Goal: Task Accomplishment & Management: Manage account settings

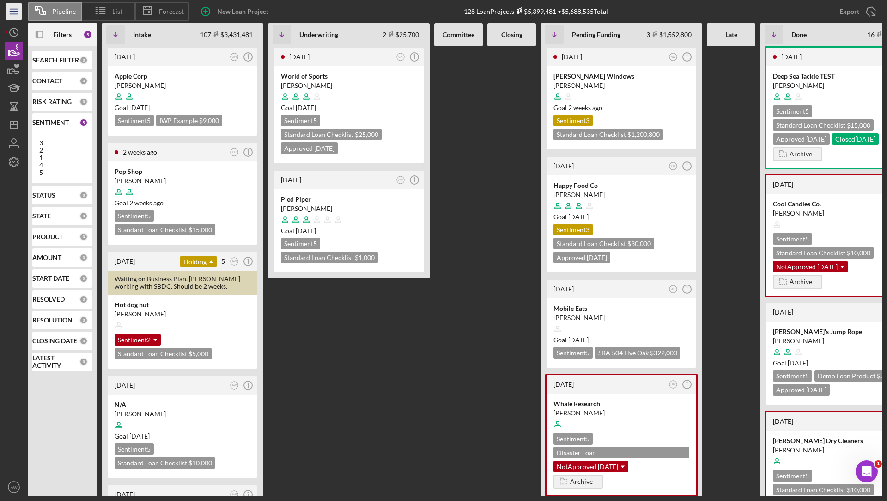
click at [14, 14] on line "button" at bounding box center [13, 14] width 7 height 0
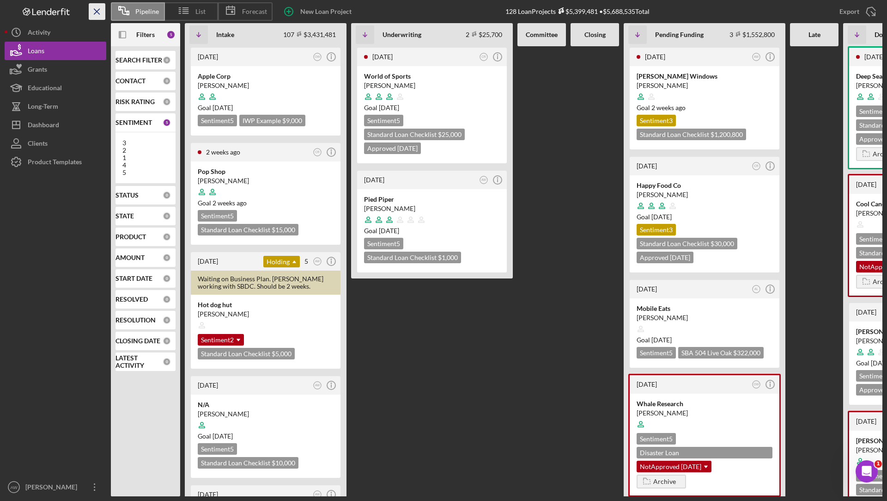
click at [96, 12] on line "button" at bounding box center [96, 11] width 5 height 5
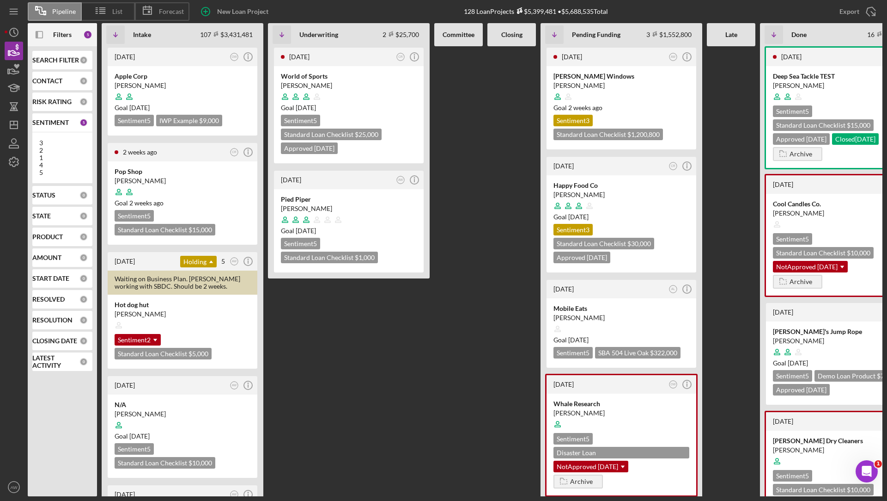
drag, startPoint x: 625, startPoint y: 13, endPoint x: 460, endPoint y: 8, distance: 164.6
click at [460, 9] on div "New Loan Project 128 Loan Projects $5,399,481 • $5,688,535 Total Export Icon/Ex…" at bounding box center [536, 11] width 693 height 23
click at [417, 9] on div "New Loan Project 128 Loan Projects $5,399,481 • $5,688,535 Total Export Icon/Ex…" at bounding box center [536, 11] width 693 height 23
click at [39, 35] on icon "Icon/Panel Side Expand" at bounding box center [39, 34] width 21 height 21
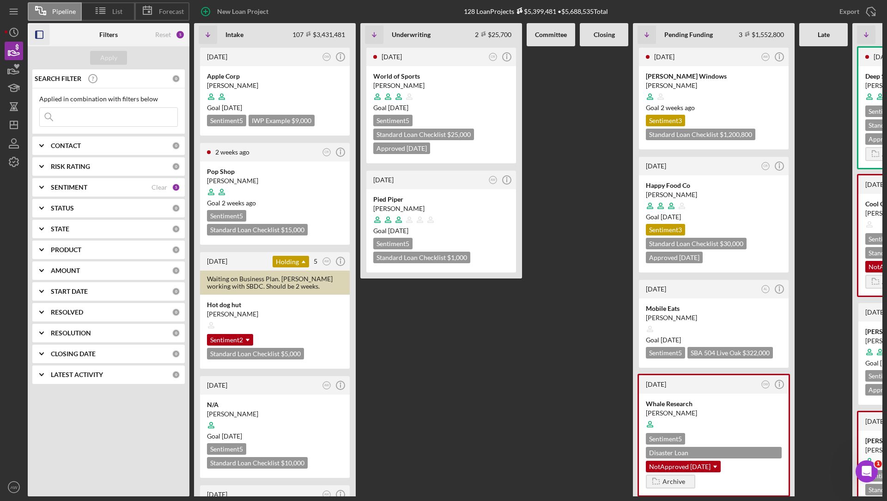
click at [160, 190] on div "SENTIMENT Clear 5" at bounding box center [115, 187] width 129 height 18
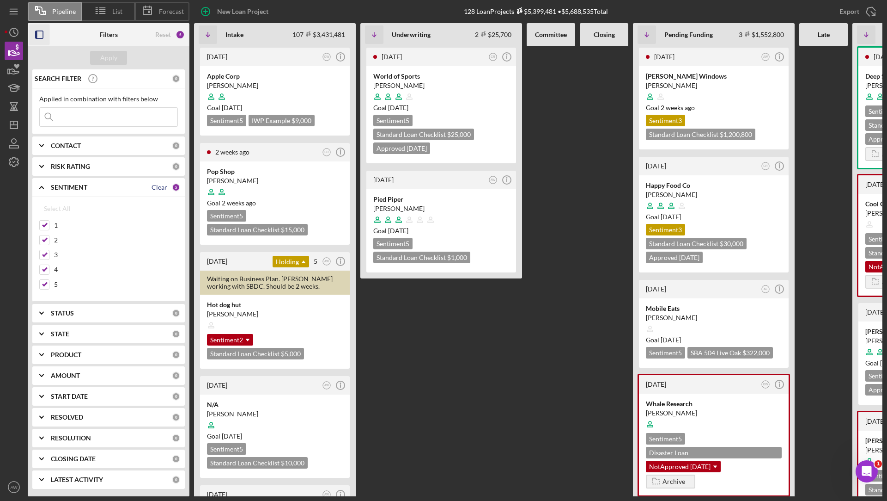
click at [159, 184] on div "Clear" at bounding box center [160, 186] width 16 height 7
checkbox input "false"
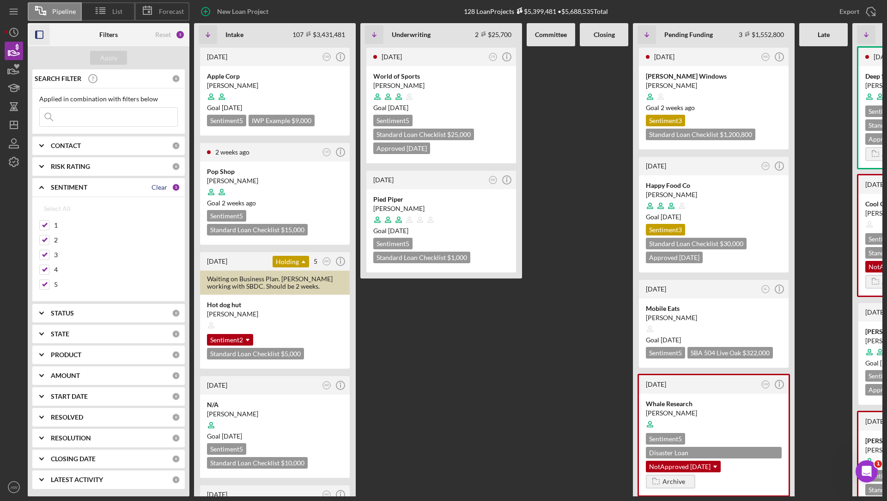
checkbox input "false"
click at [98, 61] on button "Apply" at bounding box center [108, 58] width 37 height 14
click at [42, 185] on icon "Icon/Expander" at bounding box center [41, 187] width 23 height 23
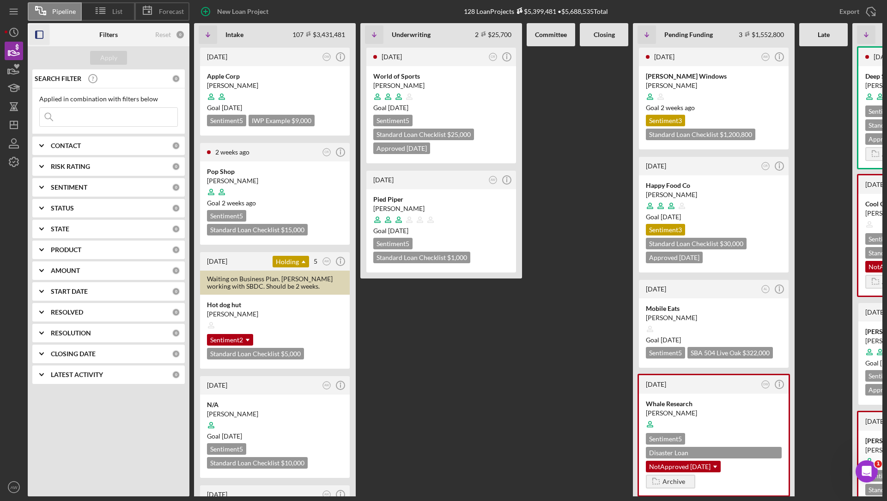
drag, startPoint x: 461, startPoint y: 10, endPoint x: 622, endPoint y: 10, distance: 160.8
click at [622, 10] on div "New Loan Project 128 Loan Projects $5,399,481 • $5,688,535 Total Export Icon/Ex…" at bounding box center [536, 11] width 693 height 23
click at [40, 187] on icon "Icon/Expander" at bounding box center [41, 187] width 23 height 23
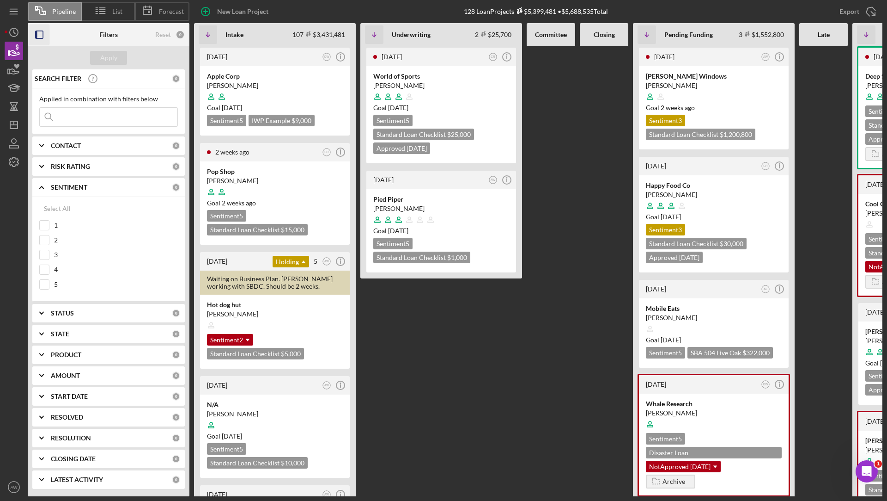
click at [43, 185] on icon "Icon/Expander" at bounding box center [41, 187] width 23 height 23
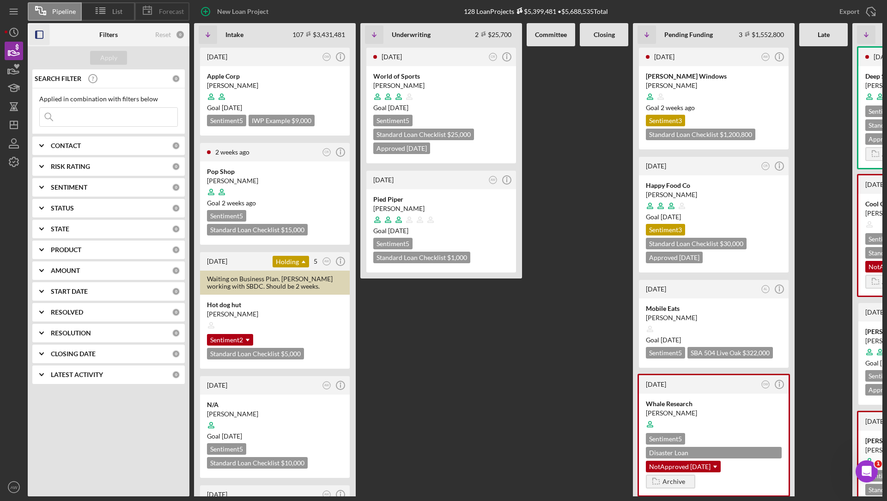
click at [171, 12] on span "Forecast" at bounding box center [171, 11] width 25 height 7
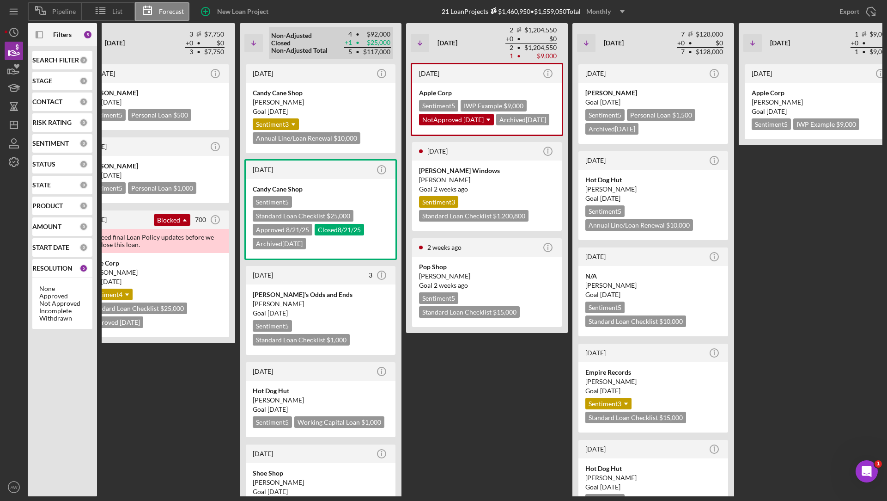
scroll to position [0, 267]
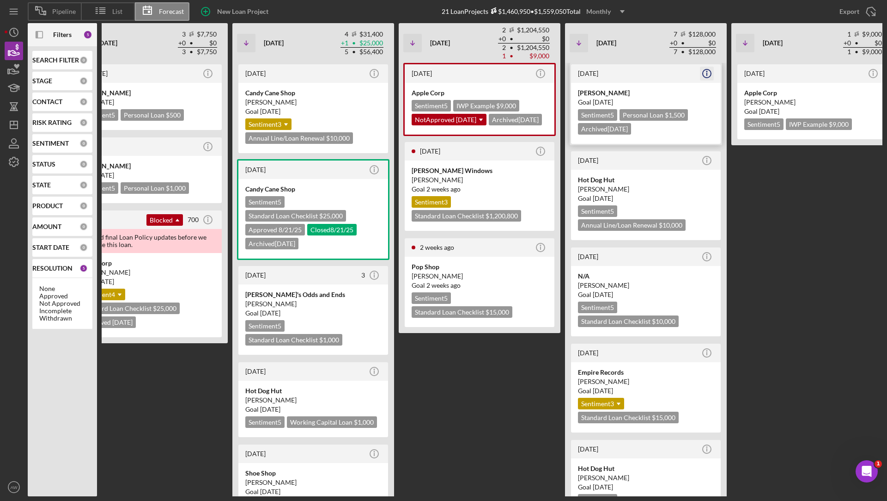
click at [706, 74] on icon "Icon/Info" at bounding box center [707, 73] width 23 height 23
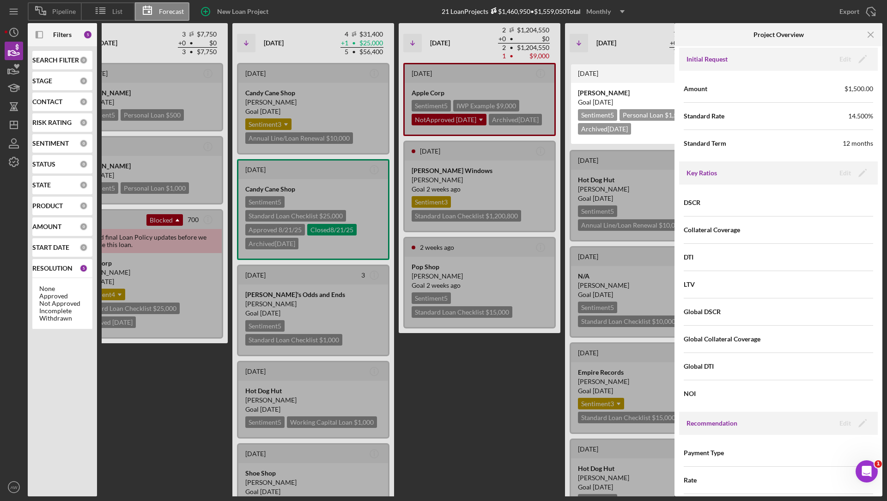
scroll to position [398, 0]
click at [876, 34] on icon "Icon/Menu Close" at bounding box center [871, 34] width 21 height 21
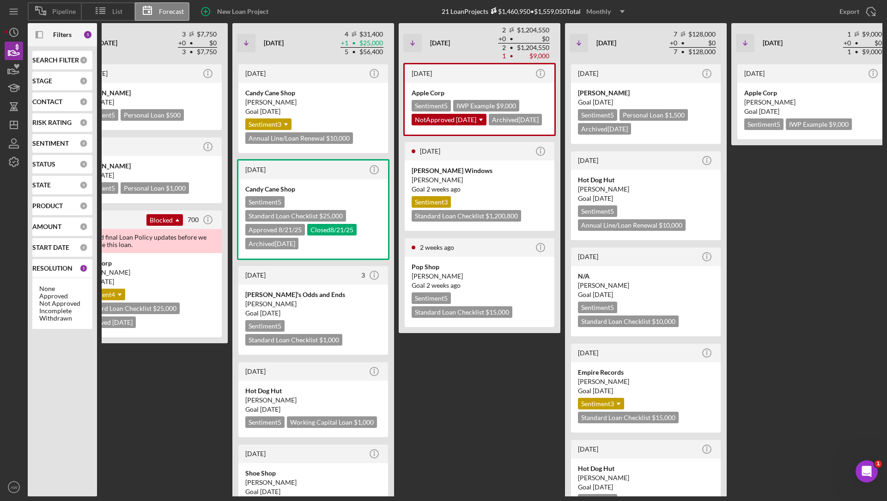
scroll to position [0, 0]
click at [614, 12] on icon "Icon/Dropdown Arrow" at bounding box center [622, 11] width 23 height 23
click at [606, 53] on div "Quarterly" at bounding box center [607, 52] width 37 height 19
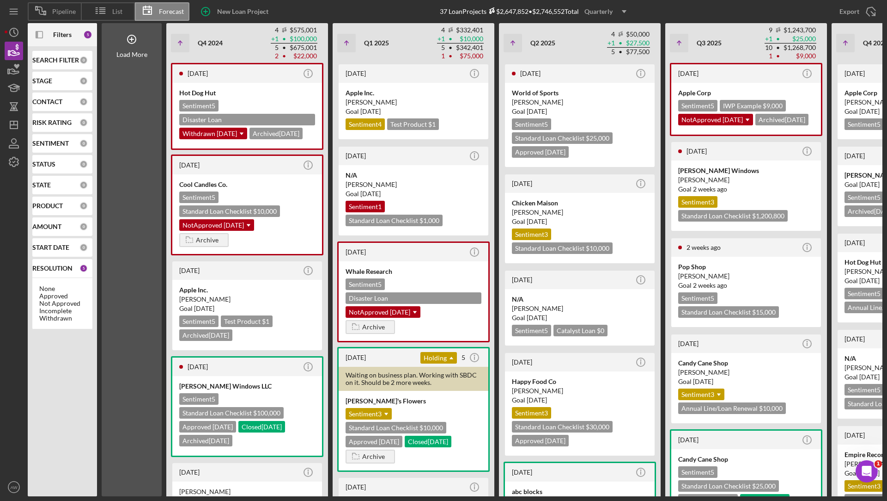
click at [628, 9] on icon "Icon/Dropdown Arrow" at bounding box center [624, 11] width 23 height 23
click at [606, 69] on div "Yearly" at bounding box center [607, 71] width 37 height 18
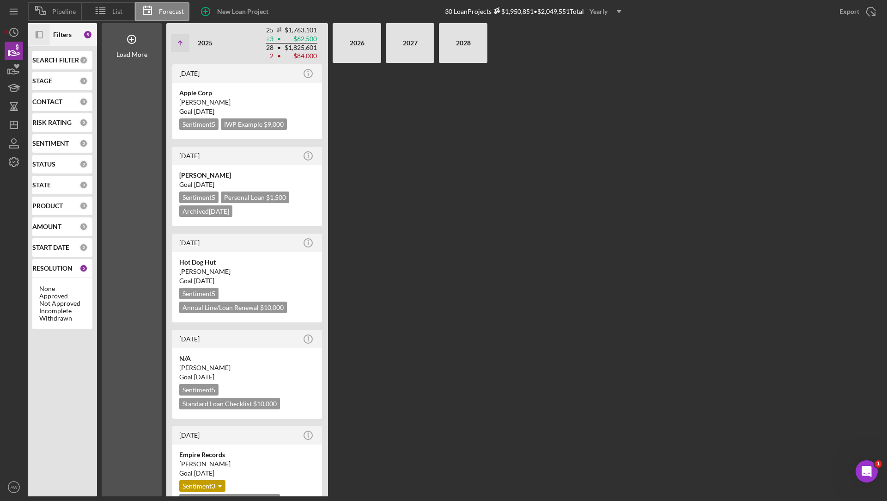
click at [45, 35] on icon "Icon/Panel Side Expand" at bounding box center [39, 34] width 21 height 21
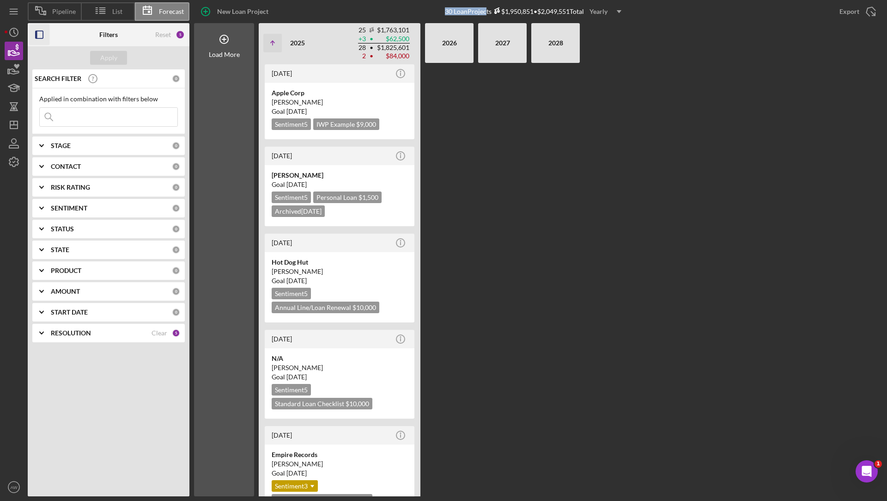
drag, startPoint x: 443, startPoint y: 12, endPoint x: 483, endPoint y: 12, distance: 39.7
click at [483, 12] on div "30 Loan Projects $1,950,851 • $2,049,551 Total Yearly Icon/Dropdown Arrow" at bounding box center [536, 12] width 182 height 14
click at [406, 10] on div "New Loan Project 30 Loan Projects $1,950,851 • $2,049,551 Total Yearly Icon/Dro…" at bounding box center [536, 11] width 693 height 23
click at [229, 32] on icon at bounding box center [224, 39] width 23 height 23
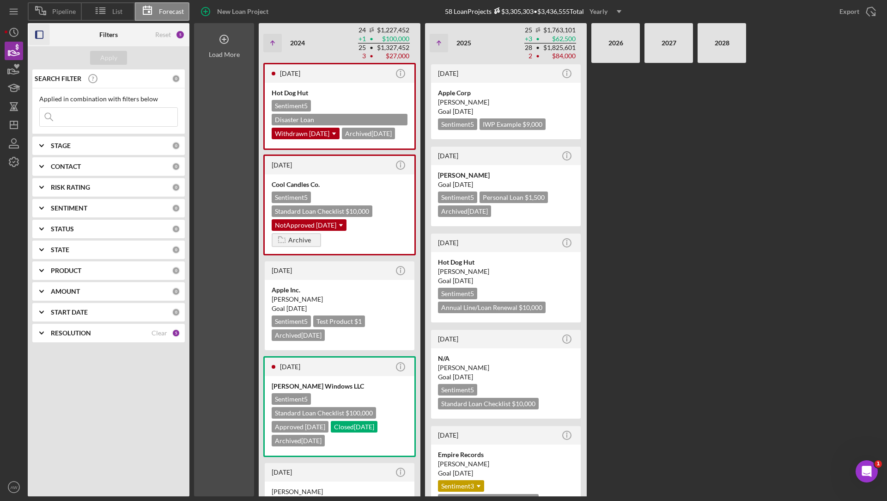
click at [229, 44] on icon at bounding box center [224, 39] width 23 height 23
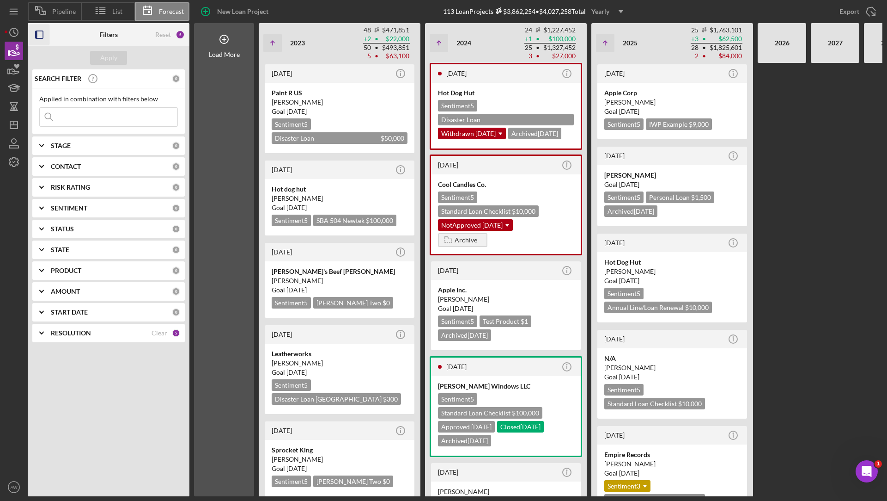
click at [609, 13] on div "Yearly" at bounding box center [601, 12] width 18 height 14
click at [611, 29] on div "Monthly" at bounding box center [609, 33] width 37 height 19
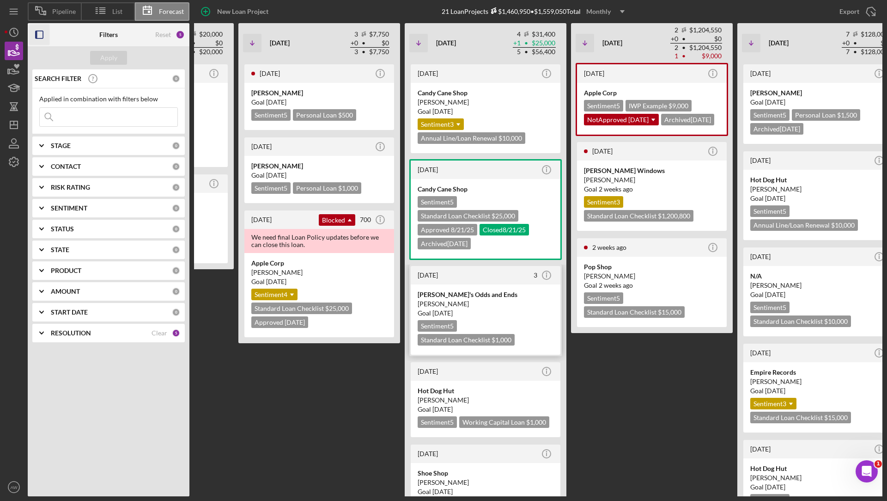
scroll to position [0, 191]
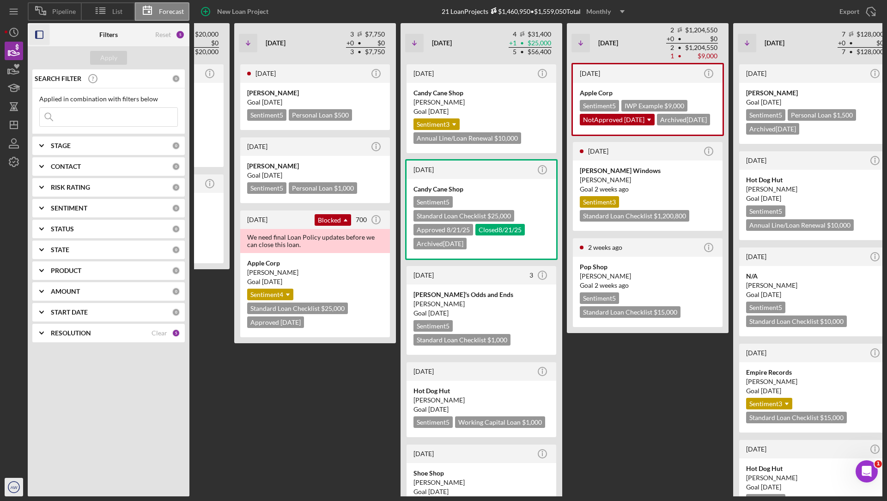
click at [11, 483] on icon "AW" at bounding box center [14, 486] width 18 height 23
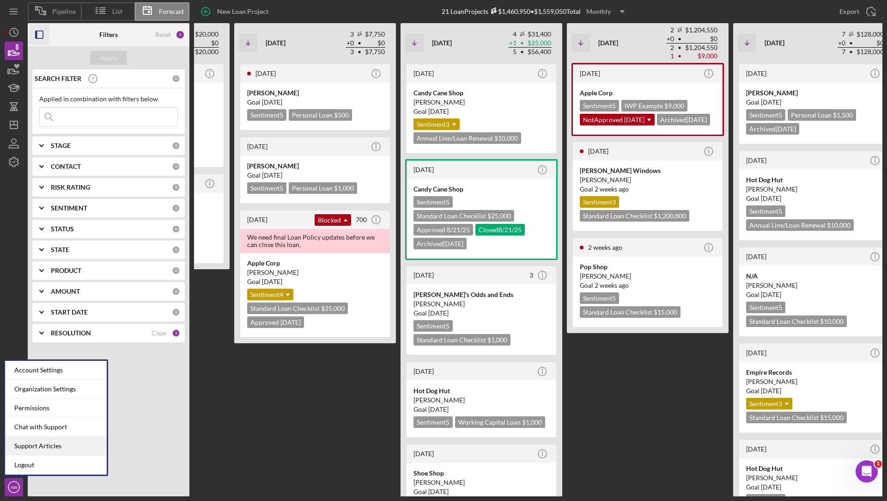
click at [58, 446] on link "Support Articles" at bounding box center [56, 445] width 102 height 19
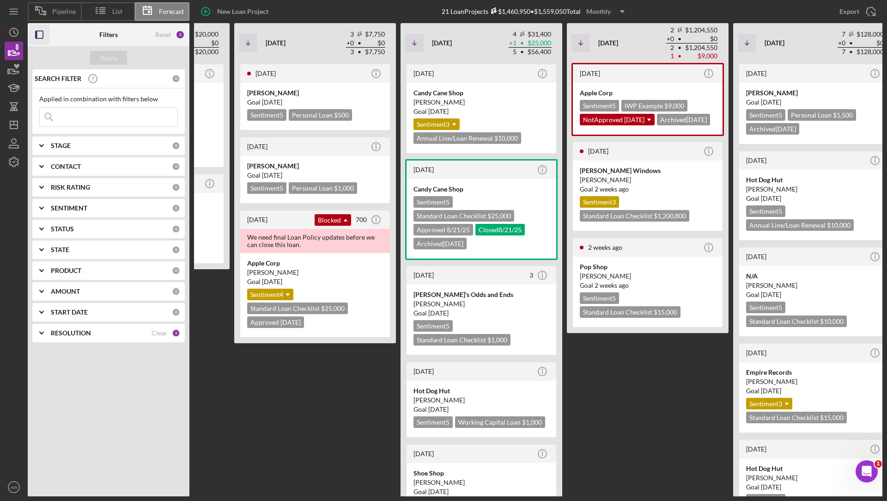
click at [40, 32] on icon "button" at bounding box center [39, 34] width 21 height 21
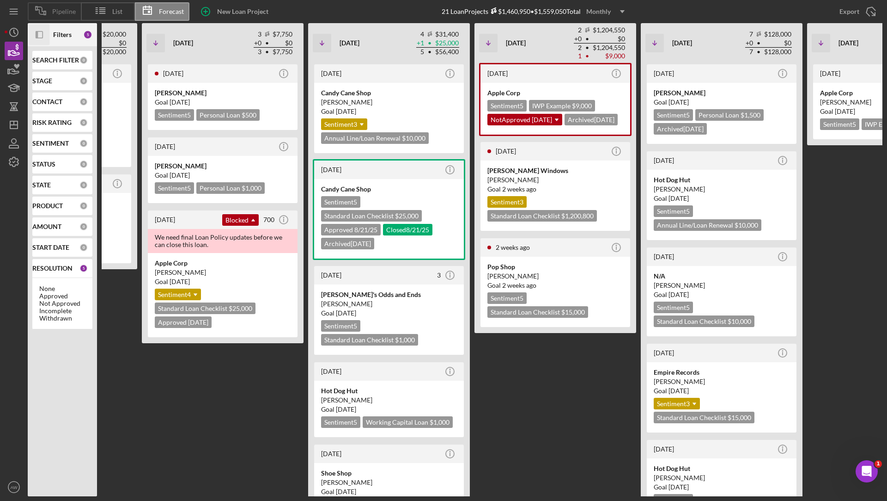
click at [53, 15] on div "Pipeline" at bounding box center [54, 11] width 53 height 18
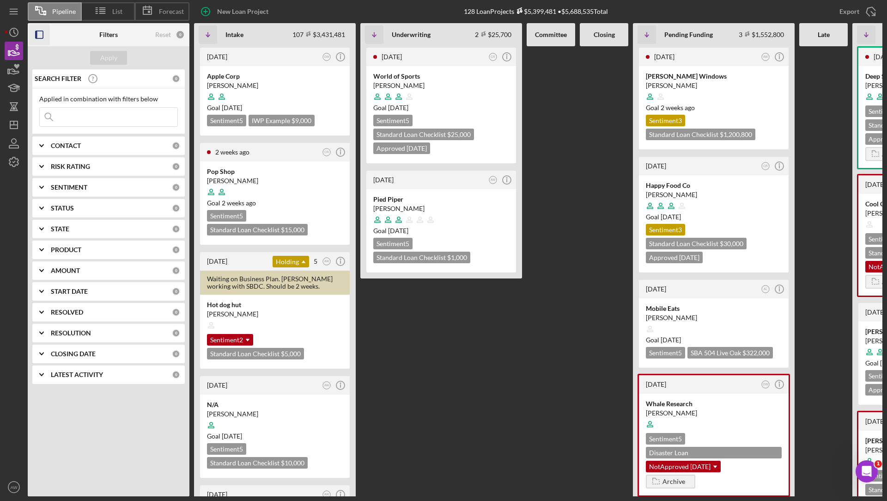
click at [42, 35] on icon "button" at bounding box center [39, 34] width 21 height 21
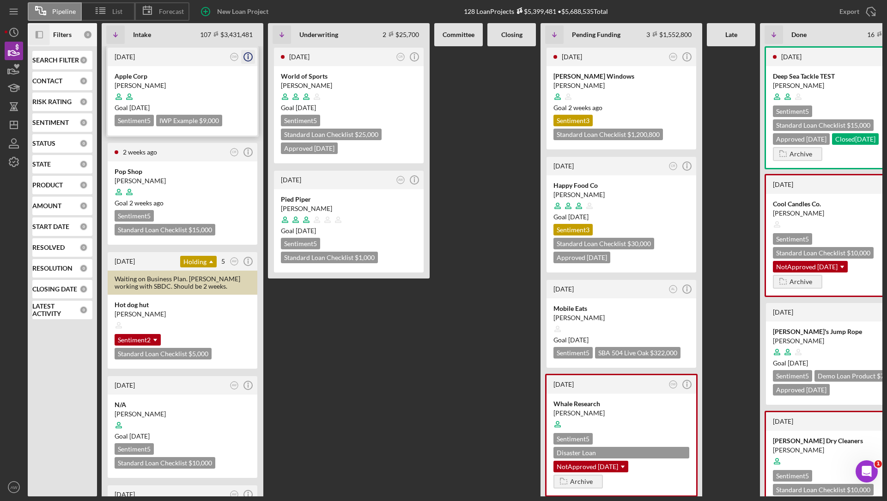
click at [249, 58] on icon "Icon/Info" at bounding box center [248, 56] width 23 height 23
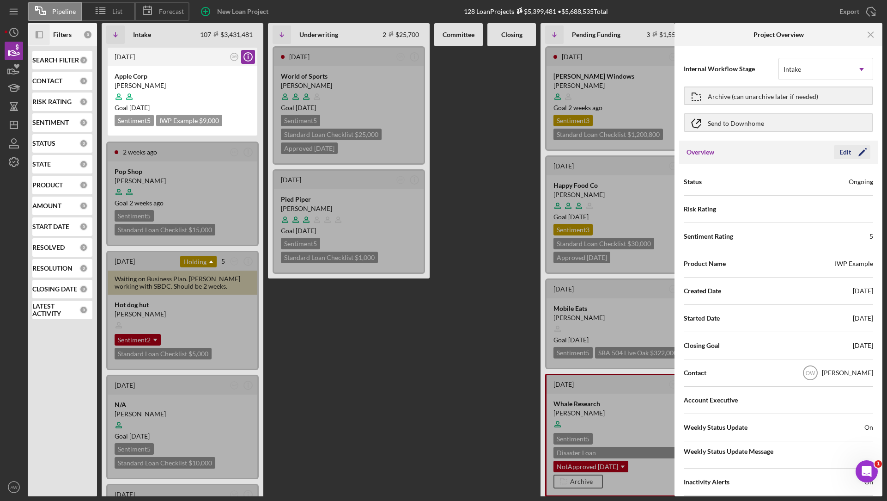
click at [851, 153] on icon "Icon/Edit" at bounding box center [862, 152] width 23 height 23
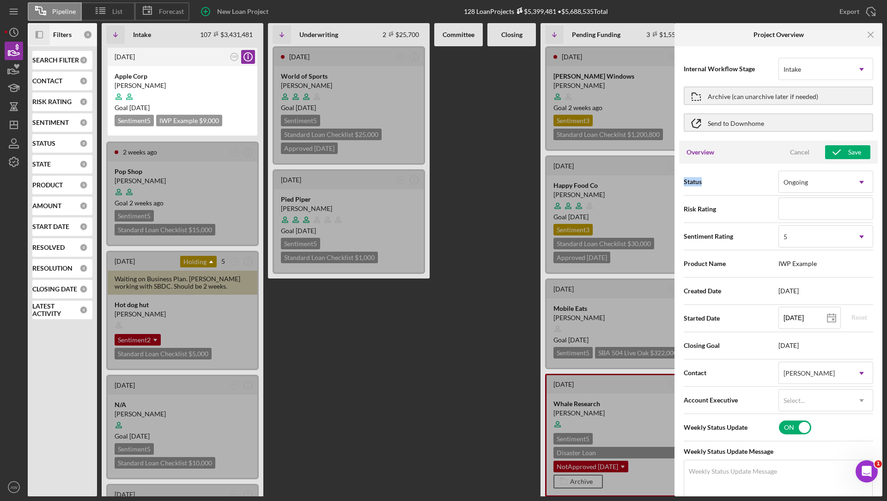
drag, startPoint x: 683, startPoint y: 181, endPoint x: 708, endPoint y: 182, distance: 25.0
click at [708, 182] on div "Status Ongoing Icon/Dropdown Arrow Risk Rating Sentiment Rating 5 Icon/Dropdown…" at bounding box center [778, 399] width 199 height 470
click at [717, 183] on span "Status" at bounding box center [731, 181] width 95 height 9
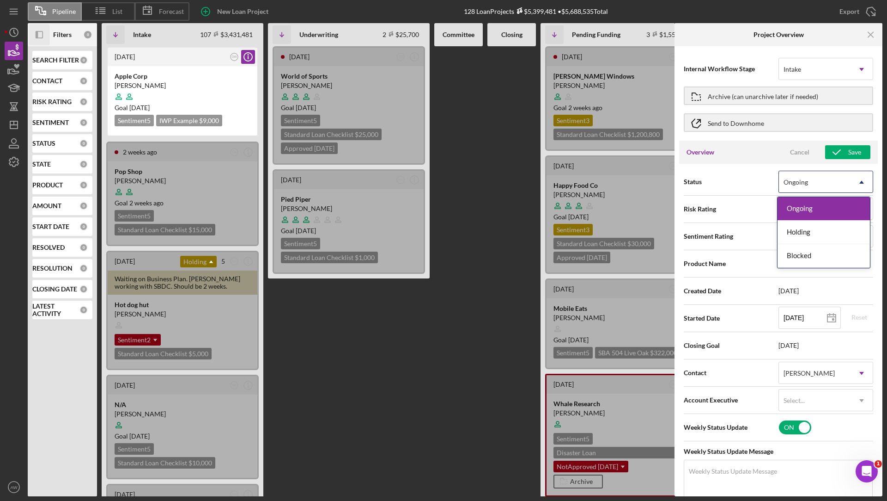
click at [805, 180] on div "Ongoing" at bounding box center [796, 181] width 24 height 7
click at [806, 233] on div "Holding" at bounding box center [824, 232] width 92 height 24
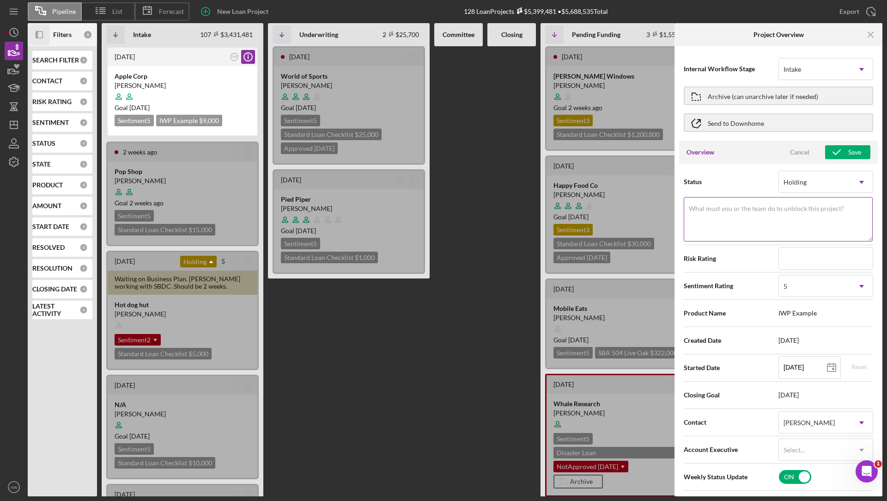
click at [764, 210] on label "What must you or the team do to unblock this project?" at bounding box center [766, 208] width 155 height 7
click at [764, 210] on textarea "What must you or the team do to unblock this project?" at bounding box center [778, 219] width 189 height 44
type textarea "Client is out of the country for the next 2 weeks."
click at [849, 149] on div "Save" at bounding box center [855, 152] width 13 height 14
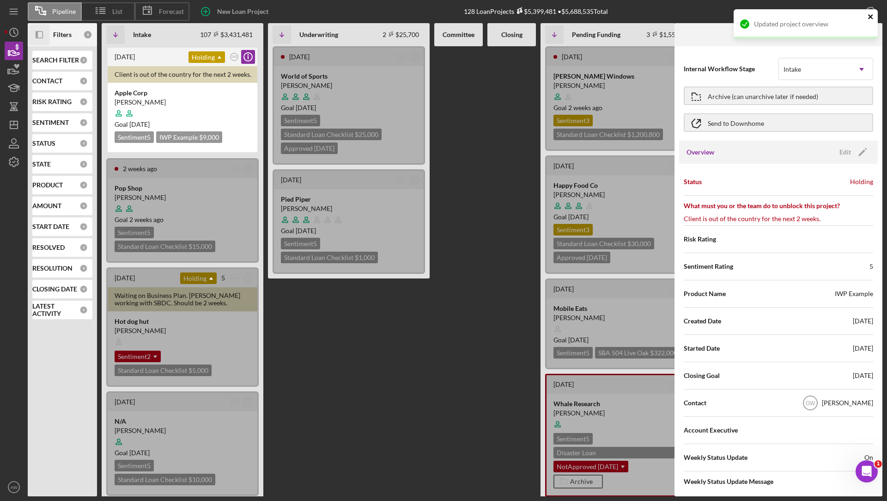
click at [870, 17] on icon "close" at bounding box center [870, 16] width 5 height 5
click at [874, 37] on icon "Icon/Menu Close" at bounding box center [871, 34] width 21 height 21
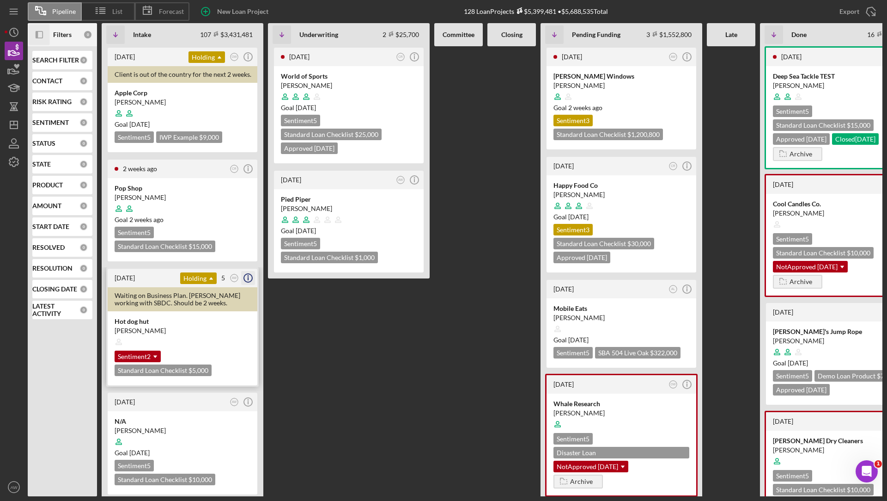
click at [249, 278] on icon "Icon/Info" at bounding box center [248, 277] width 23 height 23
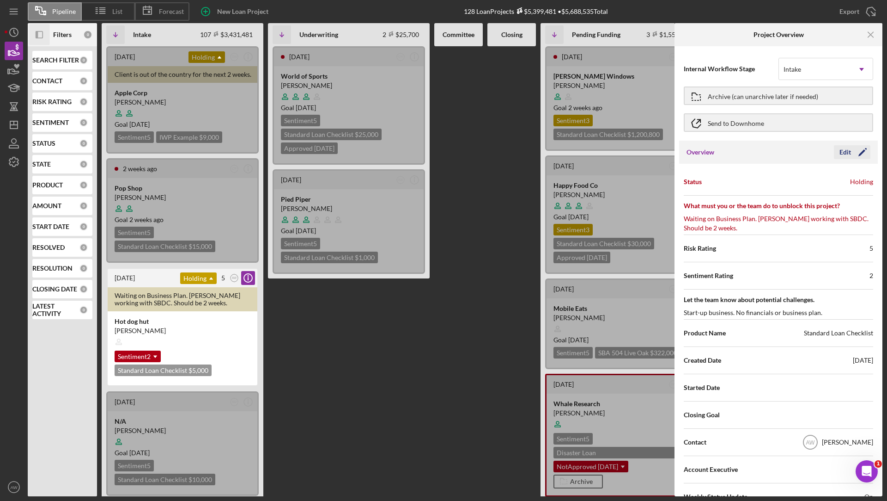
click at [840, 154] on div "Edit" at bounding box center [846, 152] width 12 height 14
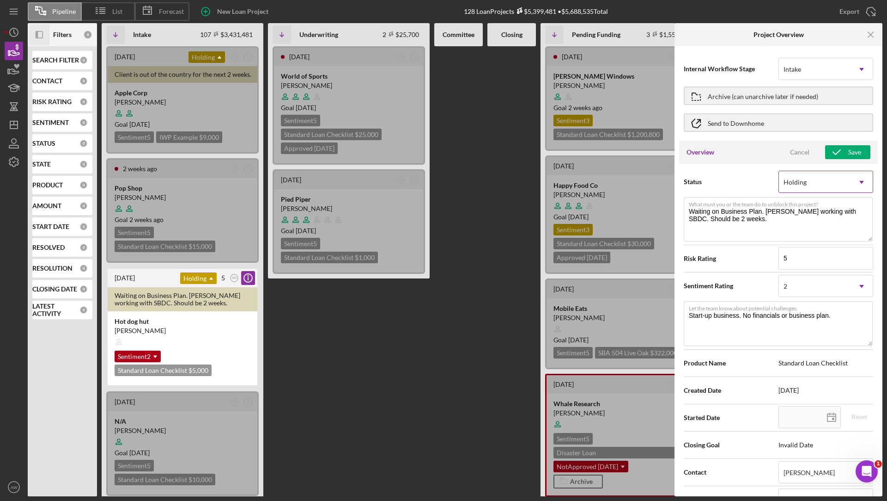
click at [802, 186] on div "Holding" at bounding box center [815, 181] width 72 height 21
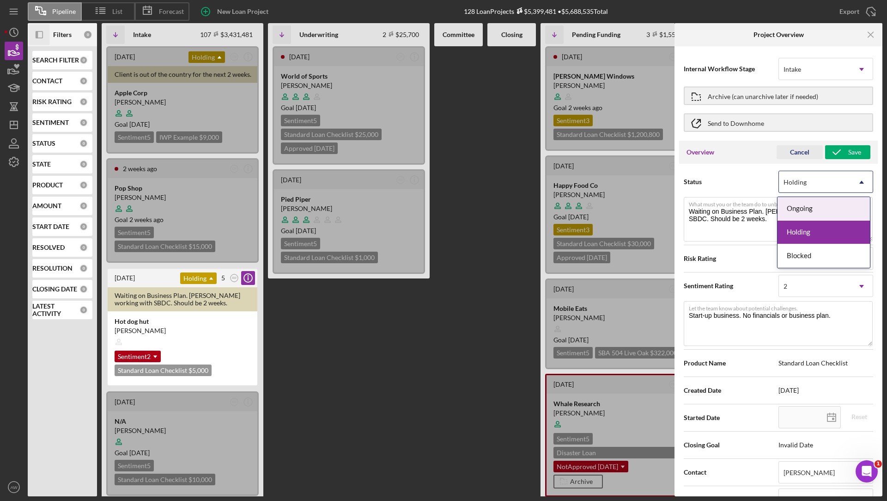
click at [797, 152] on div "Cancel" at bounding box center [799, 152] width 19 height 14
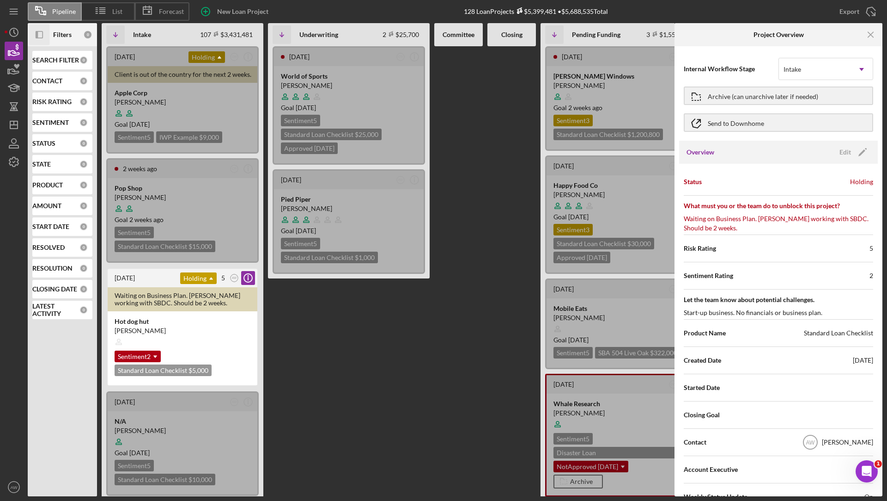
scroll to position [63, 0]
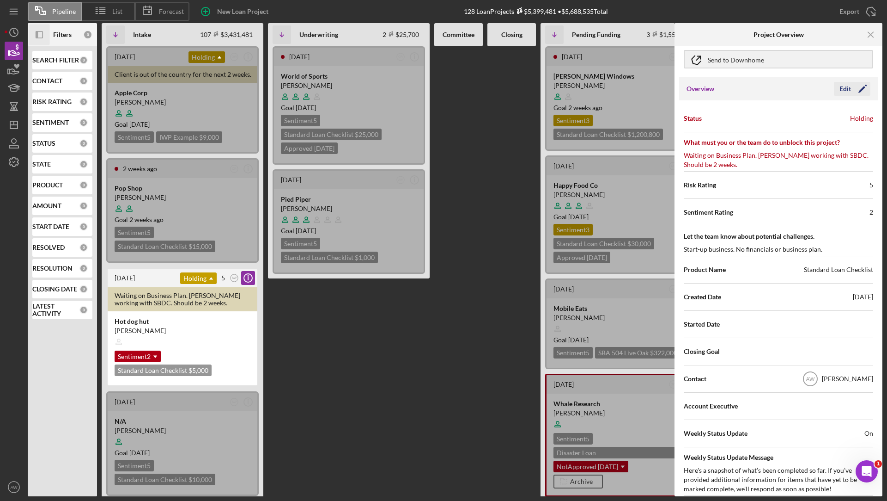
click at [847, 88] on div "Edit" at bounding box center [846, 89] width 12 height 14
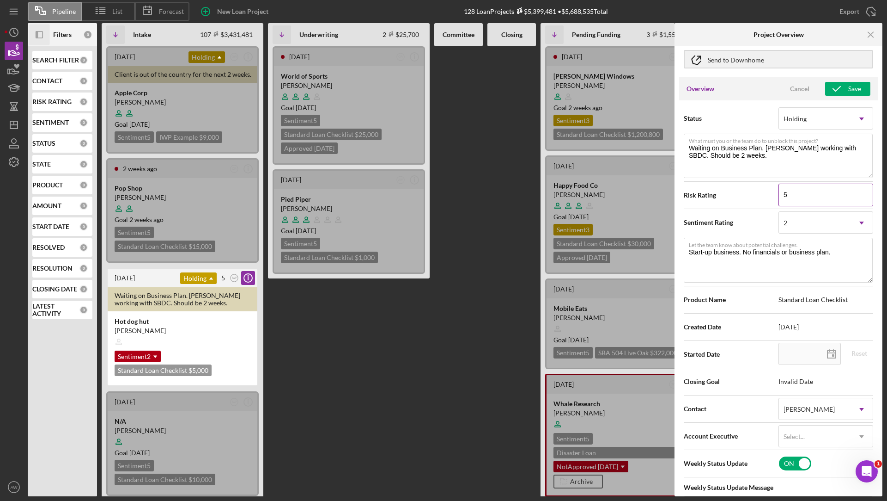
click at [801, 197] on input "5" at bounding box center [826, 194] width 95 height 22
click at [746, 186] on div "Risk Rating 5" at bounding box center [779, 194] width 190 height 23
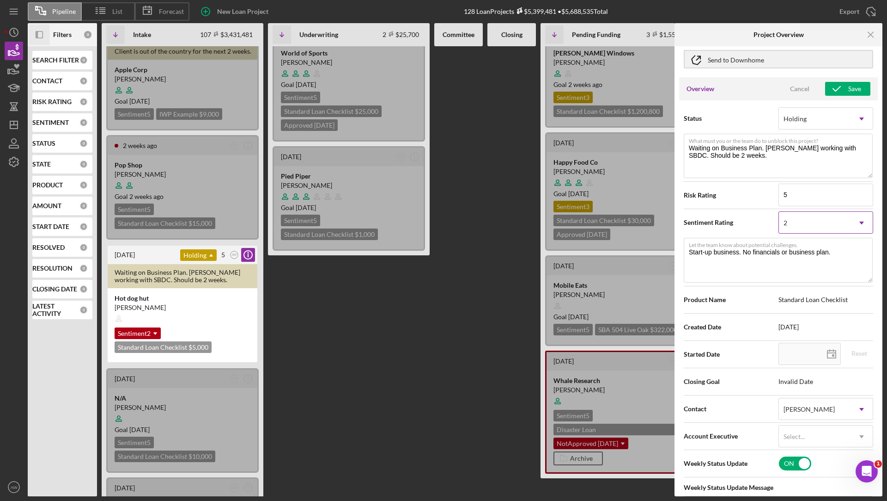
click at [820, 226] on div "2" at bounding box center [815, 222] width 72 height 21
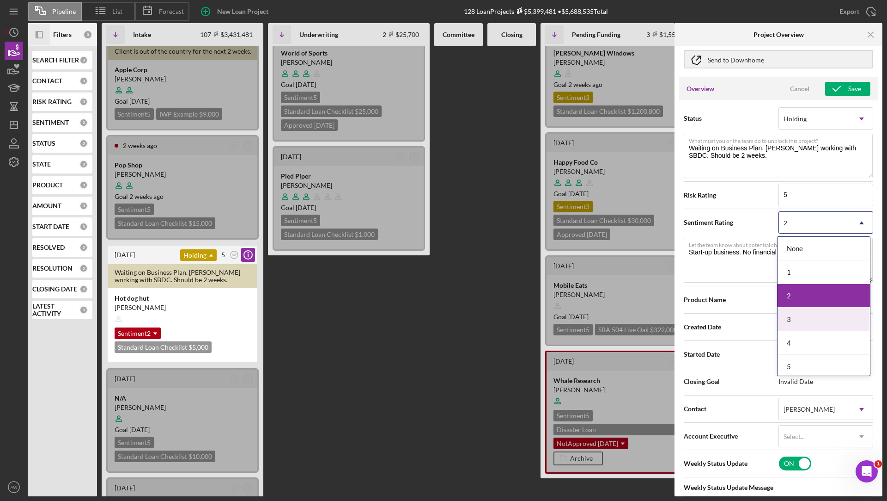
scroll to position [2, 0]
click at [753, 216] on div "Sentiment Rating 1, 2 of 6. 6 results available. Use Up and Down to choose opti…" at bounding box center [779, 222] width 190 height 23
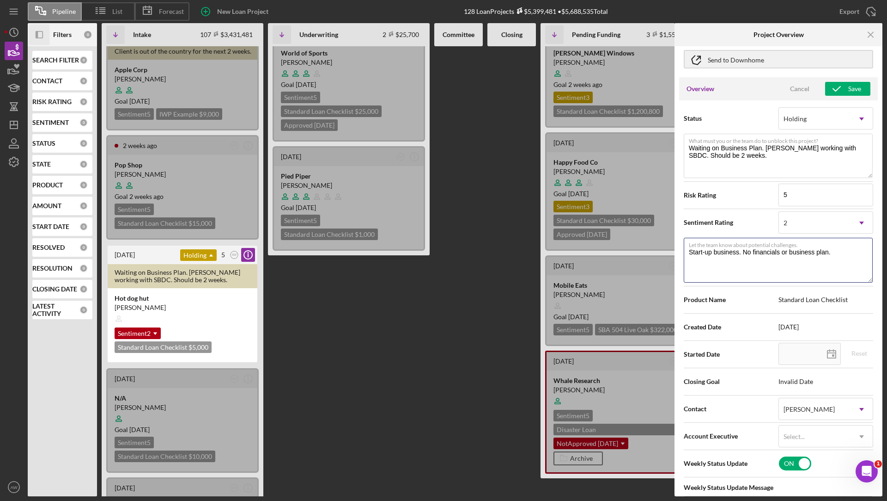
drag, startPoint x: 838, startPoint y: 253, endPoint x: 682, endPoint y: 252, distance: 155.8
click at [682, 252] on div "Status Holding Icon/Dropdown Arrow What must you or the team do to unblock this…" at bounding box center [778, 384] width 199 height 569
click at [714, 262] on textarea "Start-up business. No financials or business plan." at bounding box center [778, 260] width 189 height 44
click at [750, 254] on textarea "Start-up business. No financials or business plan." at bounding box center [778, 260] width 189 height 44
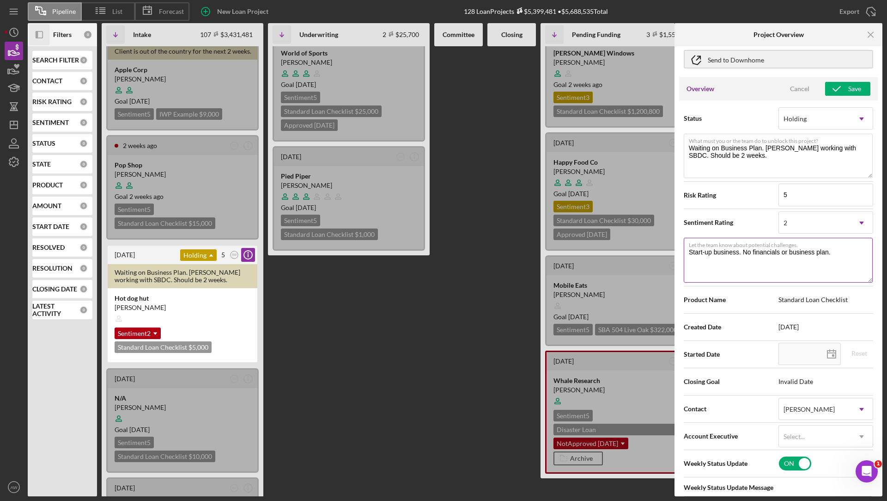
click at [750, 250] on textarea "Start-up business. No financials or business plan." at bounding box center [778, 260] width 189 height 44
click at [755, 250] on textarea "Start-up business. No financials or business plan." at bounding box center [778, 260] width 189 height 44
click at [759, 274] on textarea "Start-up business. No financials or business plan." at bounding box center [778, 260] width 189 height 44
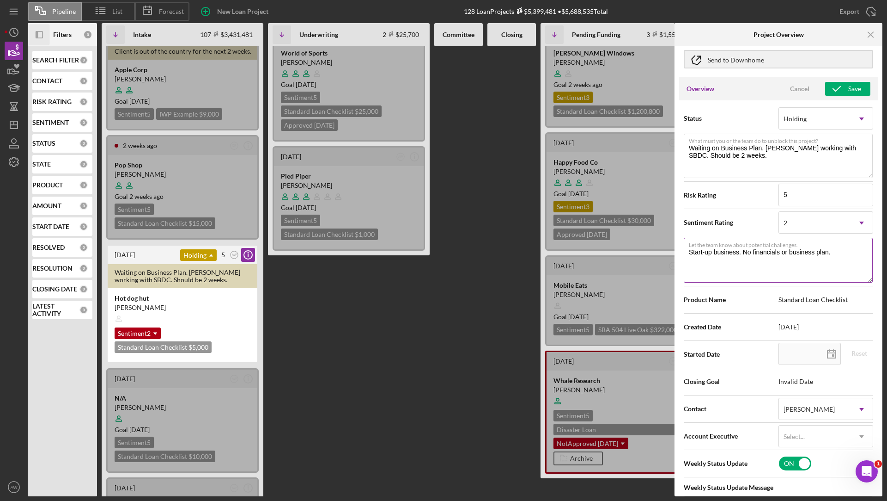
click at [748, 250] on textarea "Start-up business. No financials or business plan." at bounding box center [778, 260] width 189 height 44
click at [855, 255] on textarea "Start-up business. No financials or business plan." at bounding box center [778, 260] width 189 height 44
drag, startPoint x: 853, startPoint y: 251, endPoint x: 698, endPoint y: 249, distance: 154.4
click at [698, 249] on textarea "Start-up business. No financials or business plan." at bounding box center [778, 260] width 189 height 44
click at [853, 86] on div "Save" at bounding box center [855, 89] width 13 height 14
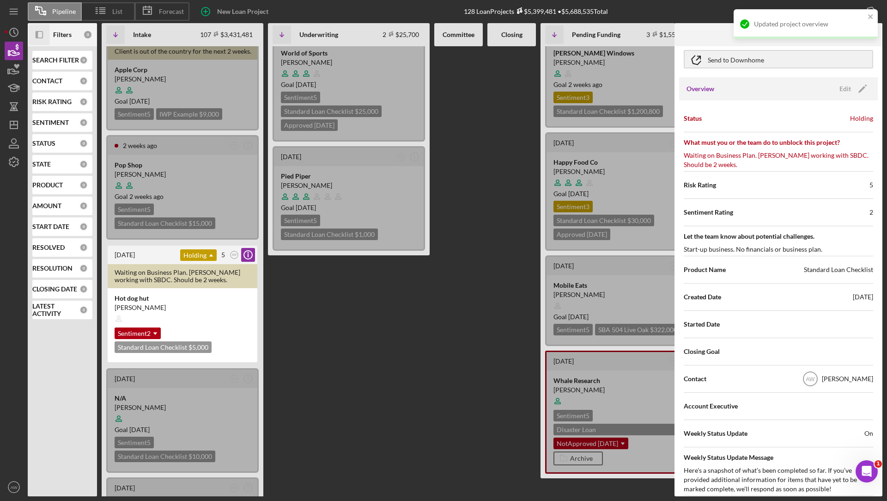
click at [872, 32] on div "Updated project overview" at bounding box center [806, 24] width 144 height 30
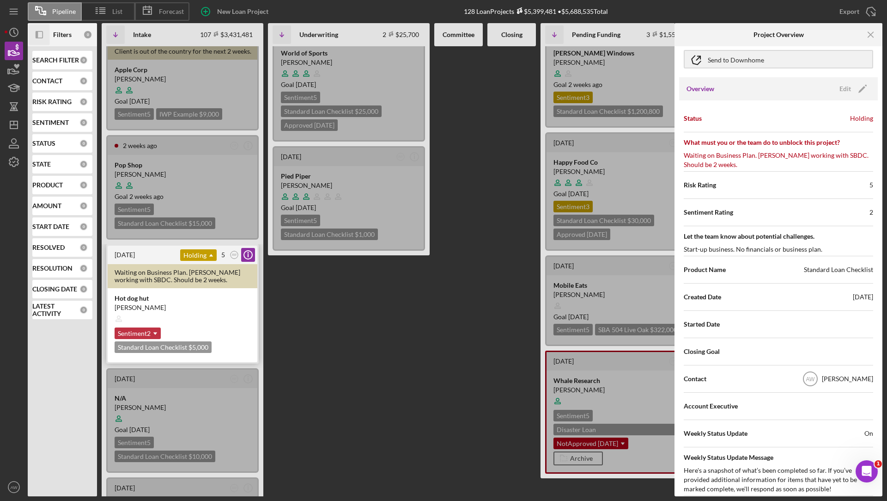
click at [157, 330] on icon "Icon/Dropdown Arrow" at bounding box center [155, 333] width 18 height 18
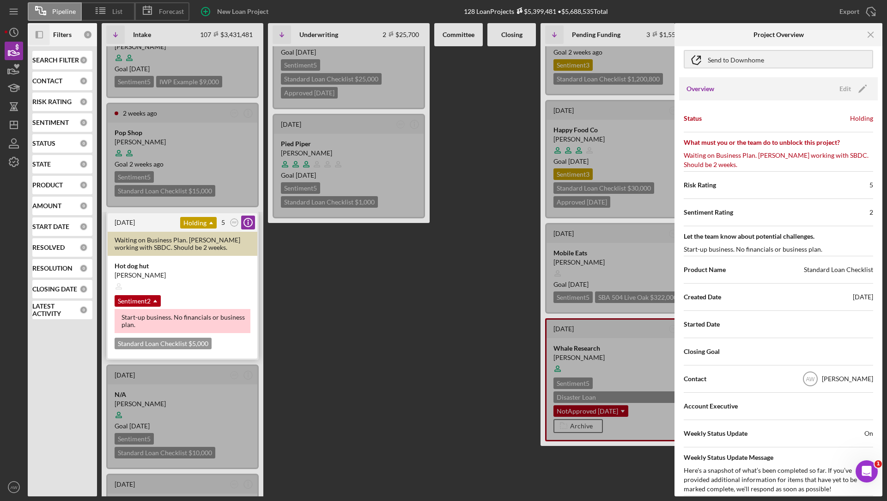
scroll to position [67, 0]
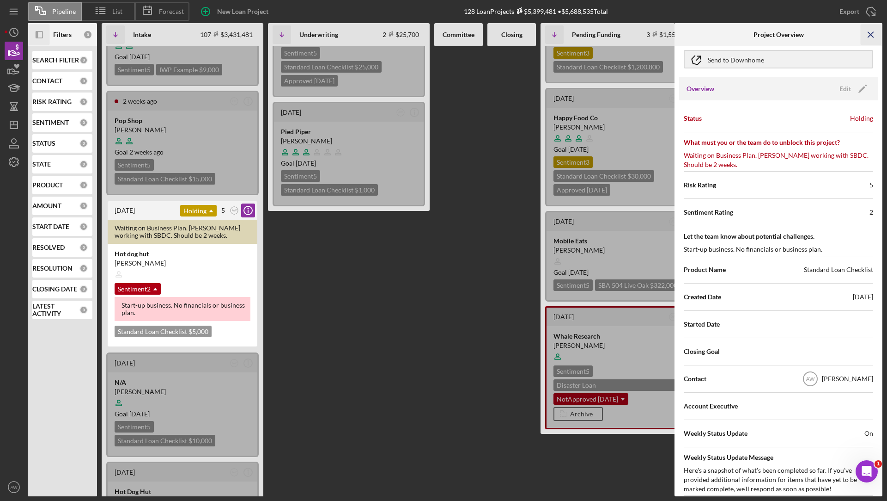
click at [871, 36] on icon "Icon/Menu Close" at bounding box center [871, 34] width 21 height 21
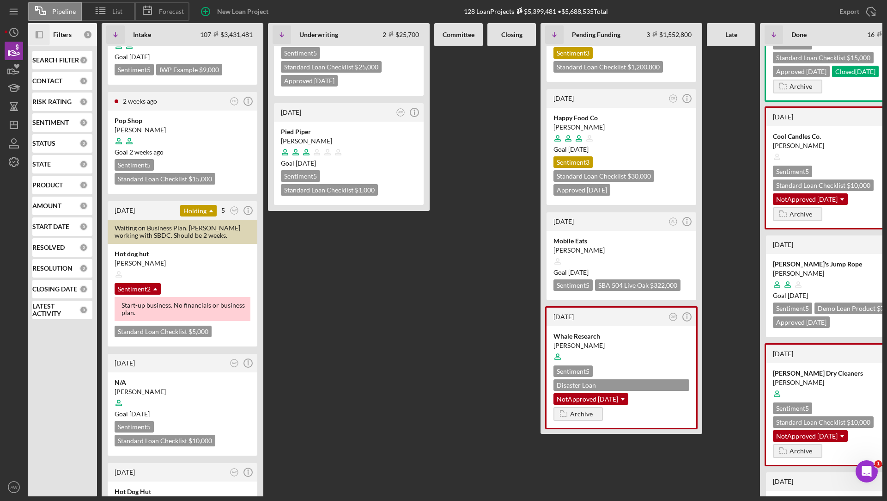
click at [41, 31] on rect "button" at bounding box center [39, 34] width 6 height 6
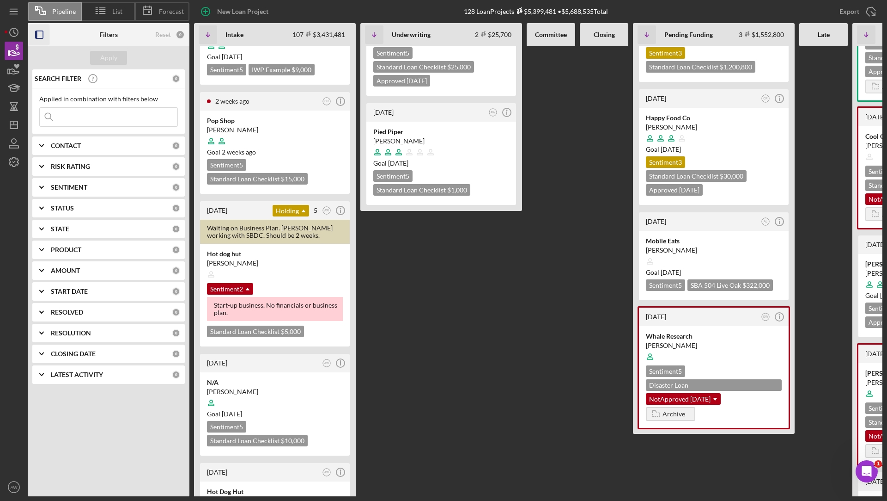
click at [43, 192] on icon "Icon/Expander" at bounding box center [41, 187] width 23 height 23
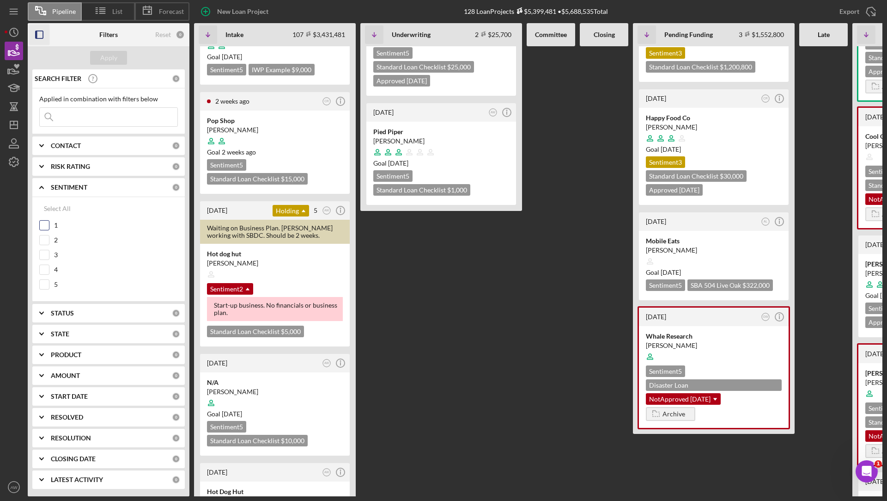
click at [44, 223] on input "1" at bounding box center [44, 224] width 9 height 9
checkbox input "true"
click at [46, 238] on input "2" at bounding box center [44, 239] width 9 height 9
checkbox input "true"
click at [44, 257] on input "3" at bounding box center [44, 254] width 9 height 9
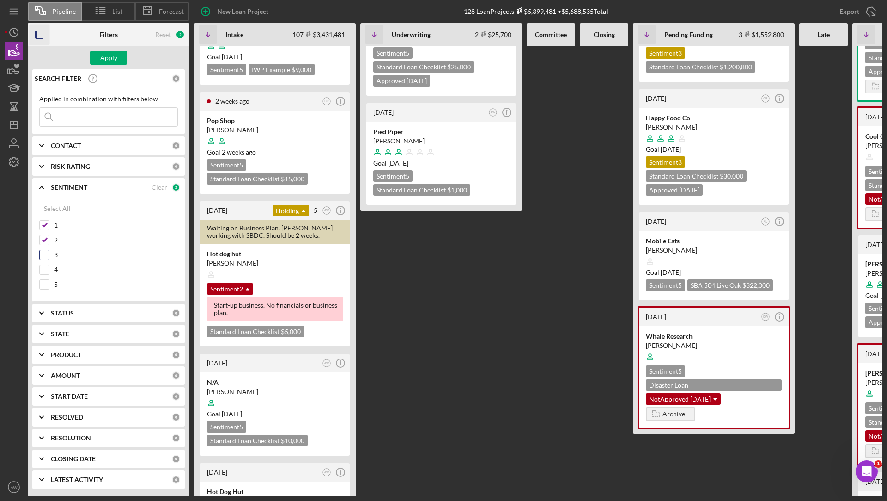
checkbox input "true"
click at [107, 59] on div "Apply" at bounding box center [108, 58] width 17 height 14
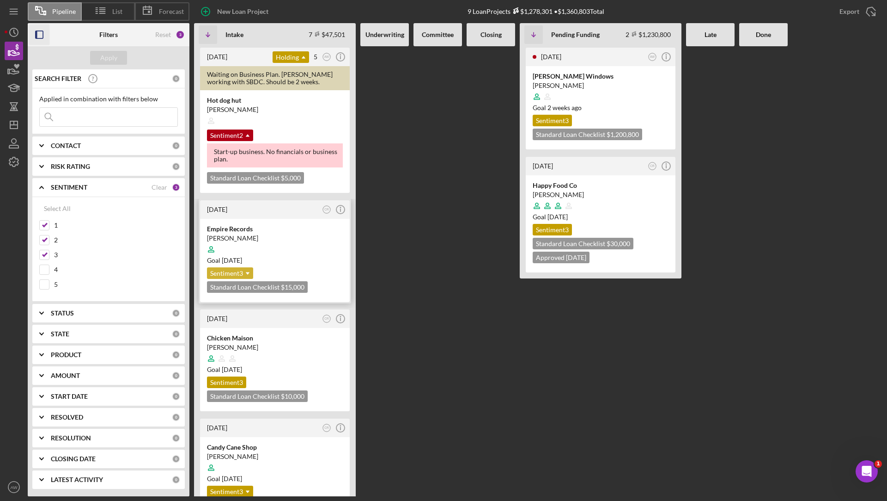
click at [238, 272] on div "Sentiment 3 Icon/Dropdown Arrow" at bounding box center [230, 273] width 46 height 12
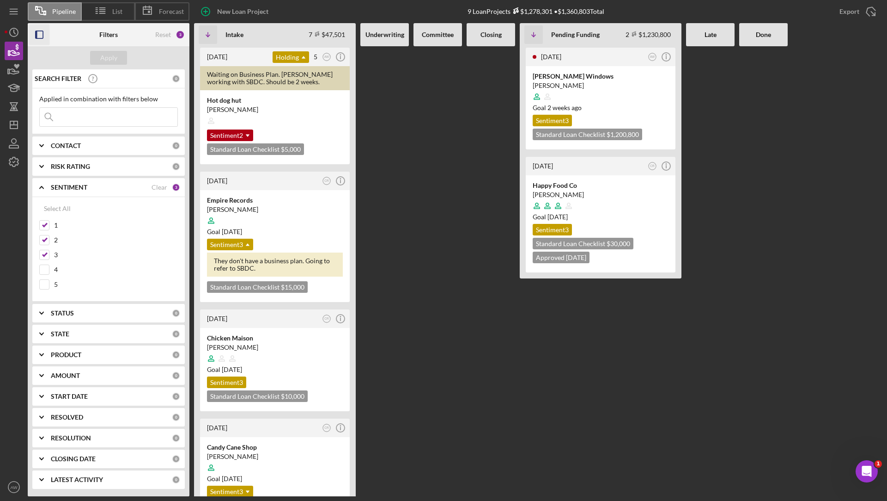
click at [40, 36] on icon "button" at bounding box center [39, 34] width 21 height 21
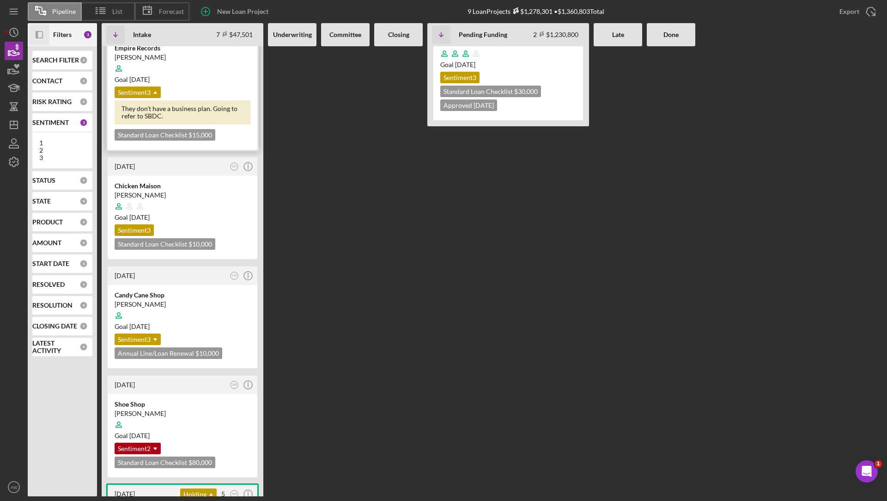
scroll to position [154, 0]
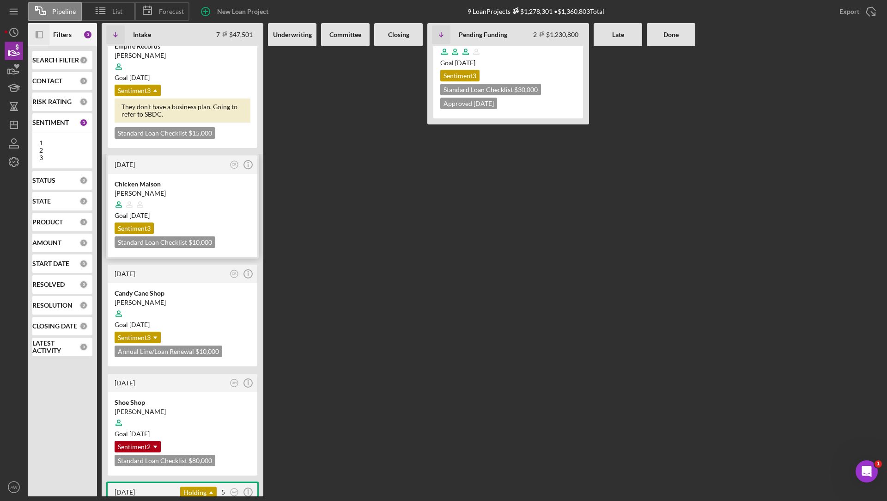
click at [146, 224] on div "Sentiment 3" at bounding box center [134, 228] width 39 height 12
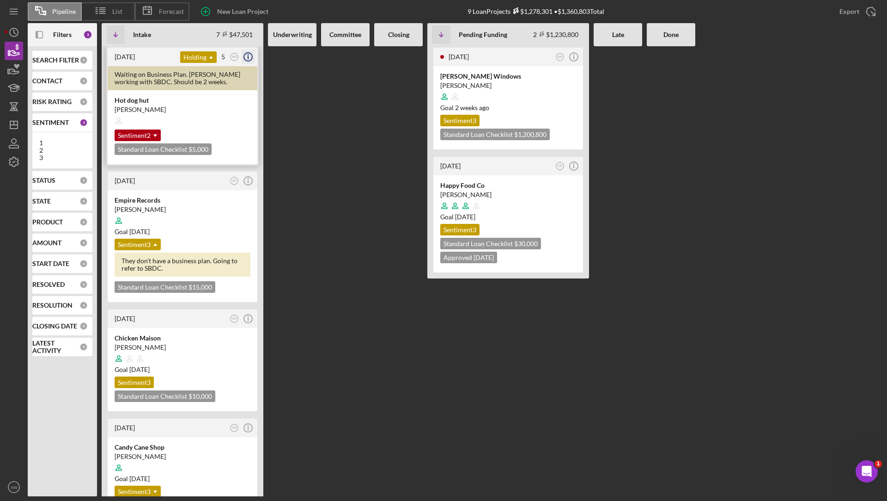
click at [253, 58] on icon "Icon/Info" at bounding box center [248, 56] width 23 height 23
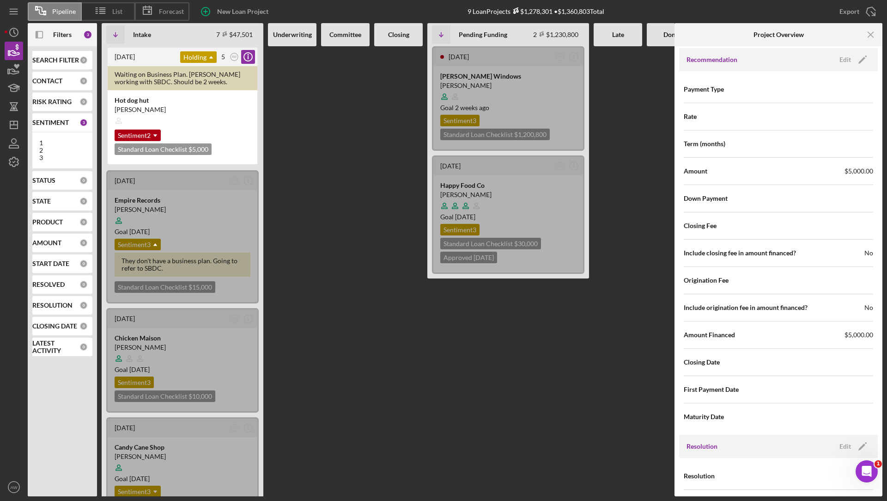
scroll to position [1006, 0]
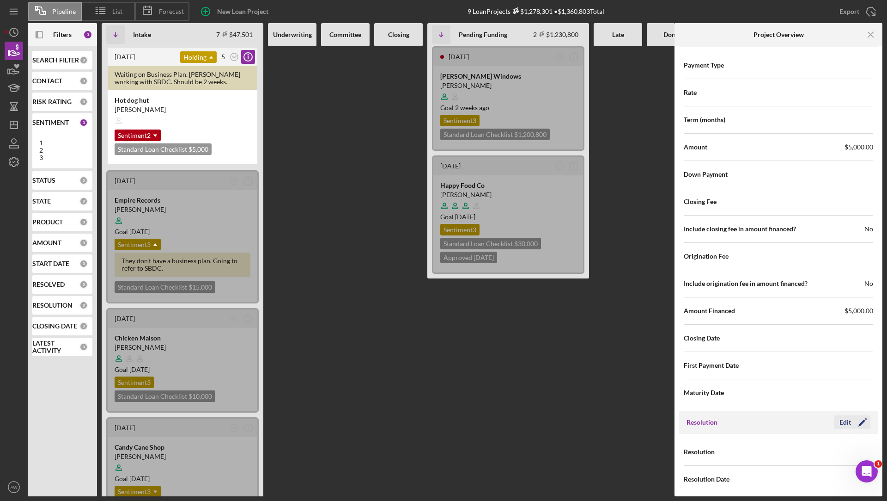
click at [847, 420] on div "Edit" at bounding box center [846, 422] width 12 height 14
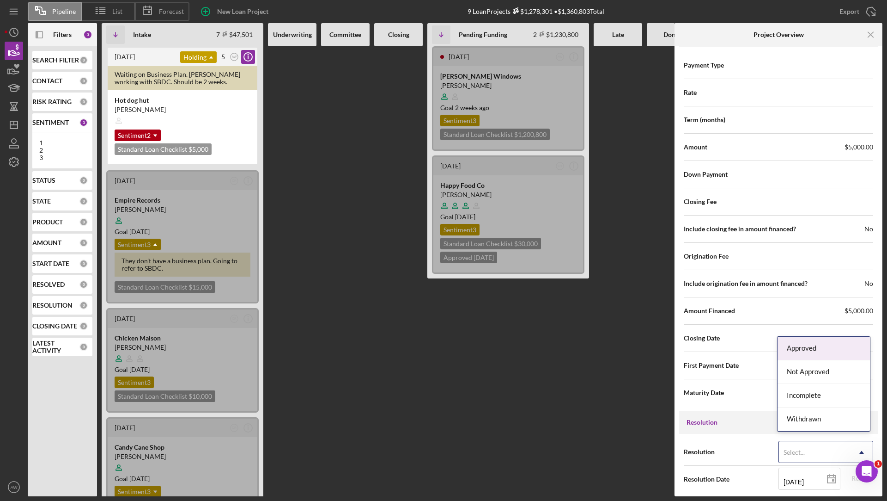
click at [804, 448] on div "Select..." at bounding box center [795, 451] width 24 height 7
click at [800, 349] on div "Approved" at bounding box center [824, 348] width 92 height 24
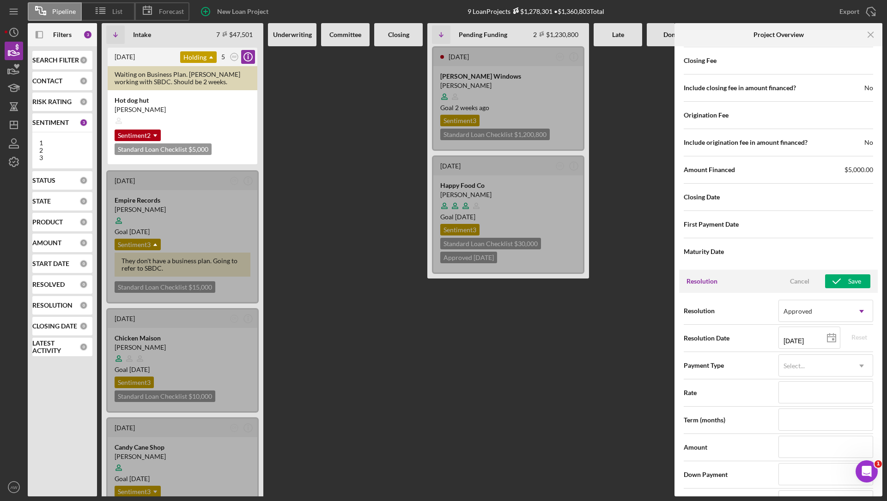
scroll to position [1287, 0]
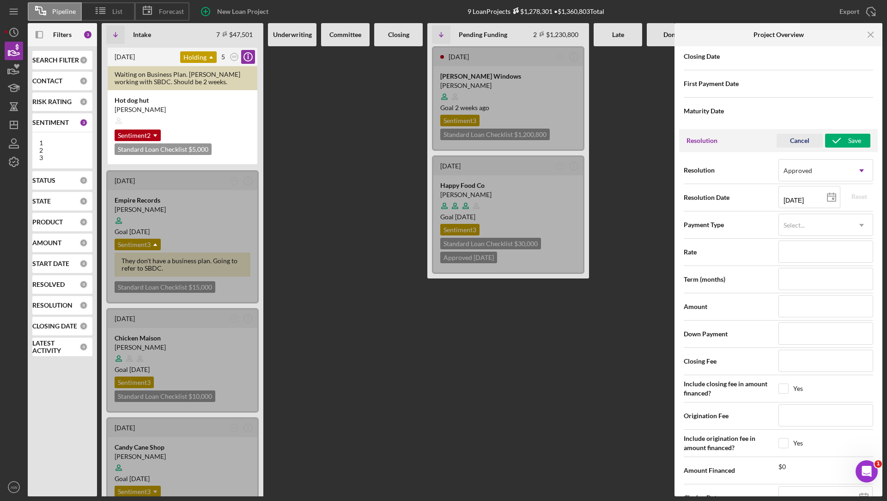
click at [802, 135] on div "Cancel" at bounding box center [799, 141] width 19 height 14
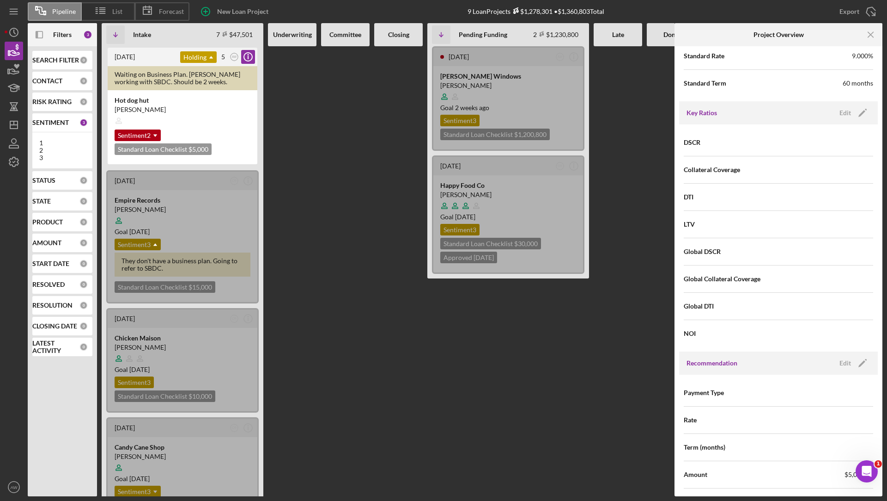
scroll to position [691, 0]
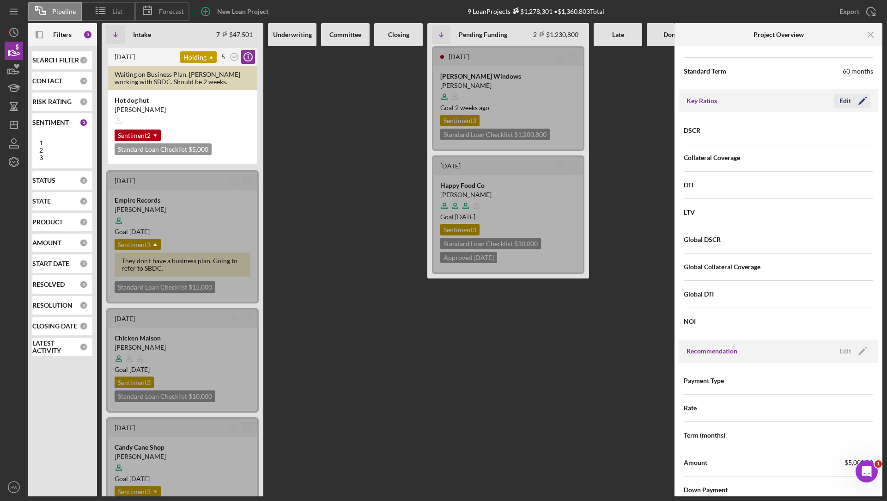
click at [840, 102] on div "Edit" at bounding box center [846, 101] width 12 height 14
click at [797, 95] on div "Cancel" at bounding box center [799, 101] width 19 height 14
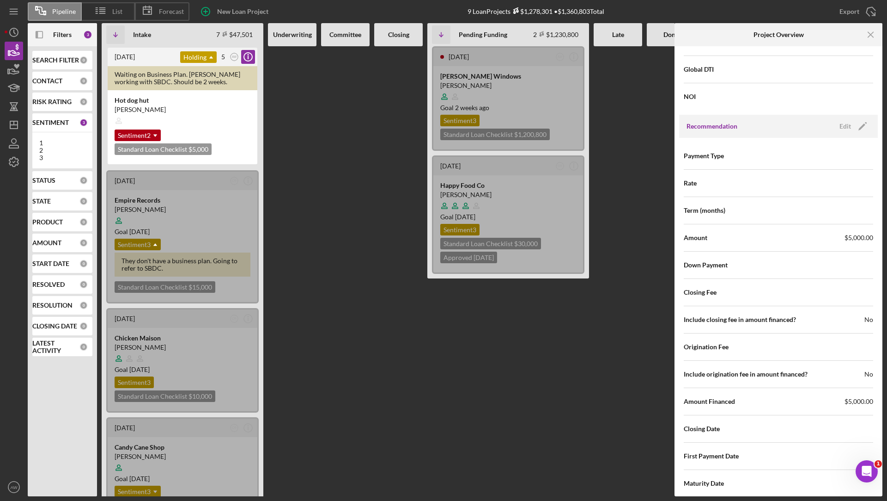
scroll to position [1006, 0]
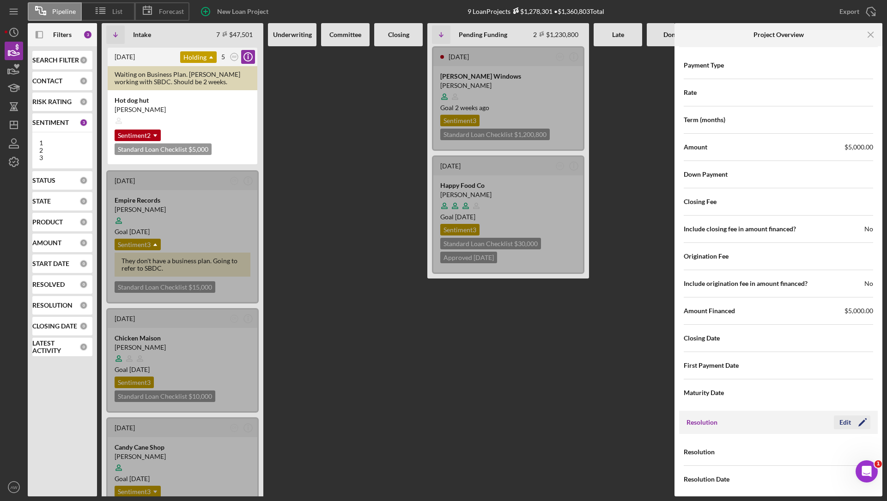
click at [843, 415] on div "Edit" at bounding box center [846, 422] width 12 height 14
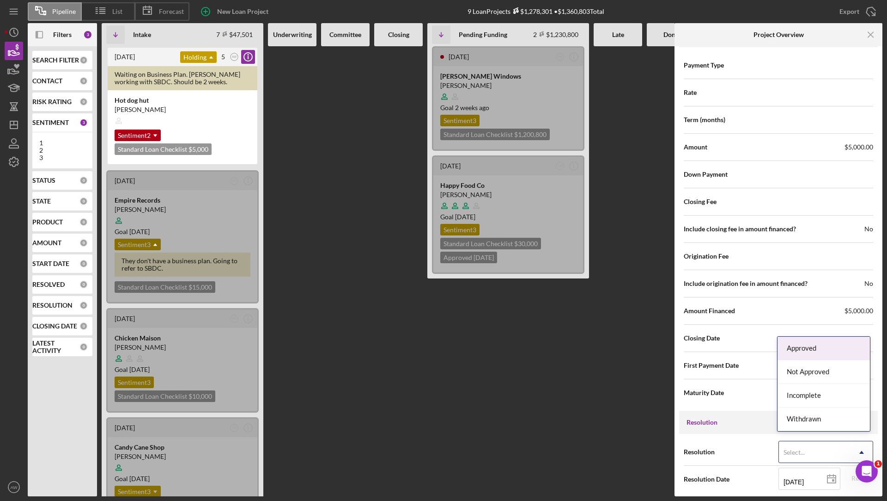
click at [812, 445] on div "Select..." at bounding box center [815, 451] width 72 height 21
click at [813, 370] on div "Not Approved" at bounding box center [824, 372] width 92 height 24
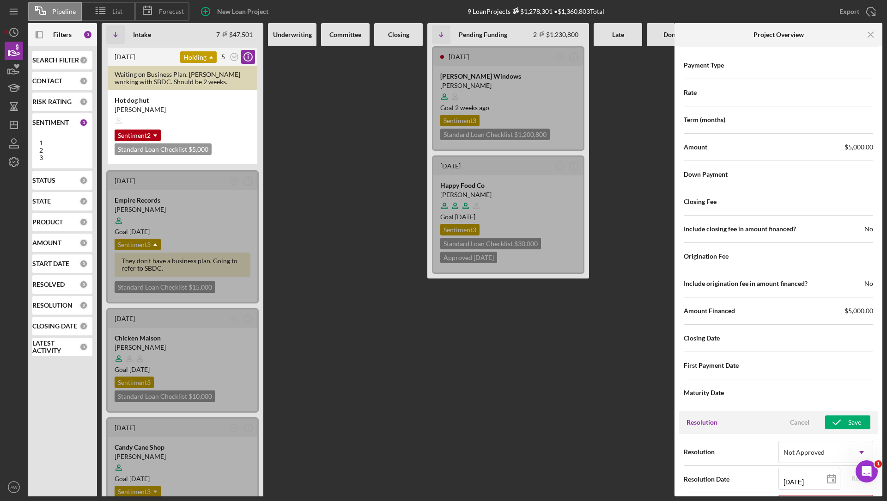
scroll to position [1064, 0]
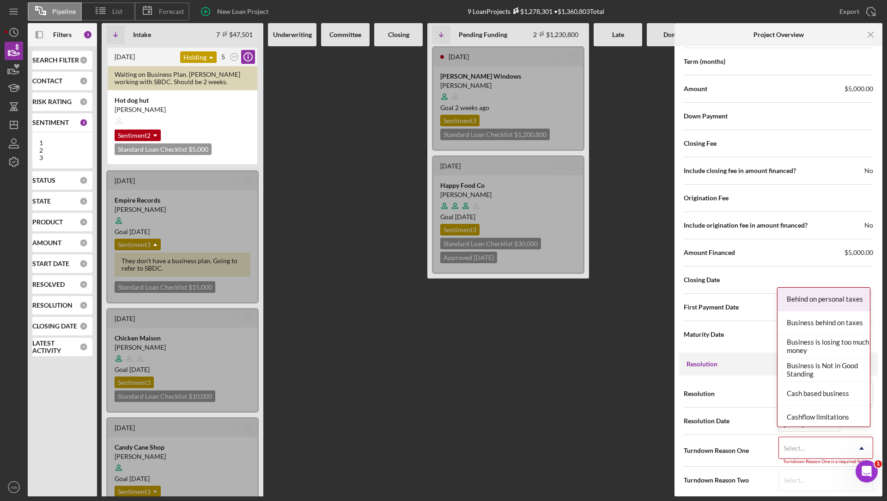
click at [800, 444] on div "Select..." at bounding box center [794, 447] width 21 height 7
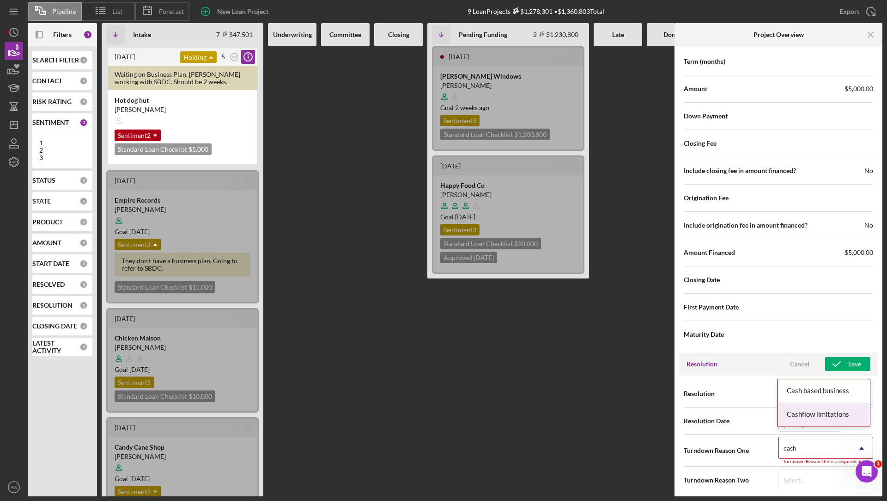
type input "cash"
click at [754, 416] on span "Resolution Date" at bounding box center [731, 420] width 95 height 9
click at [9, 487] on icon "AW" at bounding box center [14, 486] width 18 height 23
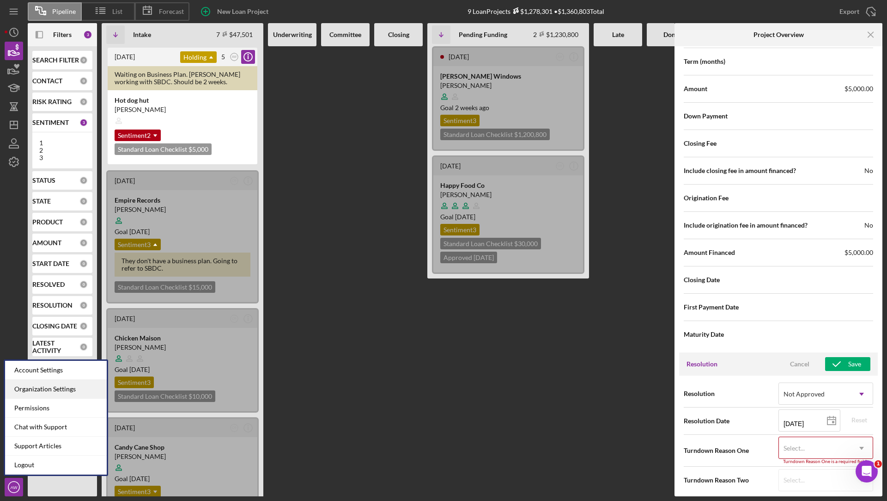
click at [53, 391] on div "Organization Settings" at bounding box center [56, 388] width 102 height 19
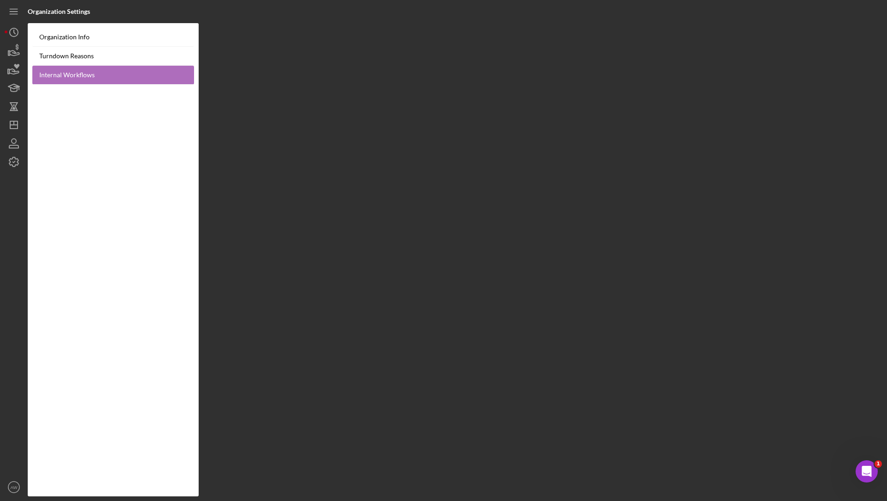
click at [75, 81] on link "Internal Workflows" at bounding box center [113, 75] width 162 height 19
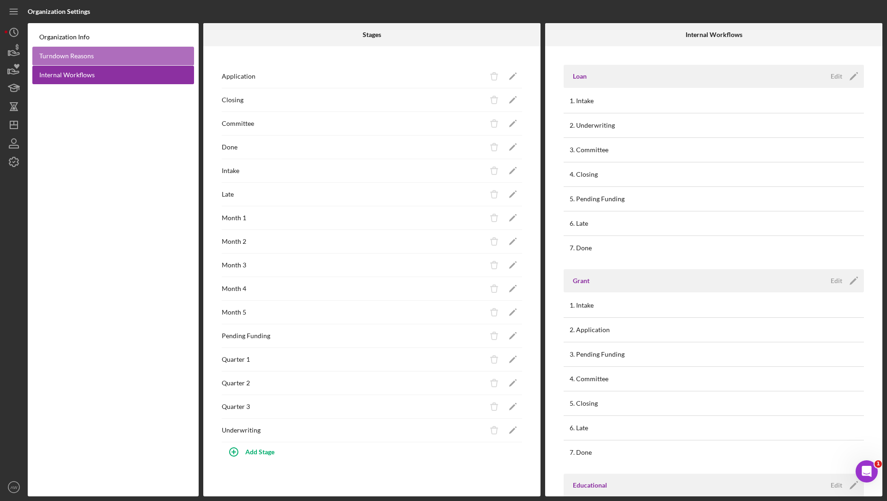
click at [77, 55] on link "Turndown Reasons" at bounding box center [113, 56] width 162 height 19
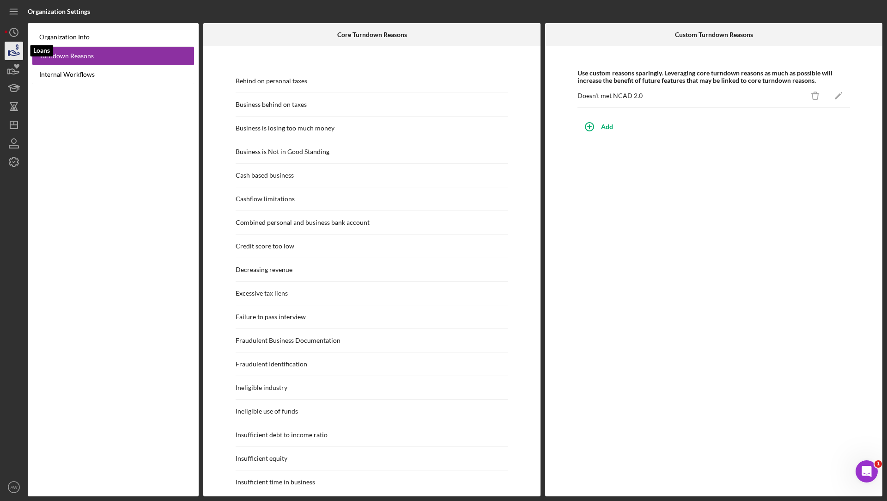
click at [9, 51] on polygon "button" at bounding box center [8, 53] width 1 height 5
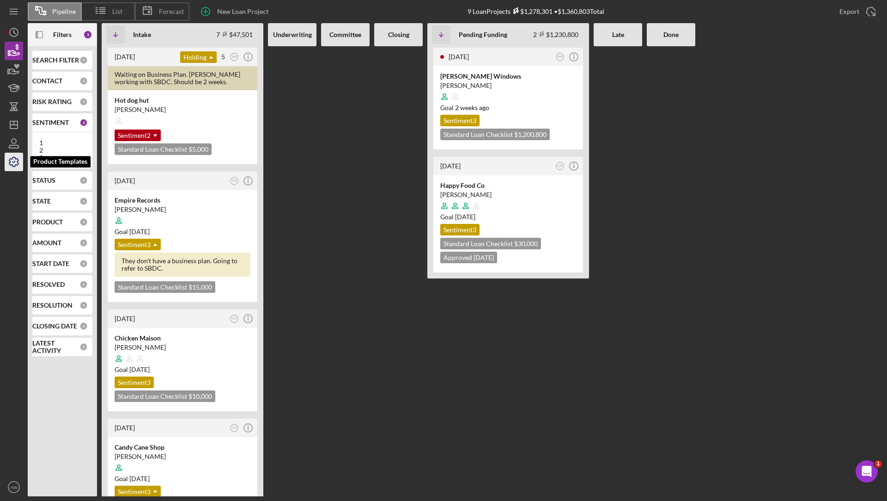
click at [12, 169] on icon "button" at bounding box center [13, 161] width 23 height 23
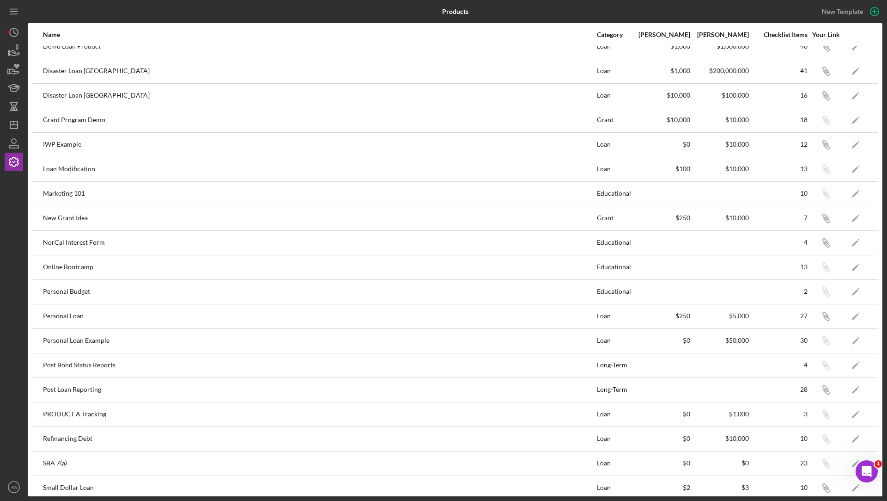
scroll to position [310, 0]
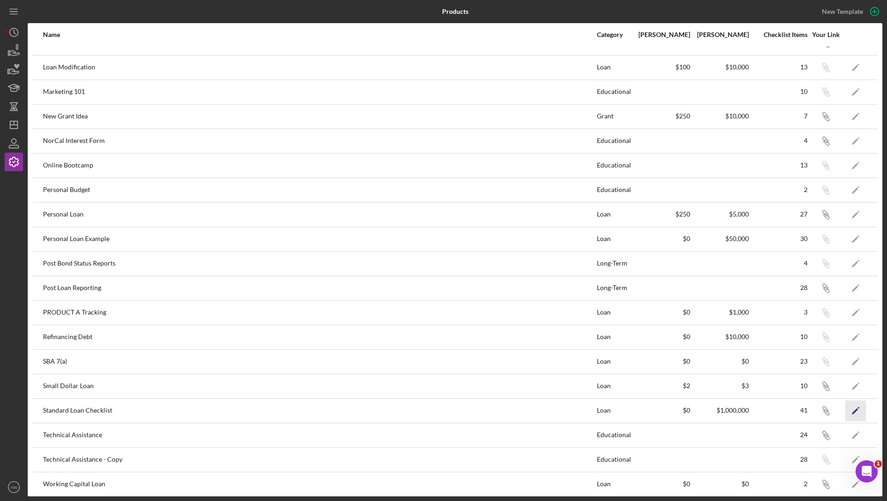
click at [851, 405] on icon "Icon/Edit" at bounding box center [856, 410] width 21 height 21
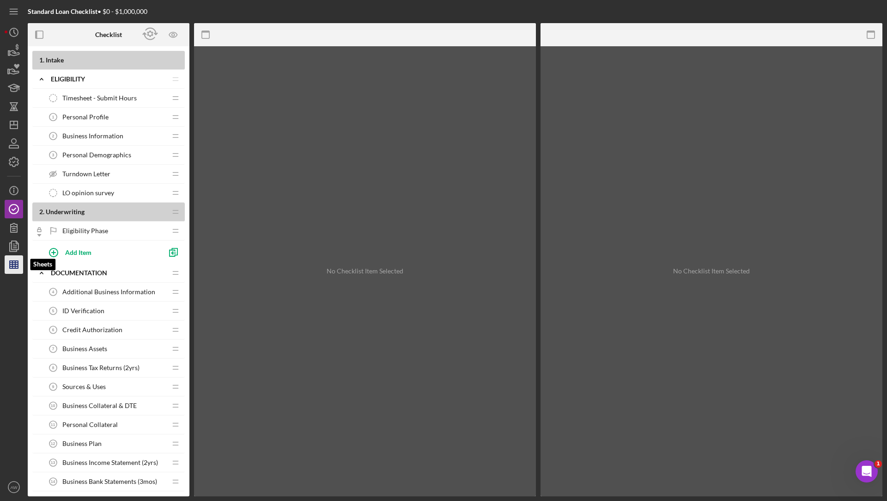
click at [14, 261] on polygon "button" at bounding box center [14, 264] width 8 height 7
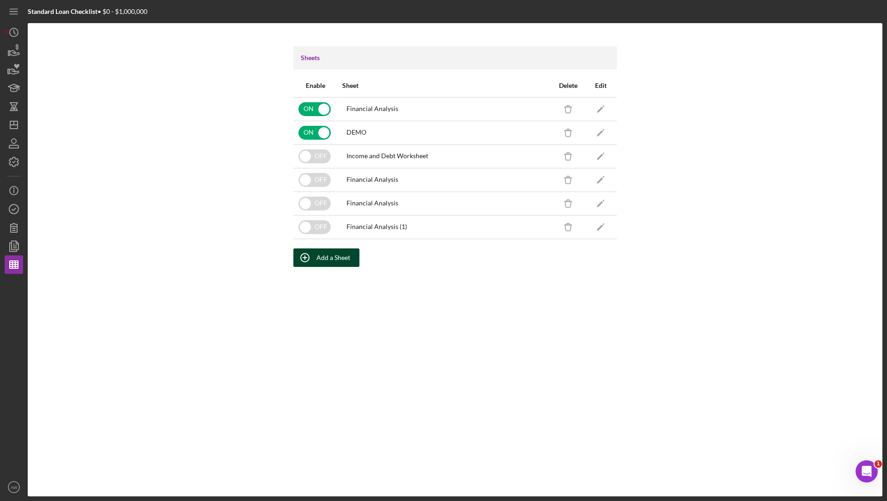
click at [315, 252] on icon "button" at bounding box center [304, 257] width 23 height 23
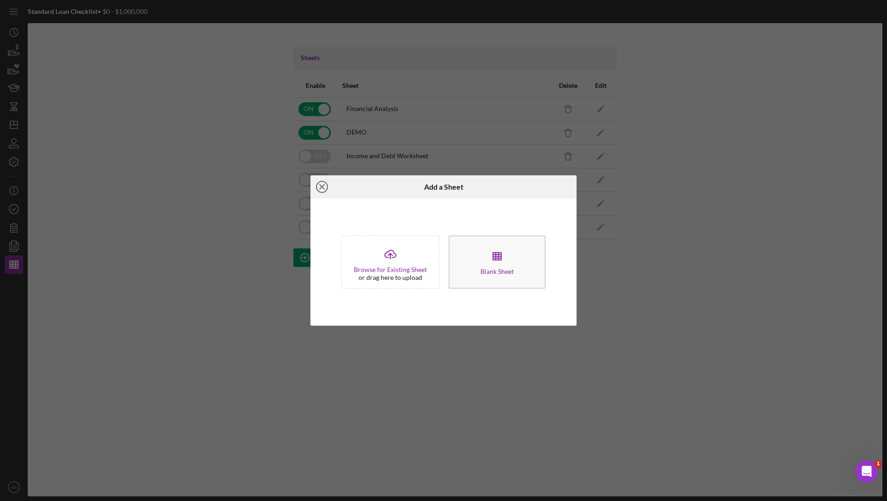
click at [324, 185] on icon "Icon/Close" at bounding box center [322, 186] width 23 height 23
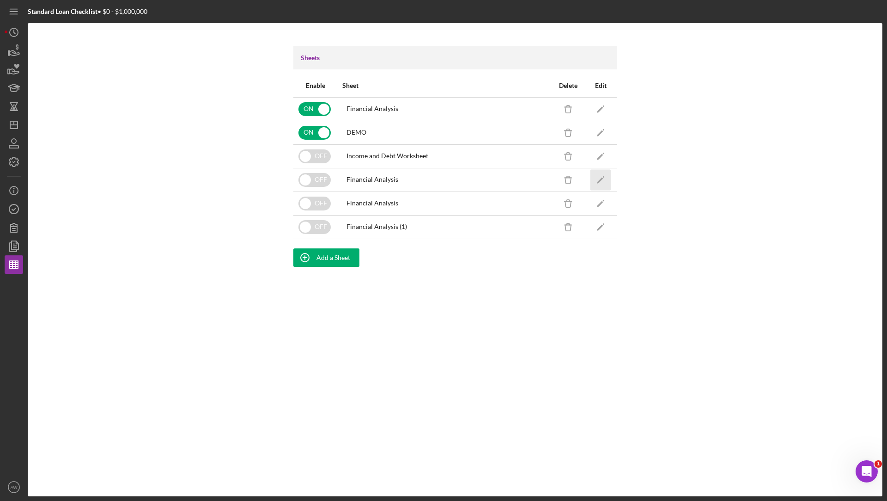
click at [600, 175] on icon "Icon/Edit" at bounding box center [601, 179] width 21 height 21
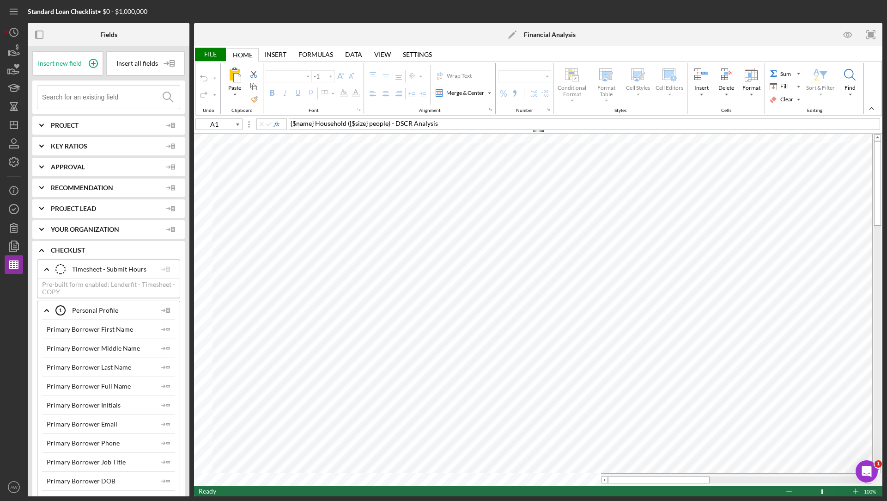
type input "Calibri"
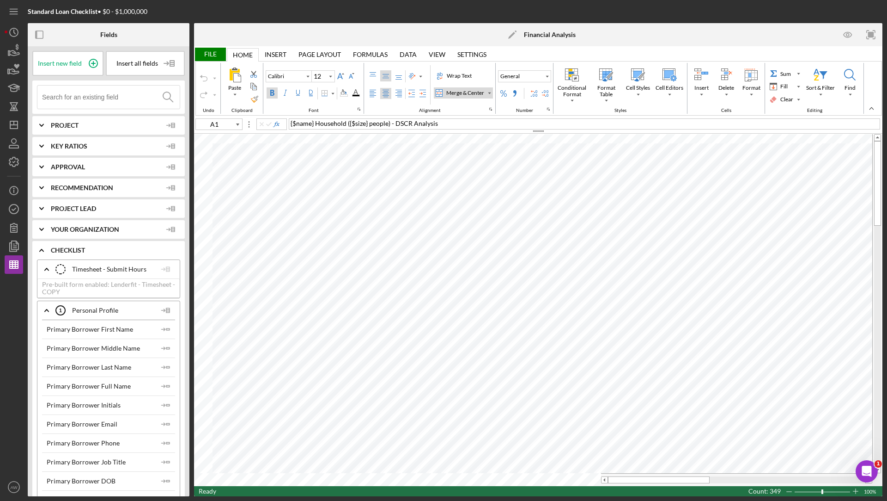
type input "11"
type input "A15"
click at [93, 92] on input at bounding box center [111, 97] width 138 height 23
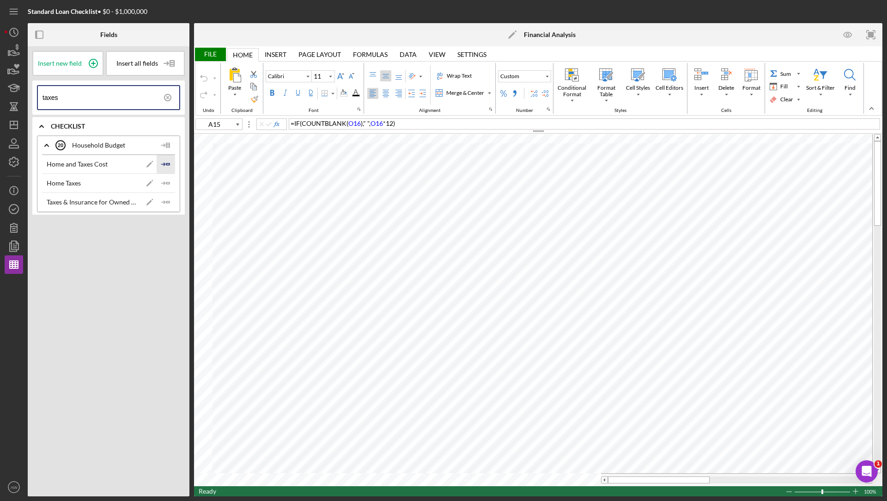
type input "taxes"
click at [168, 165] on polygon "button" at bounding box center [167, 163] width 3 height 1
type input "A15"
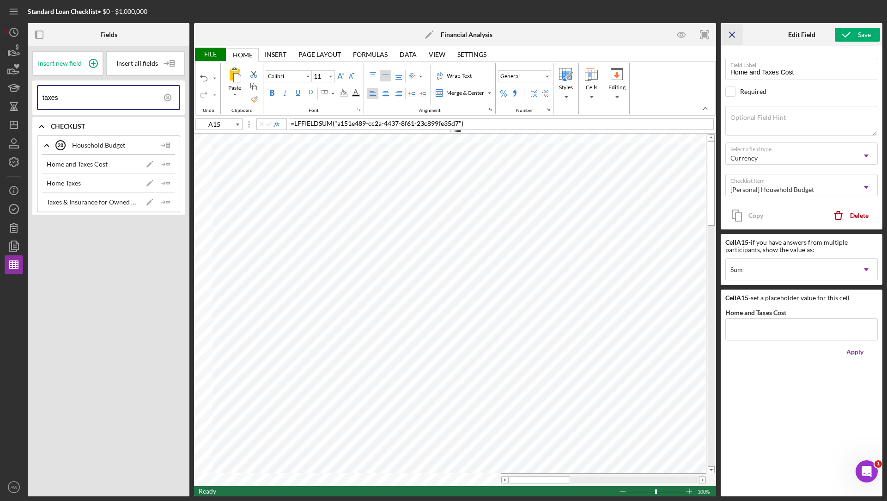
click at [737, 35] on icon "Icon/Menu Close" at bounding box center [732, 34] width 21 height 21
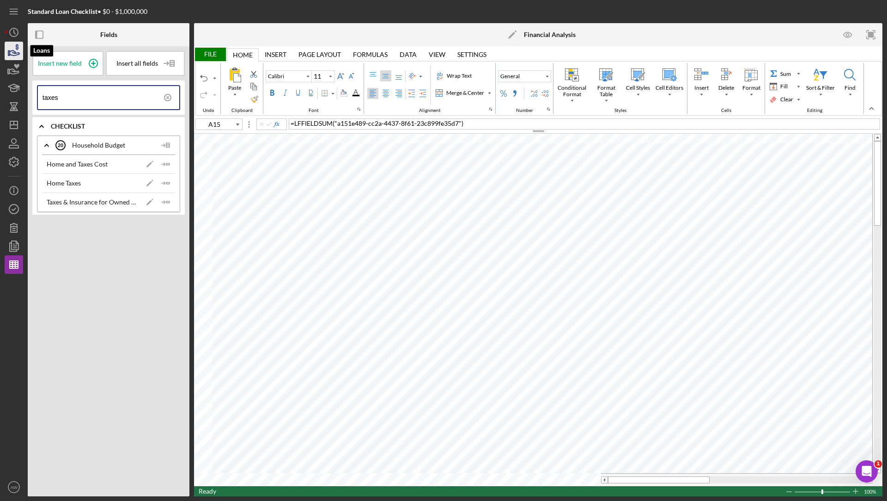
click at [15, 47] on icon "button" at bounding box center [13, 50] width 23 height 23
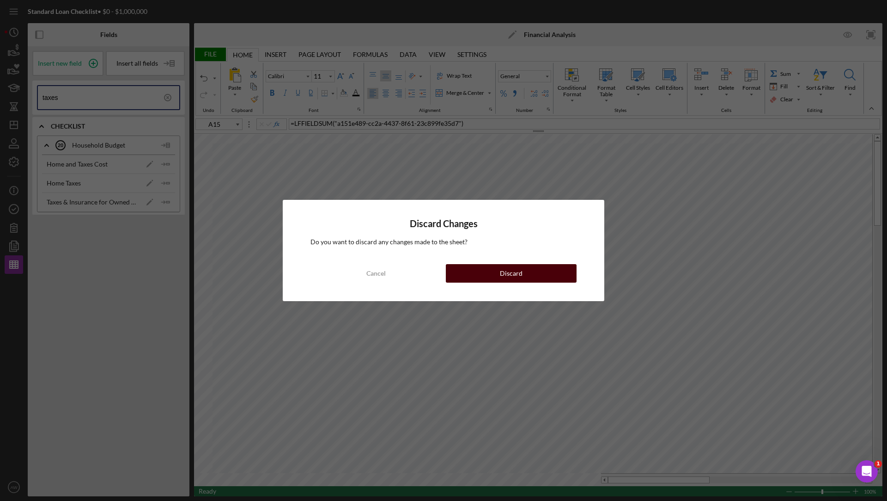
click at [481, 270] on button "Discard" at bounding box center [511, 273] width 131 height 18
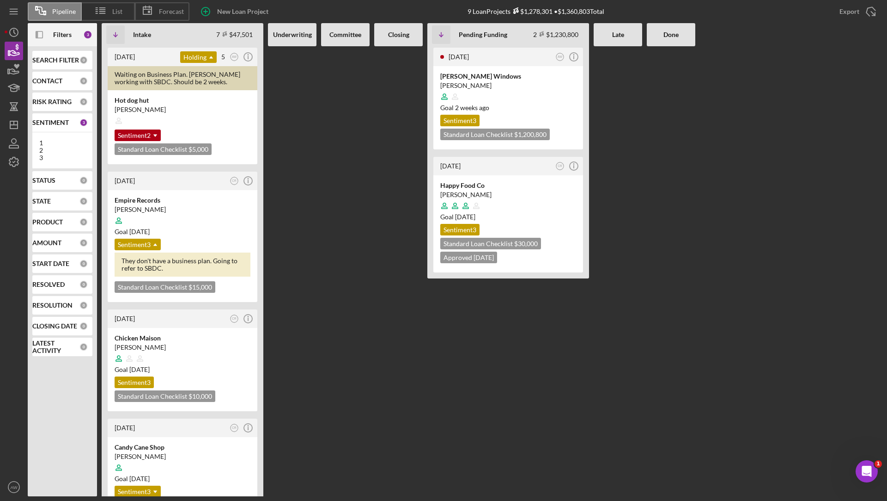
click at [58, 33] on b "Filters" at bounding box center [62, 34] width 18 height 7
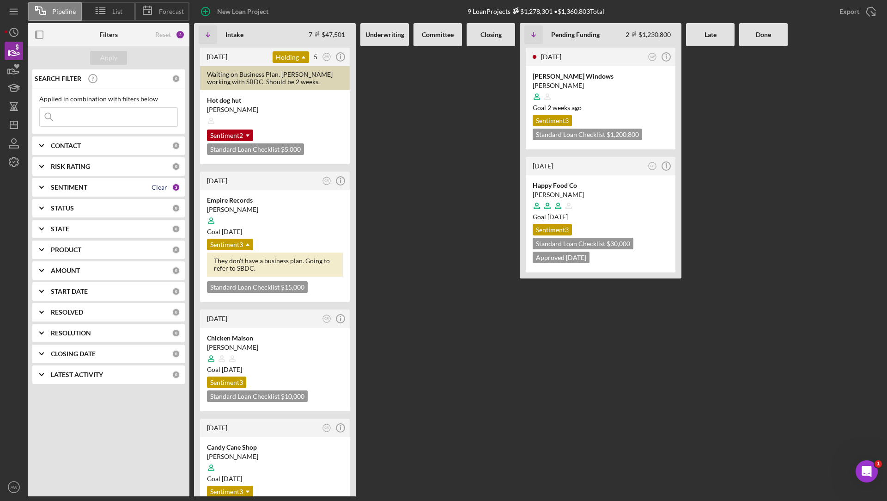
click at [165, 189] on div "Clear" at bounding box center [160, 186] width 16 height 7
click at [99, 114] on input at bounding box center [109, 117] width 138 height 18
type input "mara"
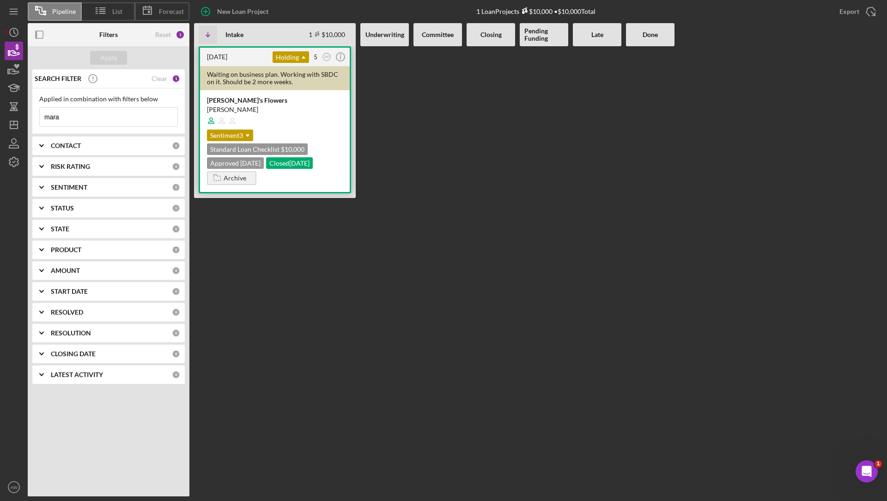
click at [285, 96] on div "[PERSON_NAME]'s Flowers" at bounding box center [275, 100] width 136 height 9
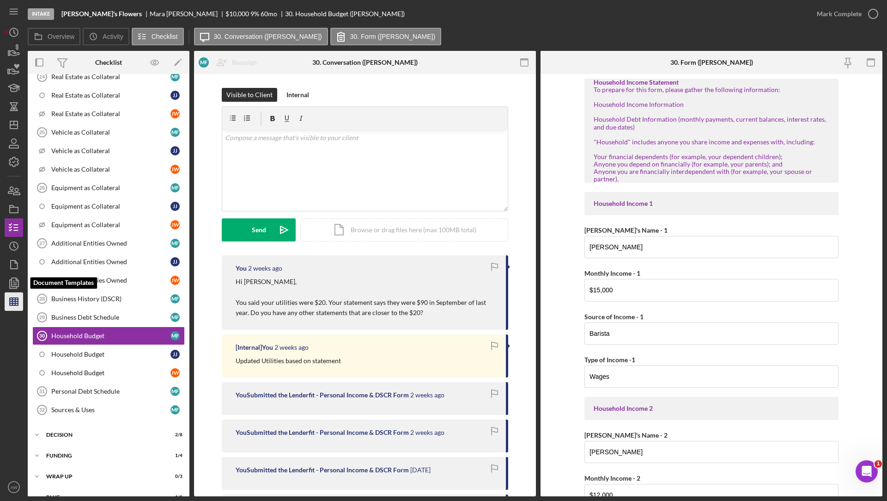
scroll to position [479, 0]
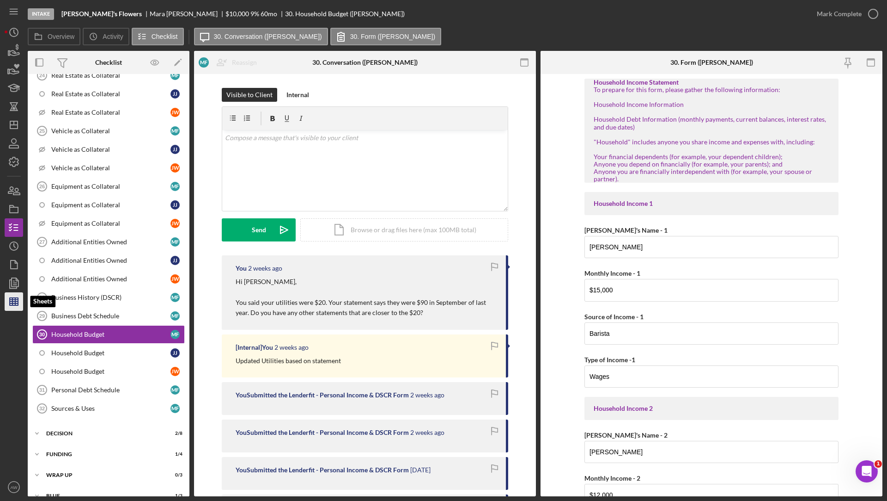
click at [12, 305] on polygon "button" at bounding box center [14, 301] width 8 height 7
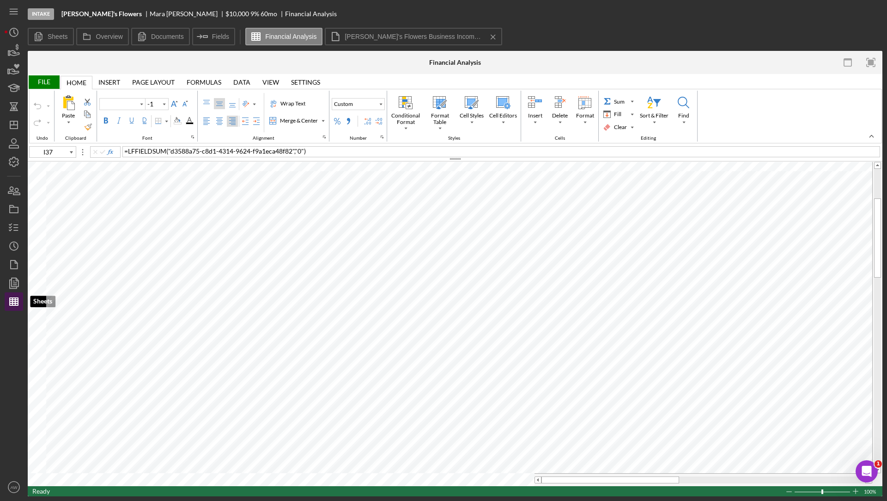
type input "Calibri"
type input "11"
click at [494, 38] on icon "Icon/Menu Close" at bounding box center [493, 36] width 16 height 23
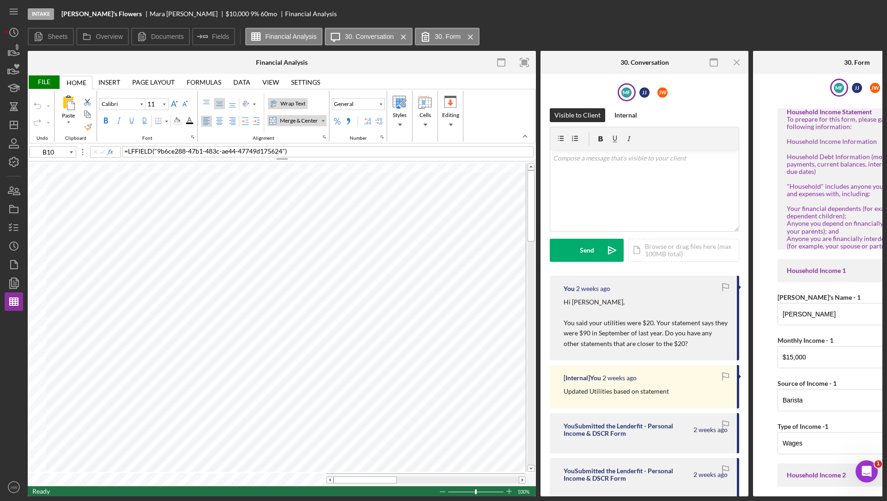
type input "A10"
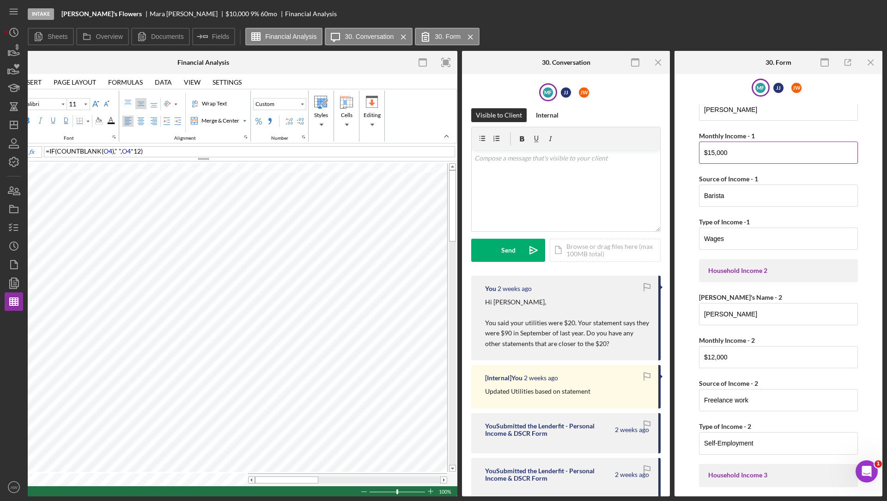
scroll to position [213, 0]
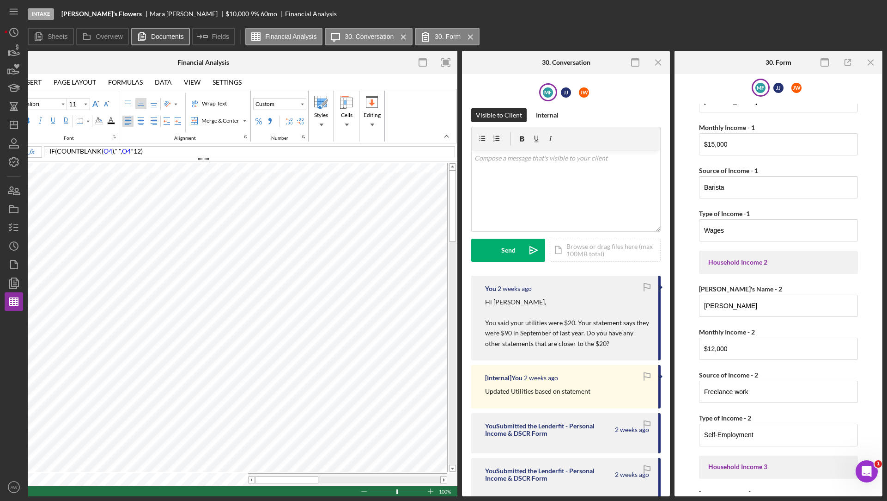
click at [158, 40] on label "Documents" at bounding box center [167, 36] width 33 height 7
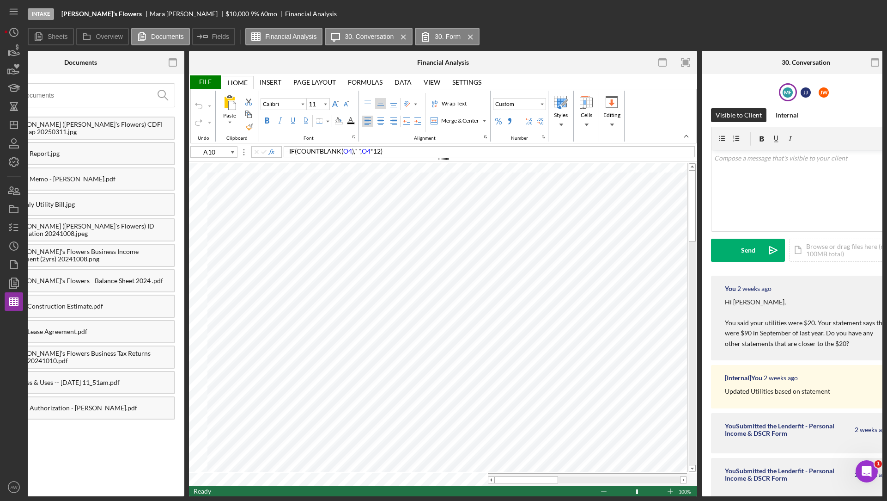
scroll to position [0, 0]
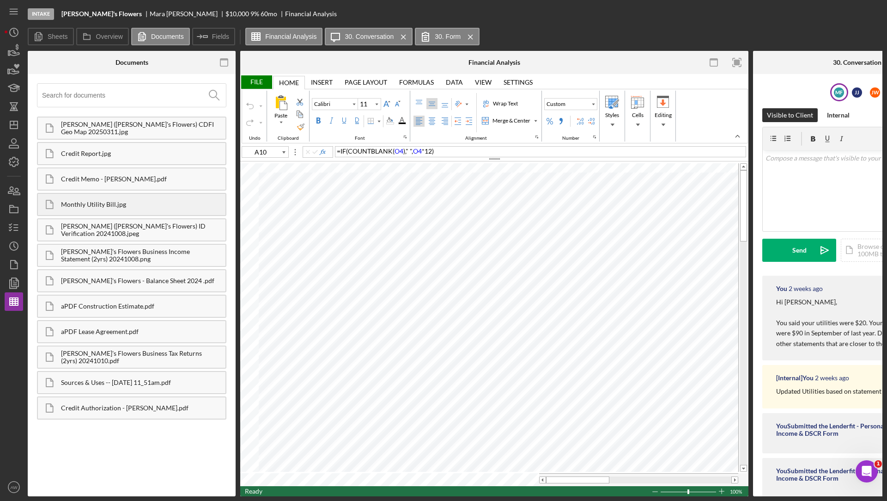
click at [129, 202] on div "Monthly Utility Bill.jpg" at bounding box center [143, 204] width 165 height 7
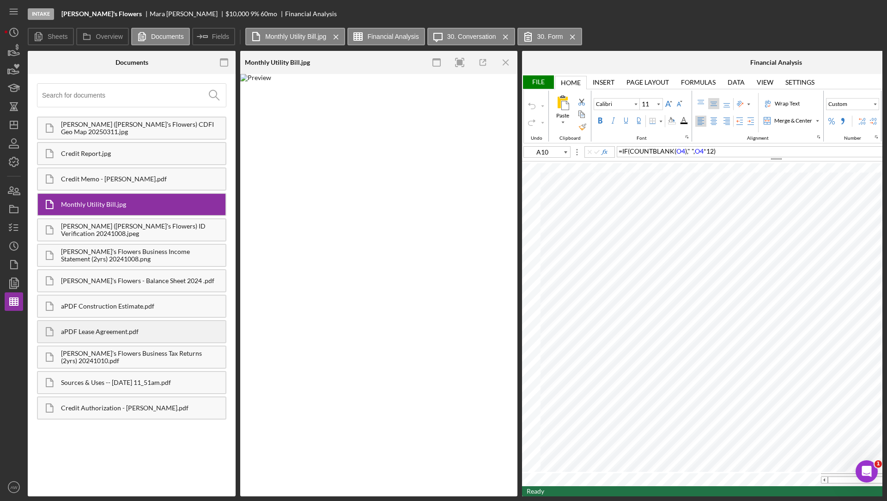
click at [88, 329] on div "aPDF Lease Agreement.pdf" at bounding box center [143, 331] width 165 height 7
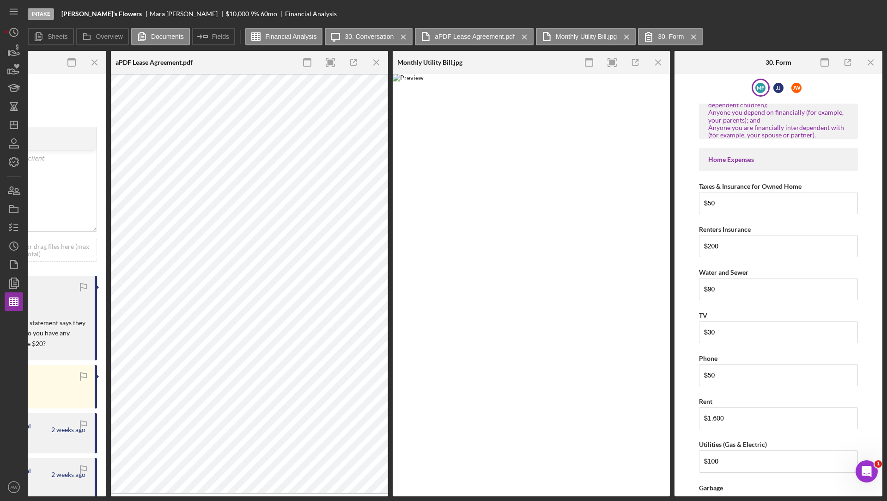
scroll to position [810, 0]
click at [715, 275] on input "$90" at bounding box center [778, 286] width 159 height 22
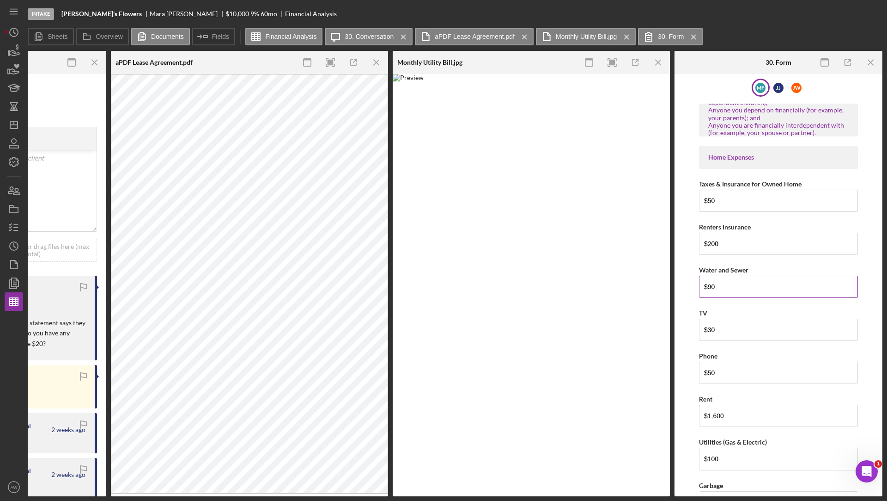
click at [715, 275] on input "$90" at bounding box center [778, 286] width 159 height 22
click at [868, 186] on form "Household Income Statement To prepare for this form, please gather the followin…" at bounding box center [778, 298] width 199 height 388
click at [722, 275] on input "$20" at bounding box center [778, 286] width 159 height 22
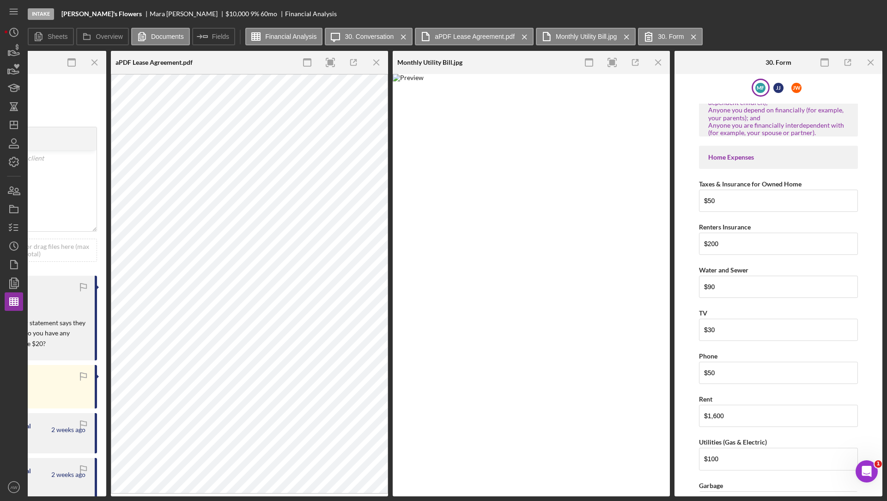
click at [862, 206] on form "Household Income Statement To prepare for this form, please gather the followin…" at bounding box center [778, 298] width 199 height 388
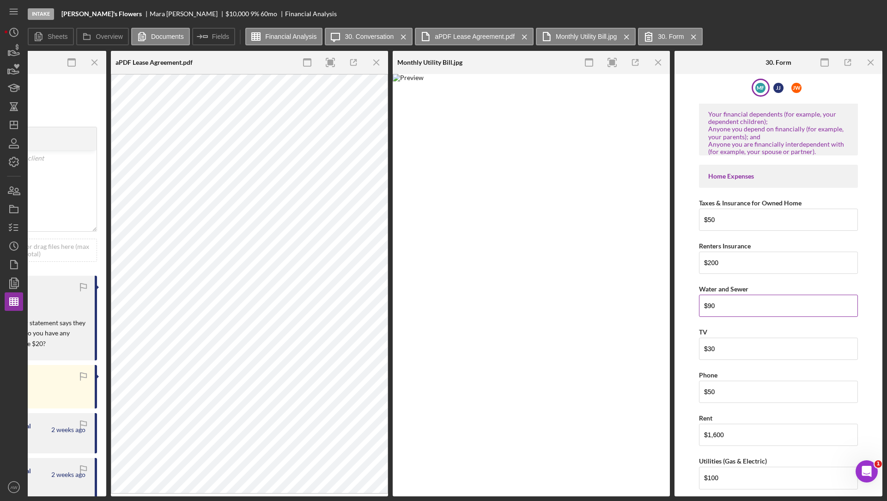
click at [724, 298] on input "$90" at bounding box center [778, 305] width 159 height 22
type input "$100"
click at [860, 223] on form "Household Income Statement To prepare for this form, please gather the followin…" at bounding box center [778, 298] width 199 height 388
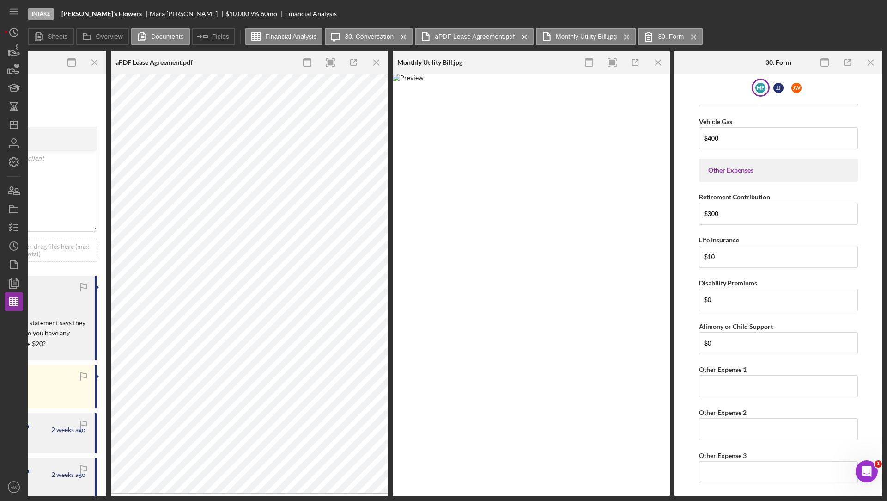
scroll to position [2105, 0]
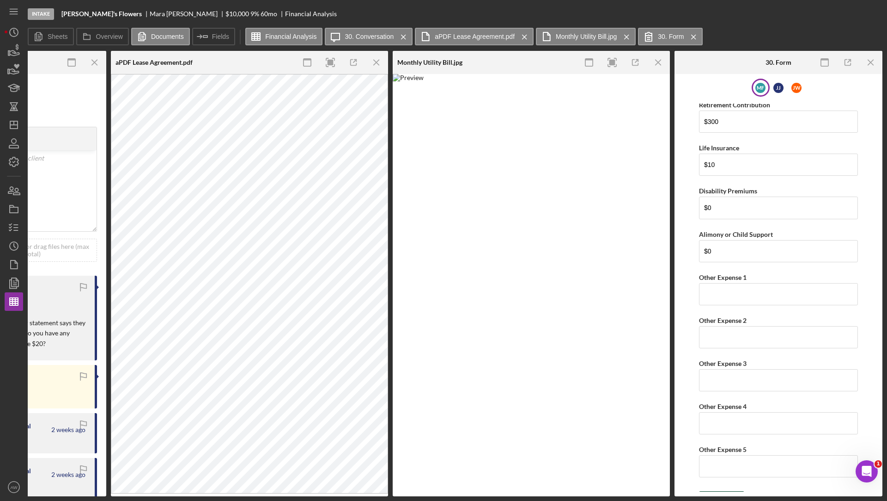
click at [711, 489] on icon "submit" at bounding box center [710, 500] width 23 height 23
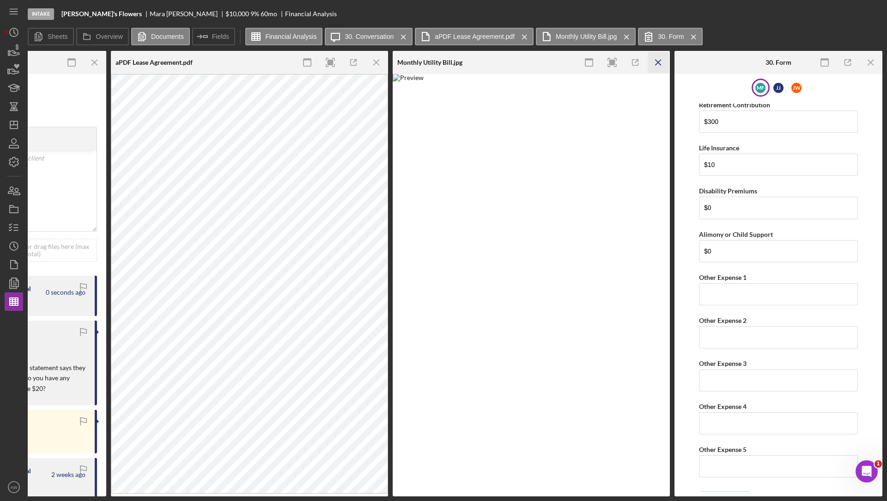
click at [661, 62] on icon "Icon/Menu Close" at bounding box center [658, 62] width 21 height 21
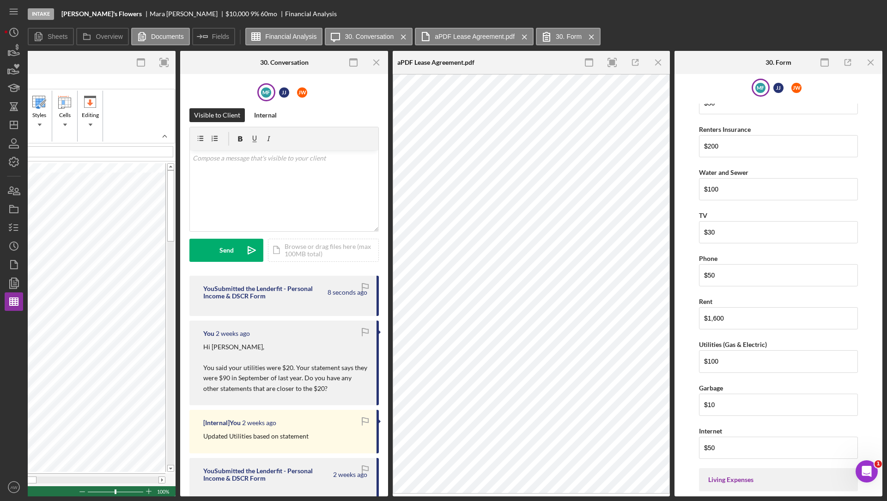
scroll to position [921, 0]
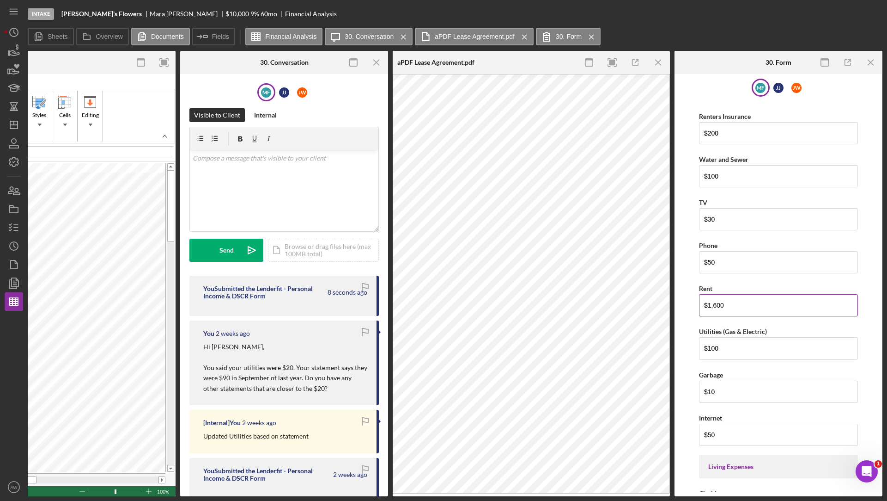
click at [728, 297] on input "$1,600" at bounding box center [778, 305] width 159 height 22
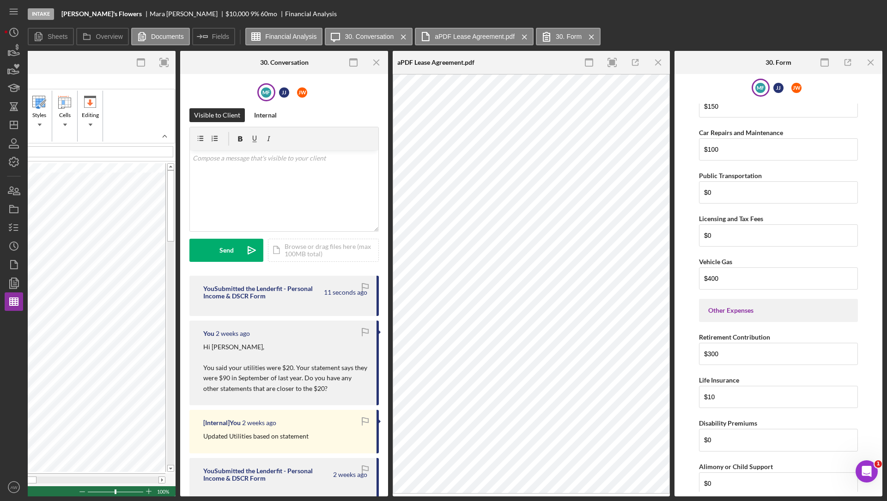
scroll to position [2105, 0]
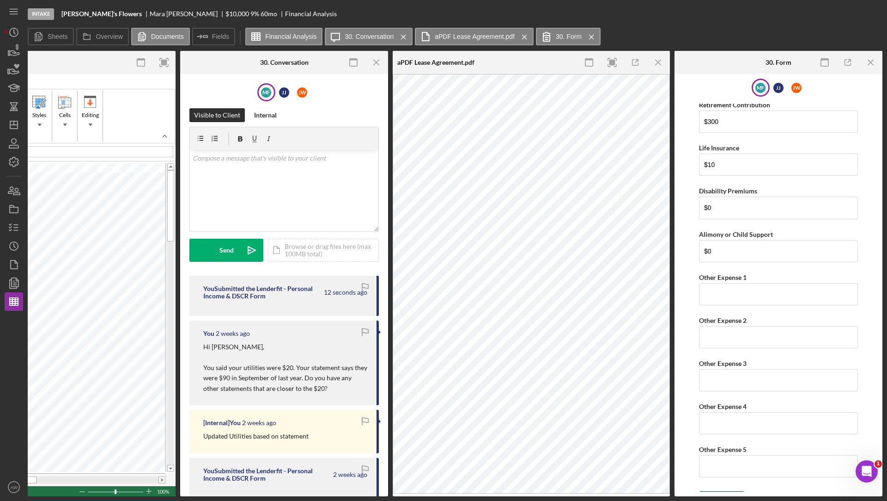
type input "$2,000"
click at [716, 489] on icon "submit" at bounding box center [710, 500] width 23 height 23
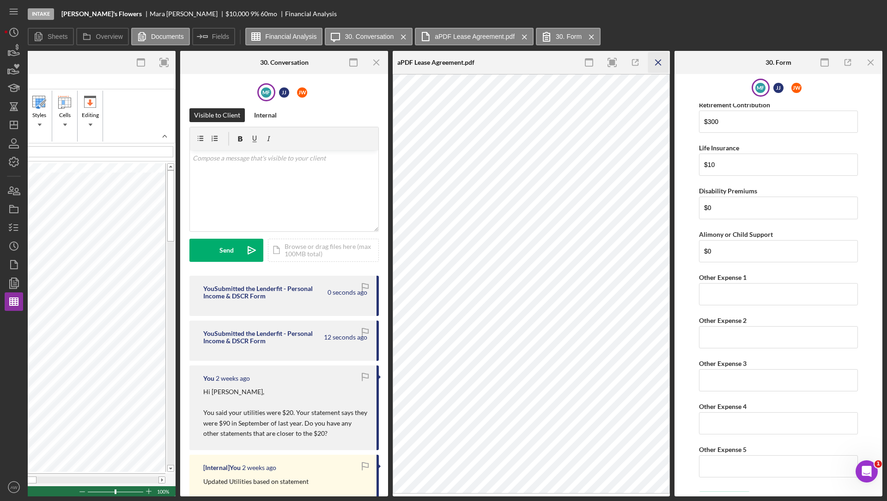
click at [659, 64] on icon "Icon/Menu Close" at bounding box center [658, 62] width 21 height 21
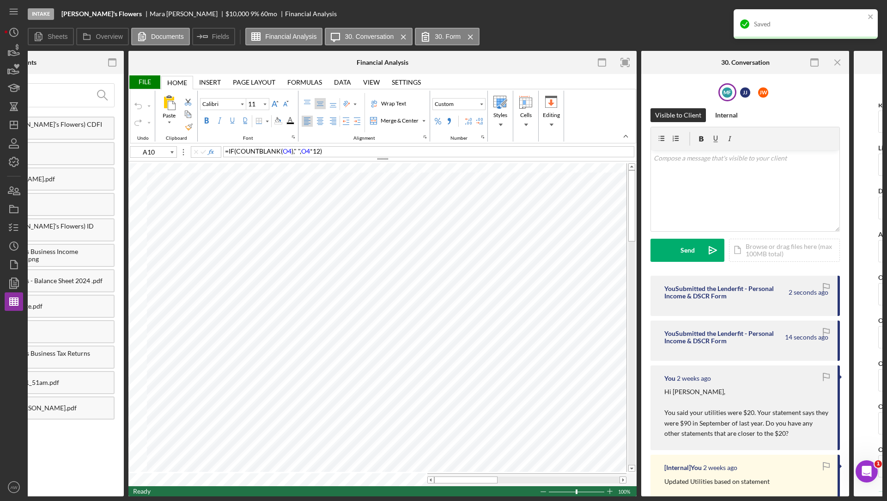
scroll to position [0, 108]
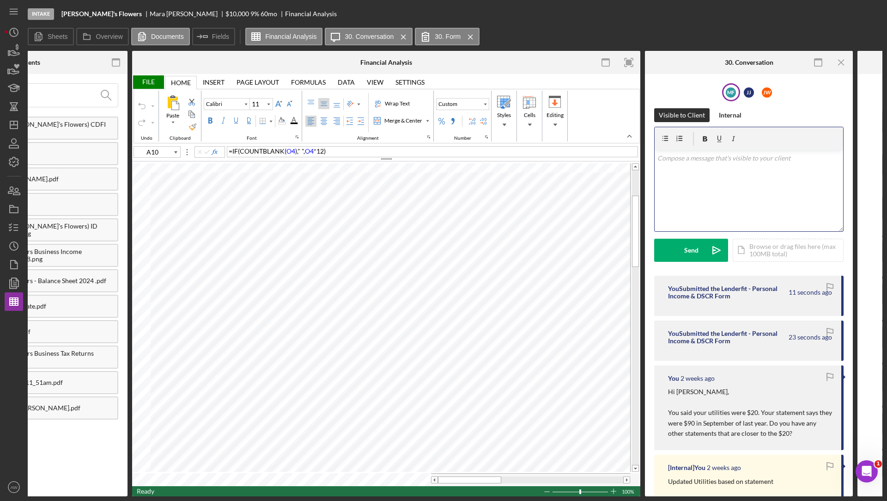
click at [693, 162] on p at bounding box center [749, 158] width 183 height 10
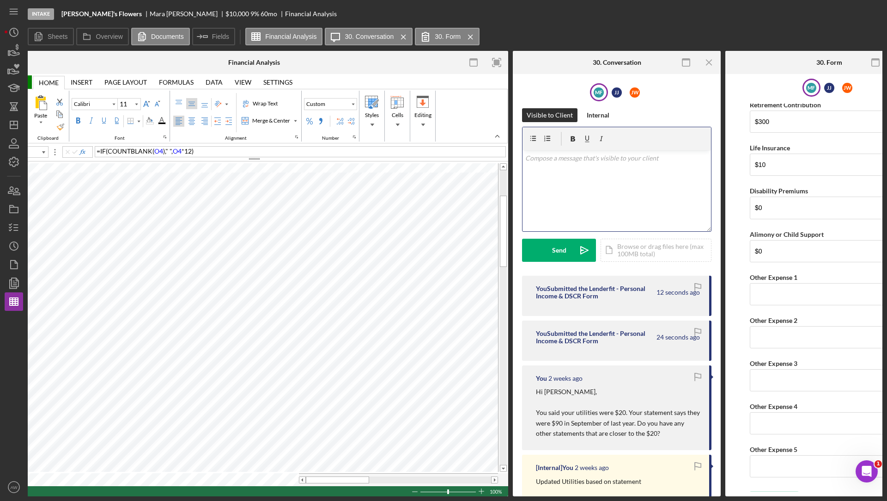
scroll to position [0, 282]
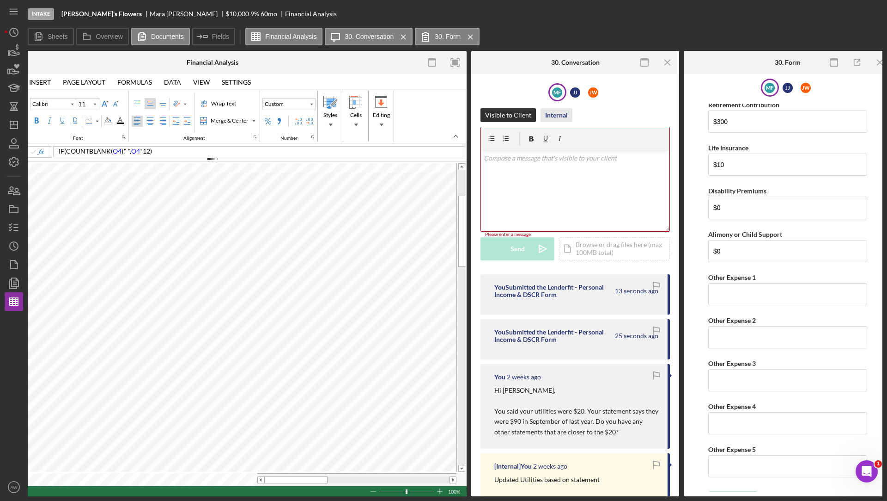
click at [558, 119] on div "Internal" at bounding box center [556, 115] width 23 height 14
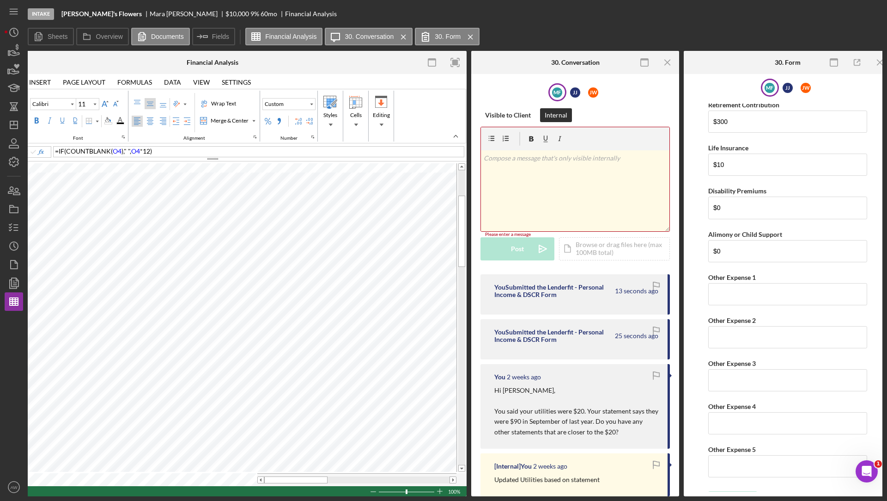
click at [512, 177] on div "v Color teal Color pink Remove color Add row above Add row below Add column bef…" at bounding box center [575, 190] width 189 height 81
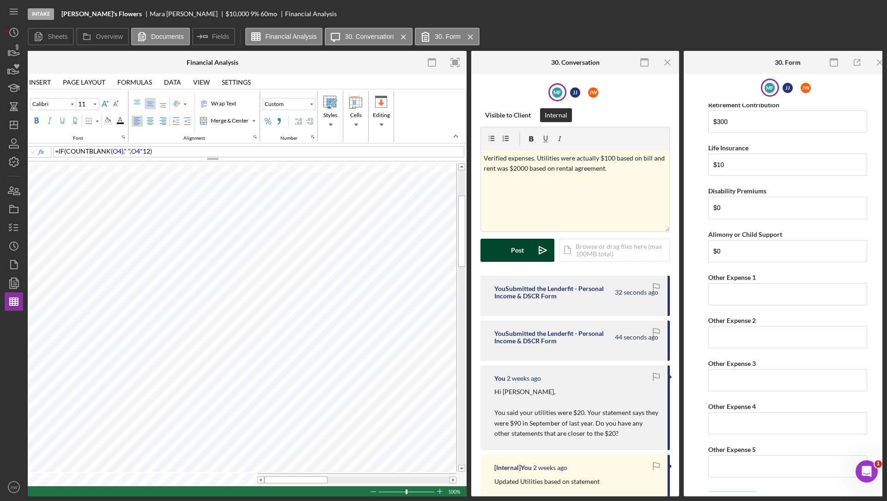
click at [520, 247] on div "Post" at bounding box center [517, 249] width 13 height 23
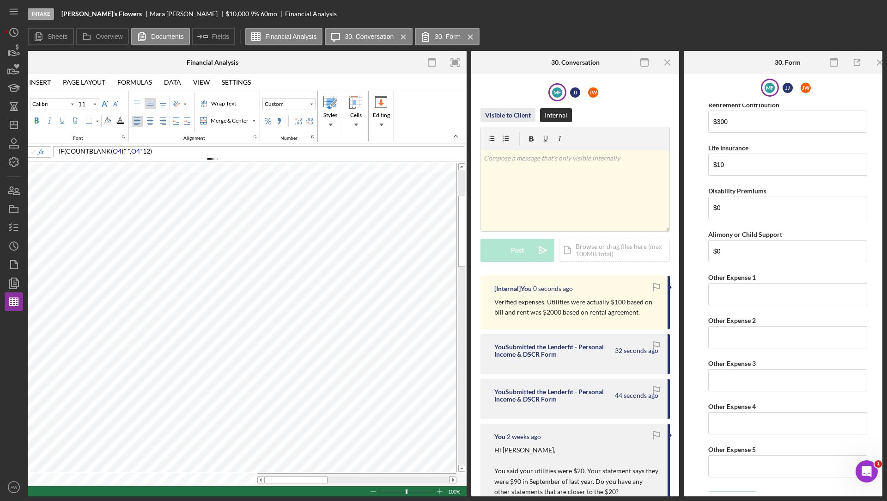
click at [513, 115] on div "Visible to Client" at bounding box center [508, 115] width 46 height 14
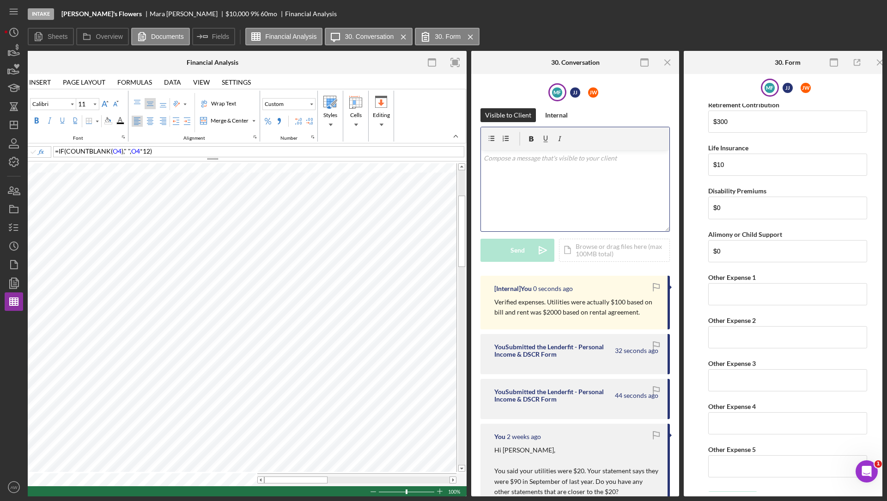
click at [526, 184] on div "v Color teal Color pink Remove color Add row above Add row below Add column bef…" at bounding box center [575, 190] width 189 height 81
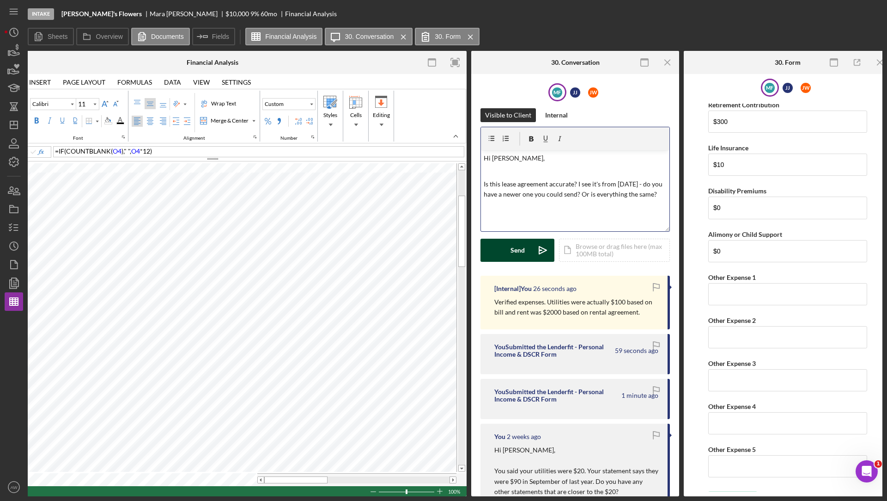
click at [514, 253] on div "Send" at bounding box center [518, 249] width 14 height 23
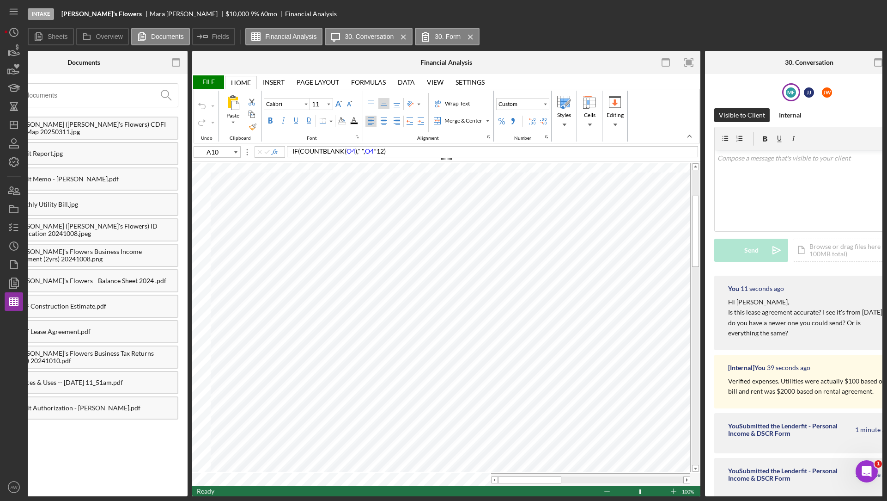
scroll to position [0, 0]
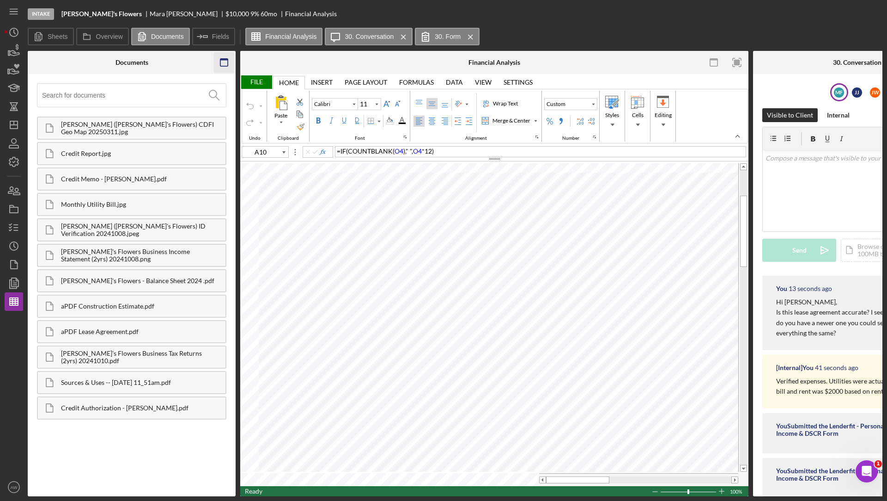
click at [218, 59] on icon "button" at bounding box center [224, 62] width 21 height 21
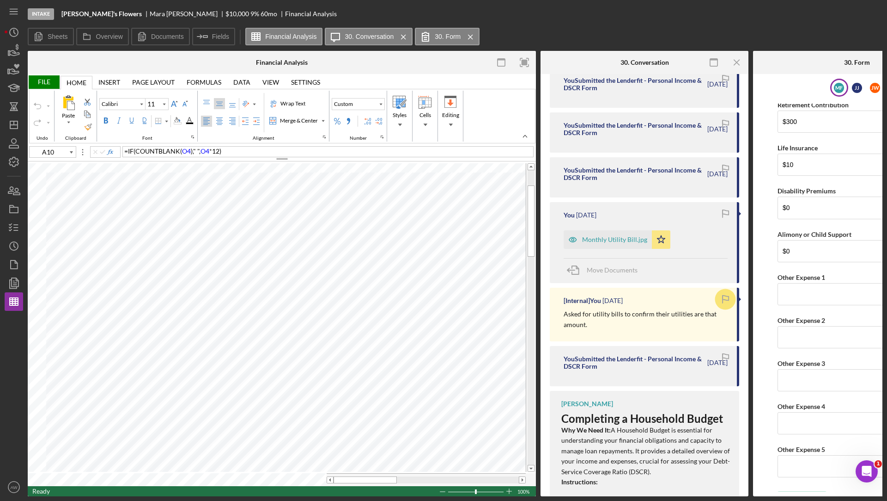
scroll to position [2710, 0]
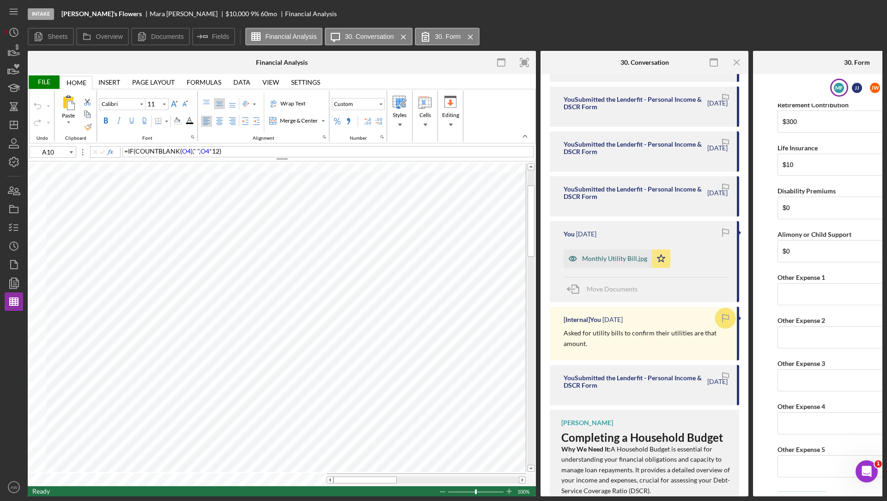
click at [620, 255] on div "Monthly Utility Bill.jpg" at bounding box center [614, 258] width 65 height 7
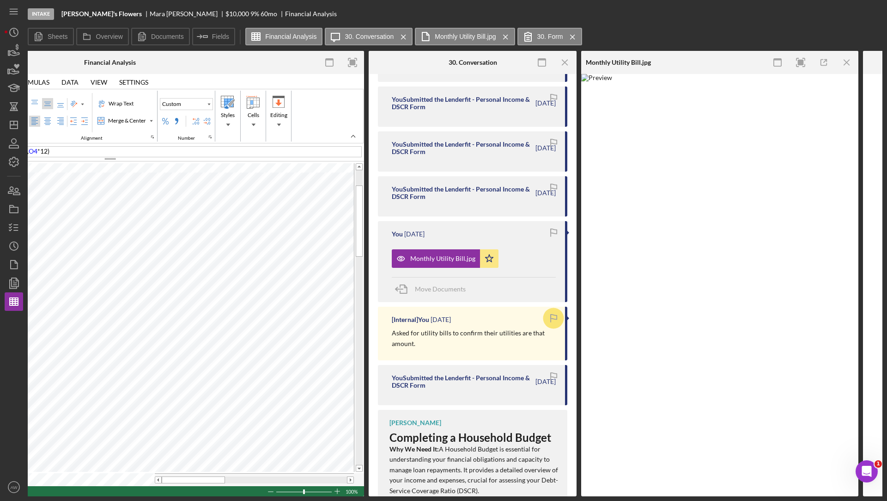
scroll to position [0, 291]
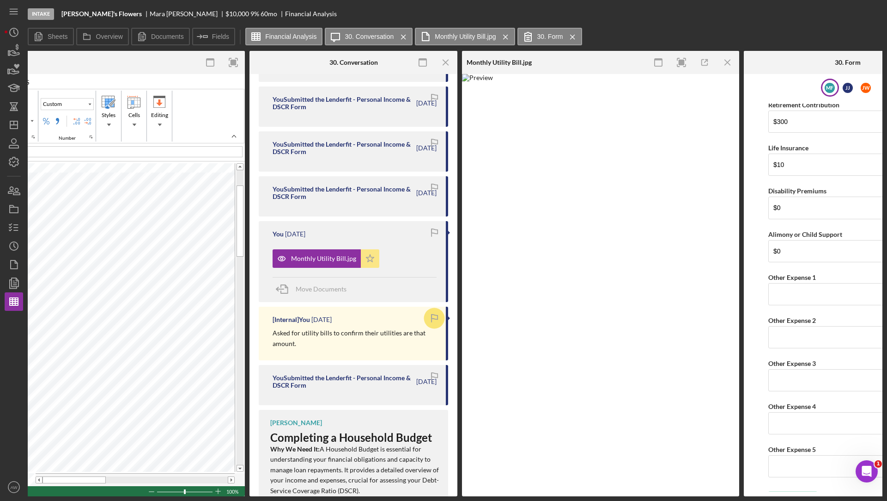
click at [369, 252] on icon "Icon/Star" at bounding box center [370, 258] width 18 height 18
click at [304, 285] on span "Move Documents" at bounding box center [321, 289] width 51 height 8
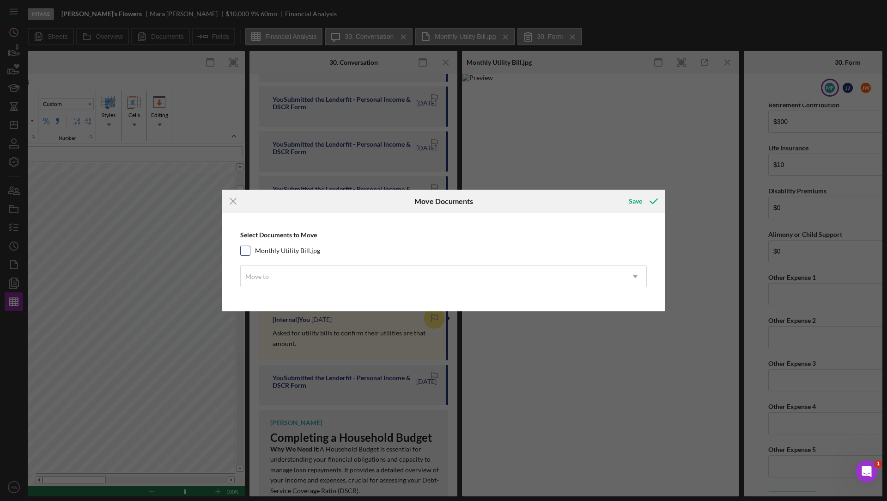
click at [245, 249] on input "Monthly Utility Bill.jpg" at bounding box center [245, 250] width 9 height 9
click at [267, 267] on div "Move to" at bounding box center [433, 276] width 384 height 21
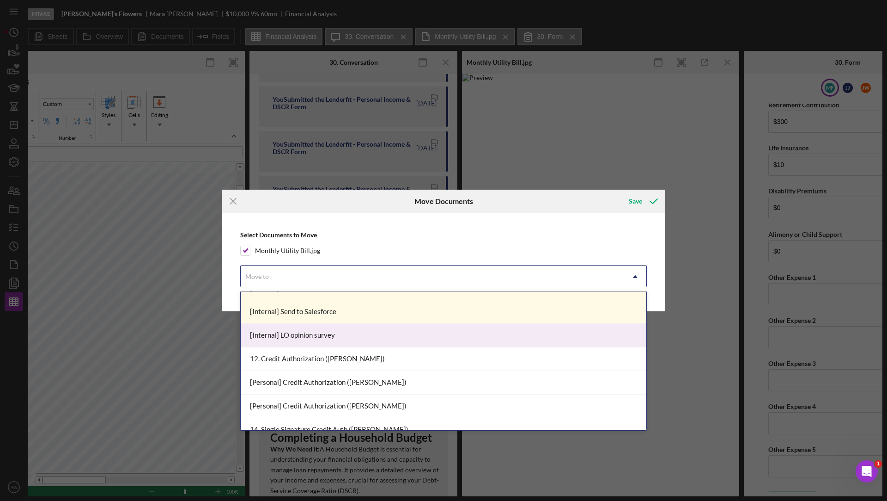
scroll to position [299, 0]
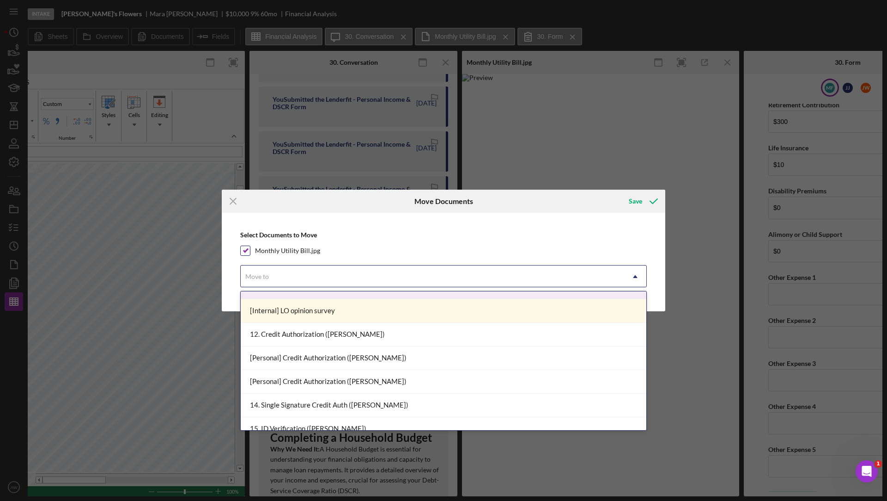
click at [245, 248] on input "Monthly Utility Bill.jpg" at bounding box center [245, 250] width 9 height 9
checkbox input "false"
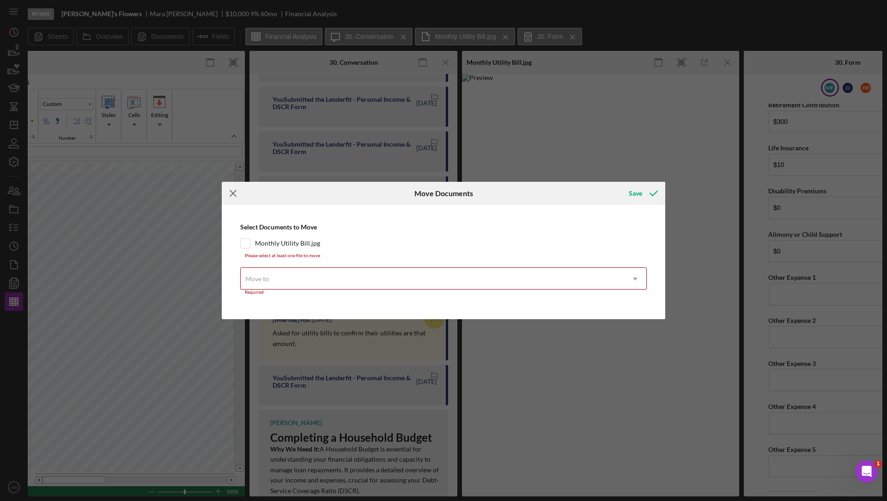
click at [232, 191] on icon "Icon/Menu Close" at bounding box center [233, 193] width 23 height 23
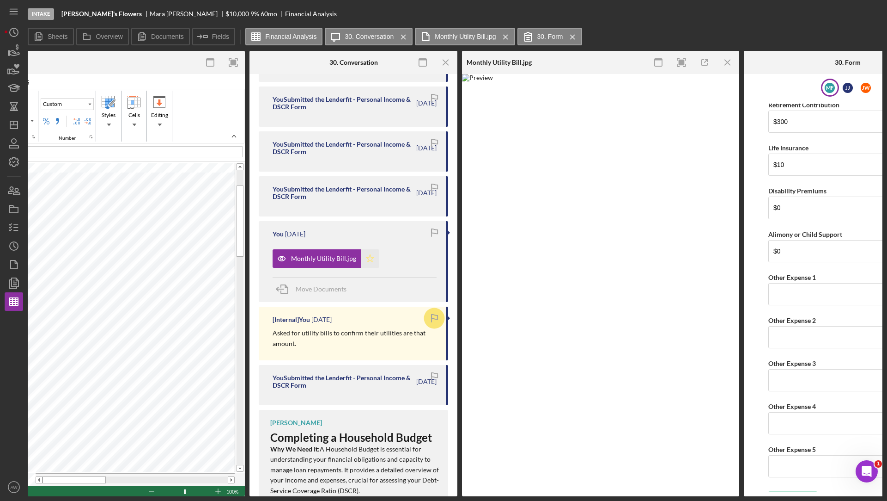
click at [367, 249] on icon "Icon/Star" at bounding box center [370, 258] width 18 height 18
click at [729, 60] on icon "Icon/Menu Close" at bounding box center [728, 62] width 21 height 21
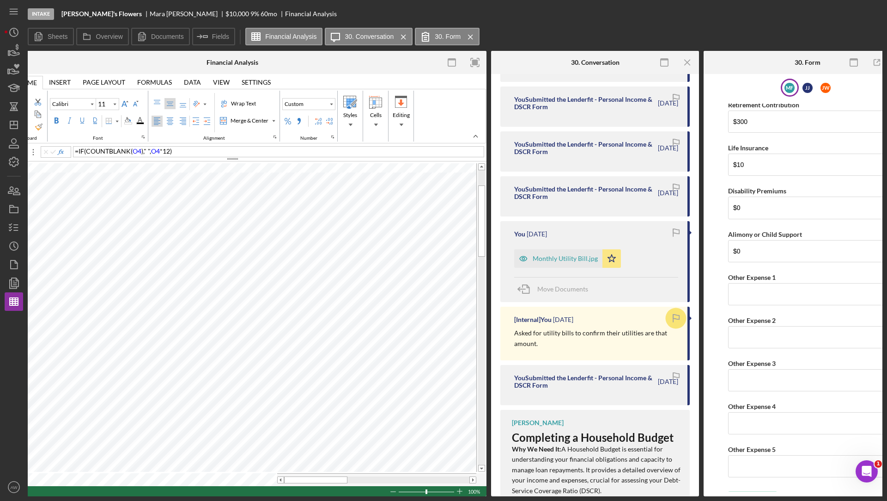
scroll to position [0, 0]
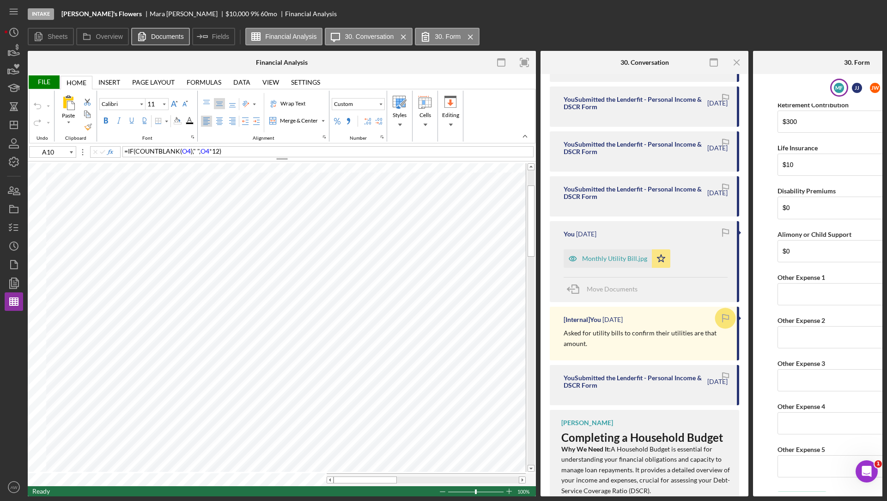
click at [160, 39] on label "Documents" at bounding box center [167, 36] width 33 height 7
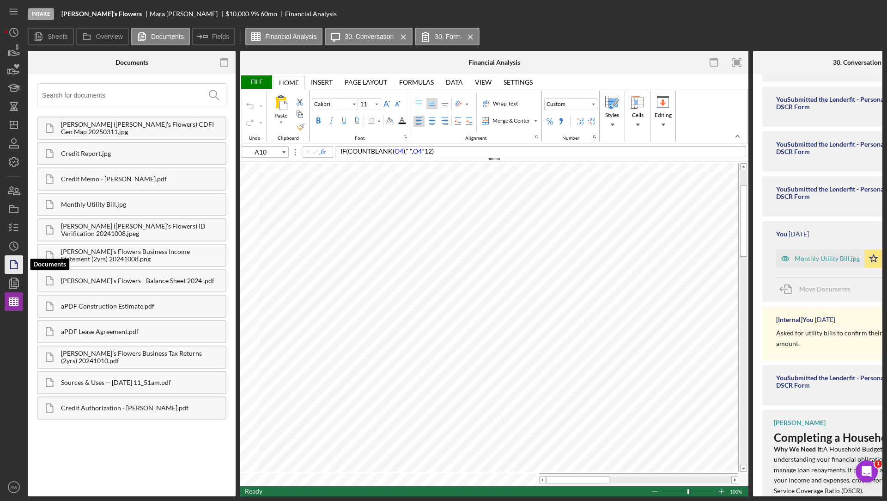
click at [15, 265] on icon "button" at bounding box center [13, 264] width 23 height 23
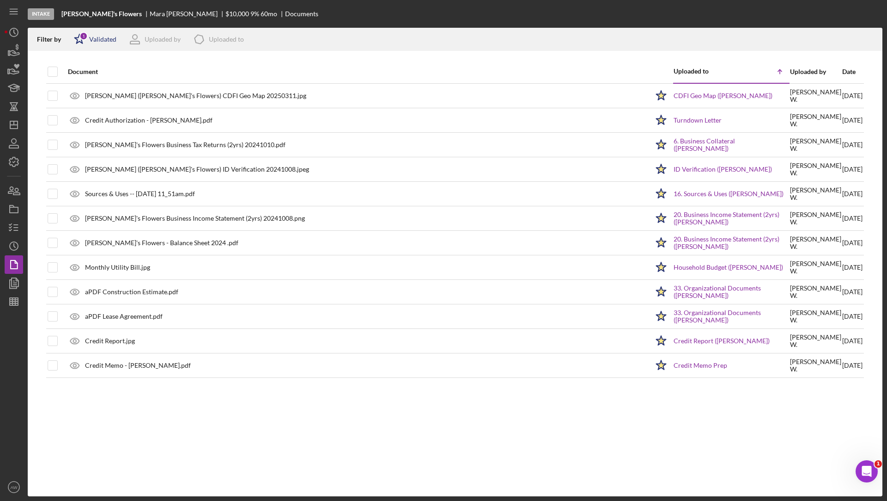
click at [91, 46] on div "Icon/Star 1 Validated" at bounding box center [92, 39] width 49 height 23
click at [259, 64] on div "Document" at bounding box center [358, 72] width 581 height 22
click at [53, 74] on input "checkbox" at bounding box center [52, 71] width 9 height 9
checkbox input "true"
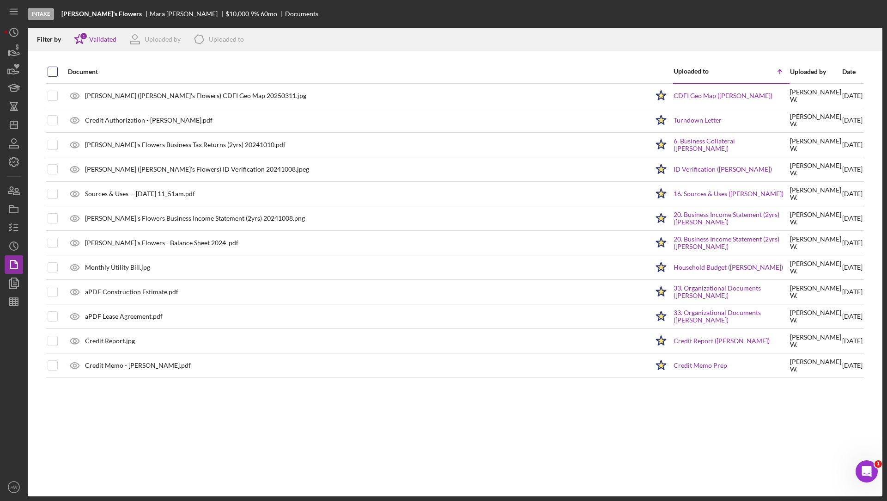
checkbox input "true"
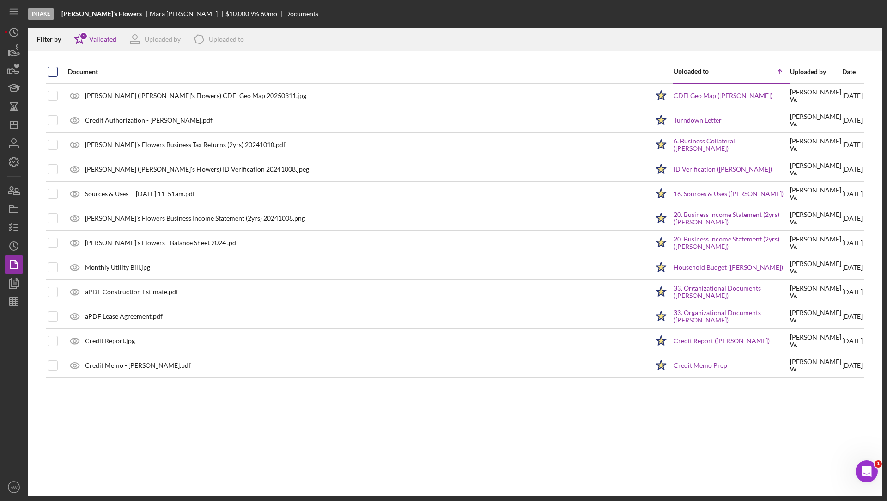
checkbox input "true"
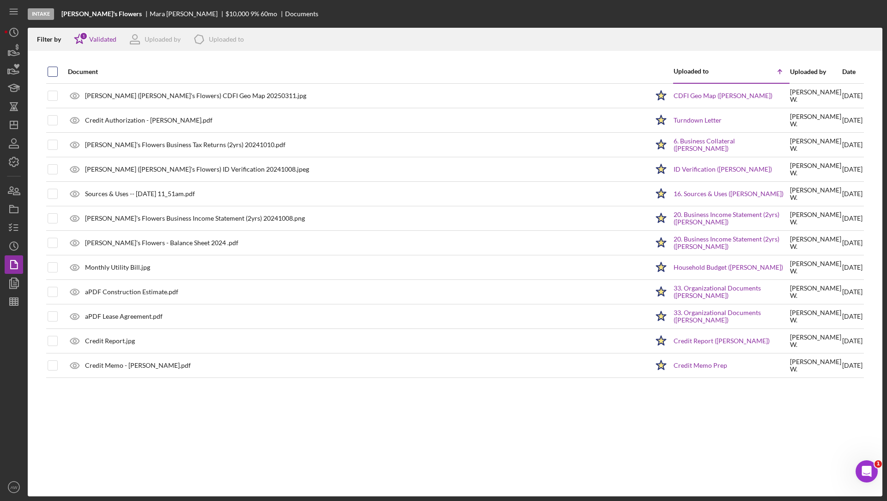
checkbox input "true"
click at [9, 303] on icon "button" at bounding box center [13, 301] width 23 height 23
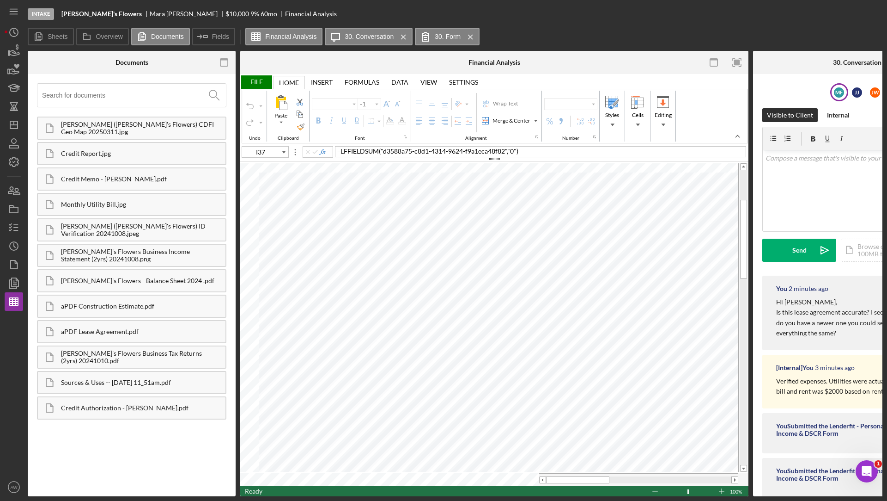
type input "Calibri"
type input "11"
click at [226, 65] on icon "button" at bounding box center [224, 62] width 21 height 21
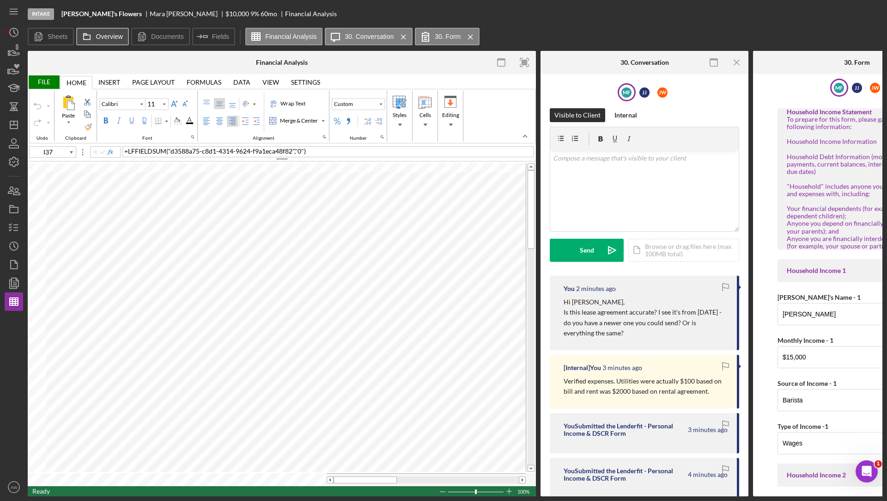
click at [105, 38] on label "Overview" at bounding box center [109, 36] width 27 height 7
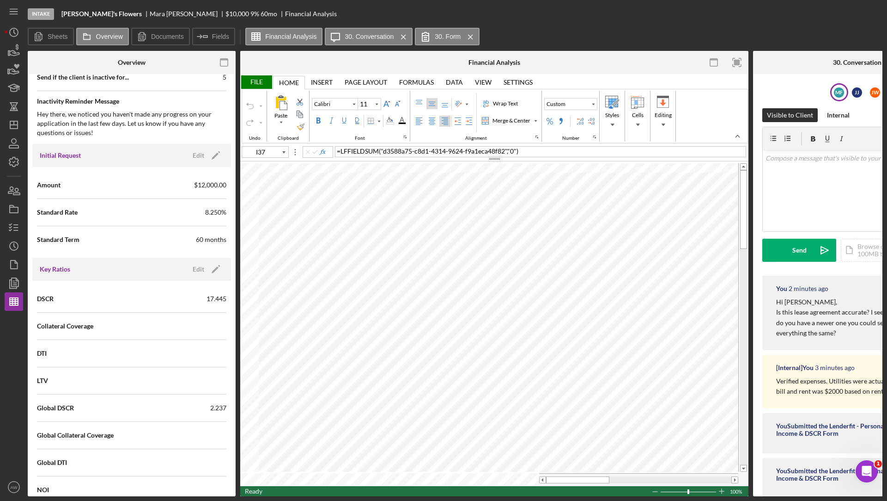
scroll to position [622, 0]
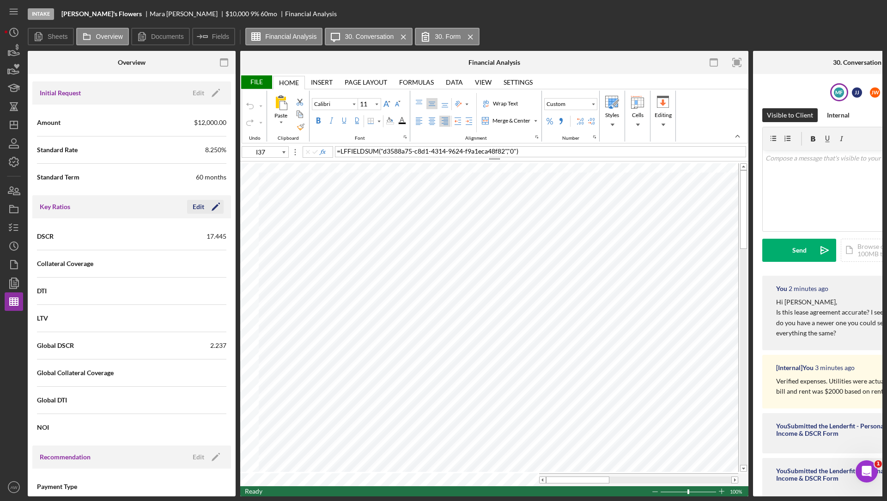
click at [204, 203] on icon "Icon/Edit" at bounding box center [215, 206] width 23 height 23
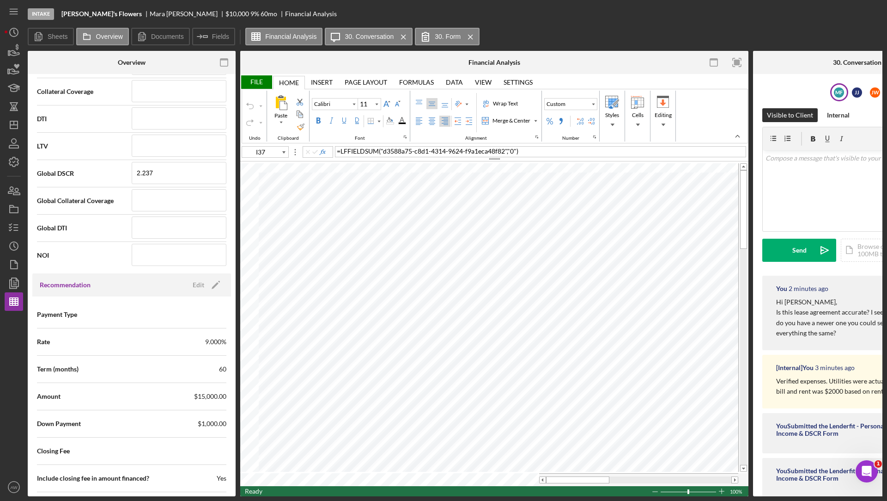
scroll to position [747, 0]
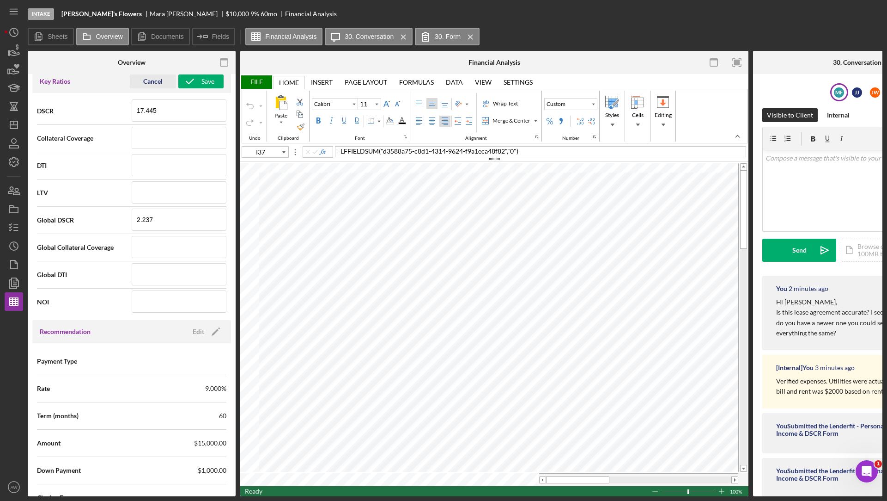
click at [147, 77] on div "Cancel" at bounding box center [152, 81] width 19 height 14
type input "L9"
type input "10"
type input "I37"
type input "11"
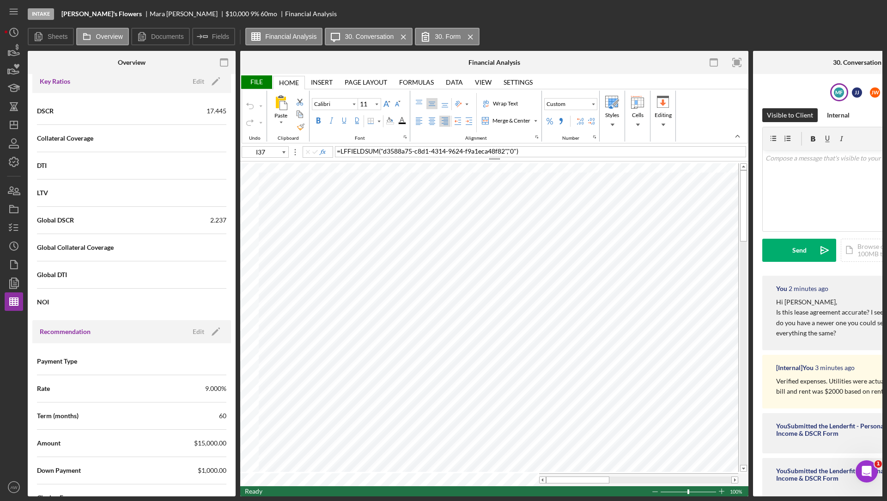
type input "L26"
type input "10"
type input "L9"
click at [18, 156] on icon "button" at bounding box center [13, 161] width 23 height 23
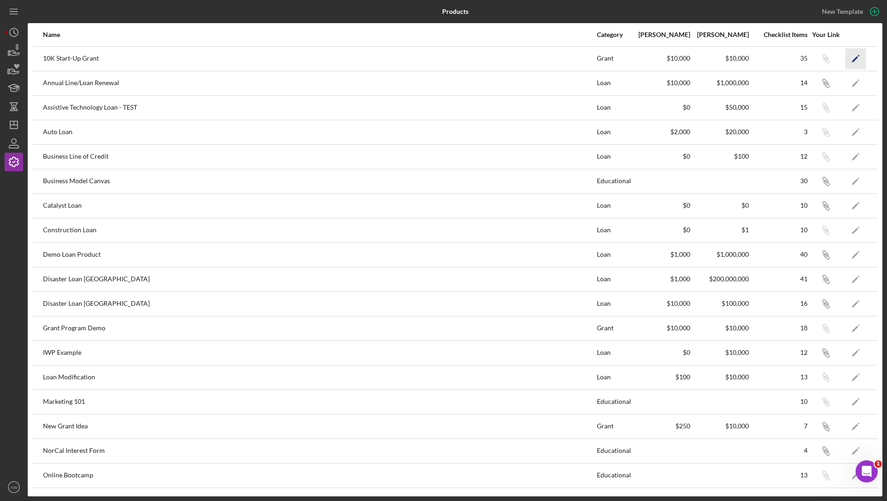
click at [856, 57] on icon "Icon/Edit" at bounding box center [856, 58] width 21 height 21
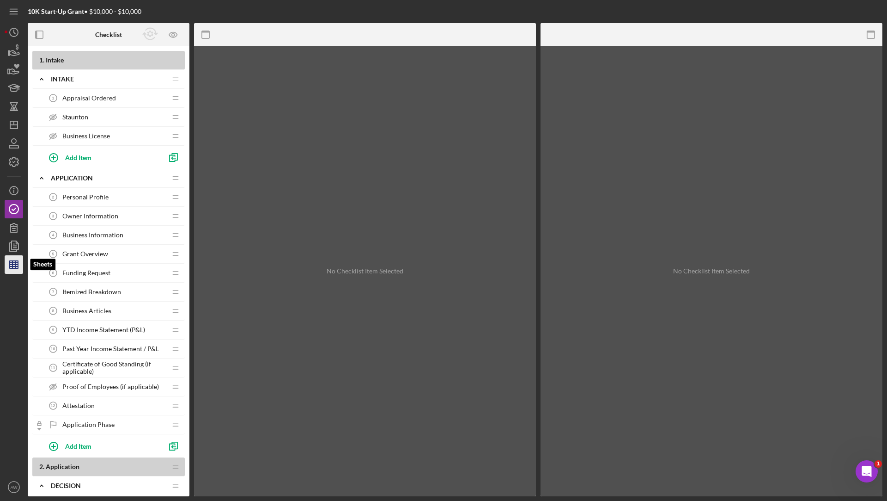
click at [17, 264] on line "button" at bounding box center [14, 264] width 8 height 0
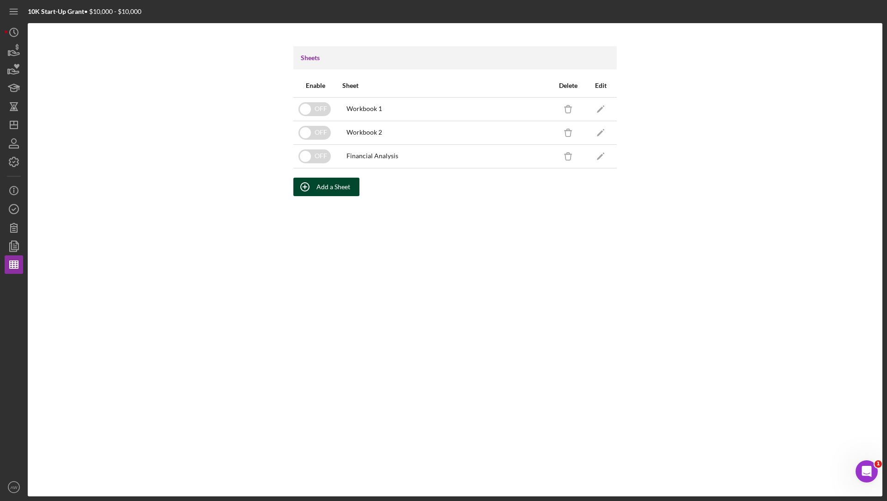
click at [317, 184] on div "Add a Sheet" at bounding box center [334, 186] width 34 height 18
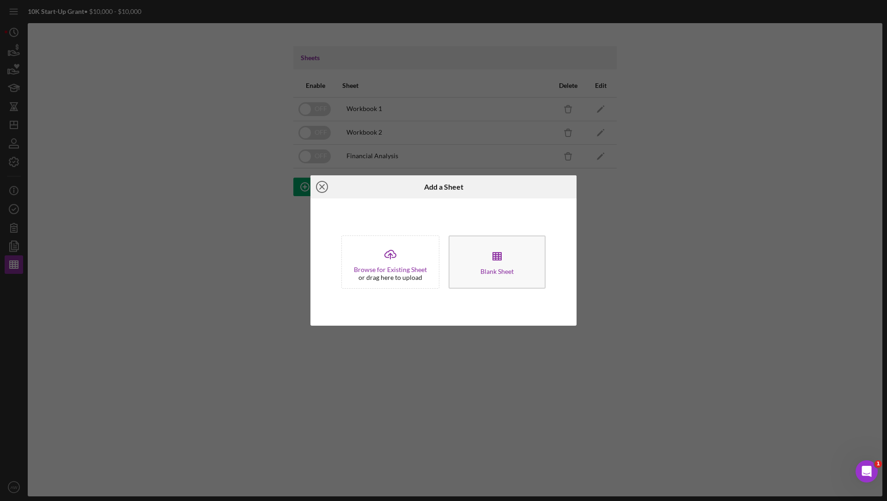
click at [325, 185] on icon "Icon/Close" at bounding box center [322, 186] width 23 height 23
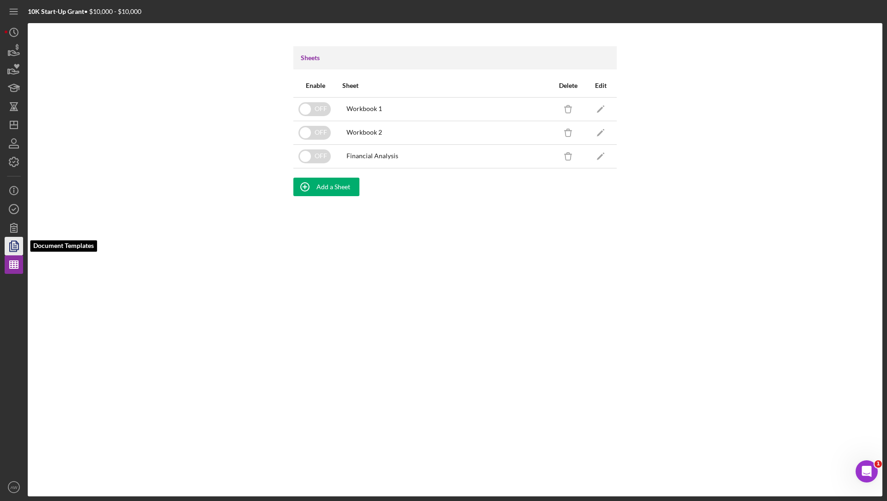
click at [14, 251] on icon "button" at bounding box center [13, 245] width 23 height 23
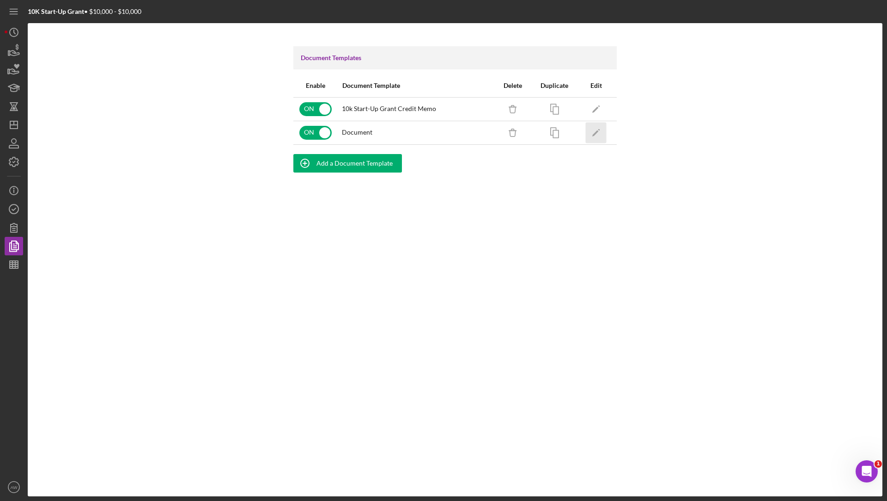
click at [594, 137] on icon "Icon/Edit" at bounding box center [596, 132] width 21 height 21
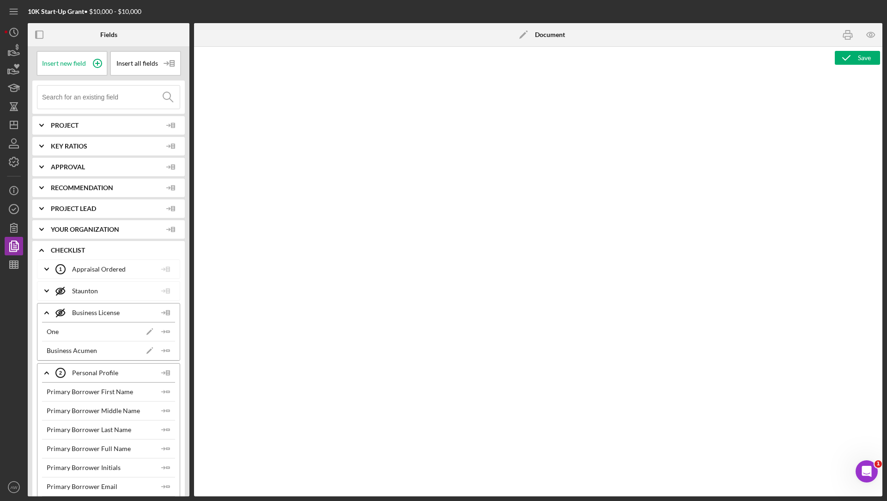
type textarea "<h3 style="text-align: center">APPLICATION DETAIL - <span id="Product_Name" cla…"
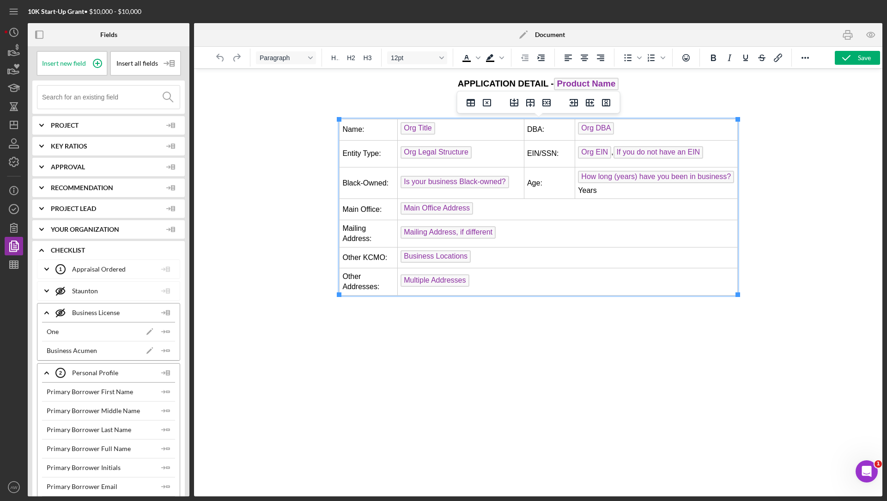
click at [456, 130] on td "Org Title ﻿" at bounding box center [460, 129] width 127 height 21
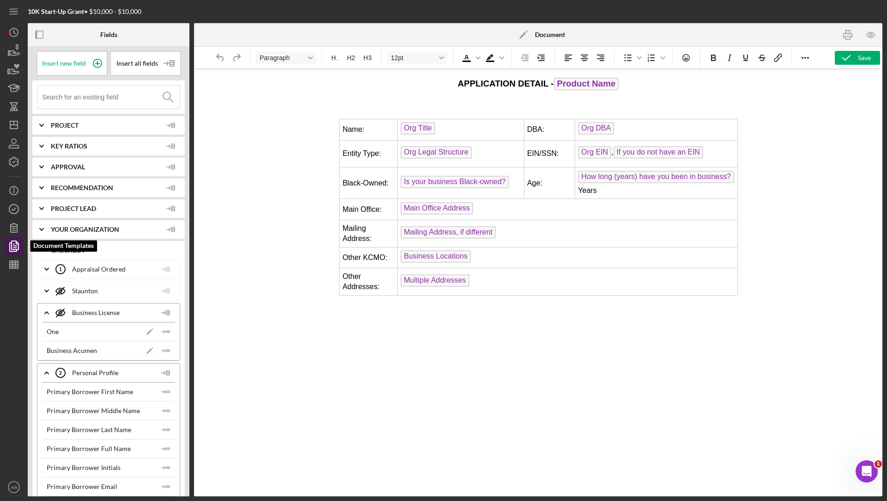
click at [15, 241] on polygon "button" at bounding box center [15, 245] width 7 height 8
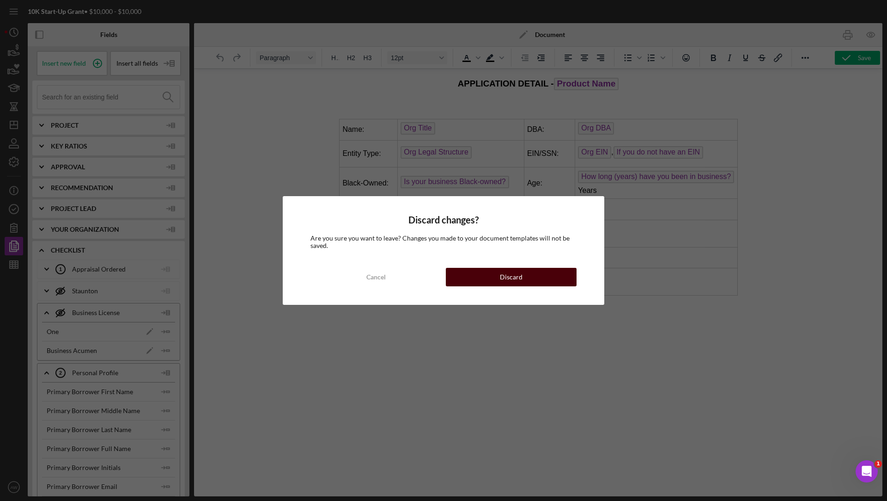
click at [474, 273] on button "Discard" at bounding box center [511, 277] width 131 height 18
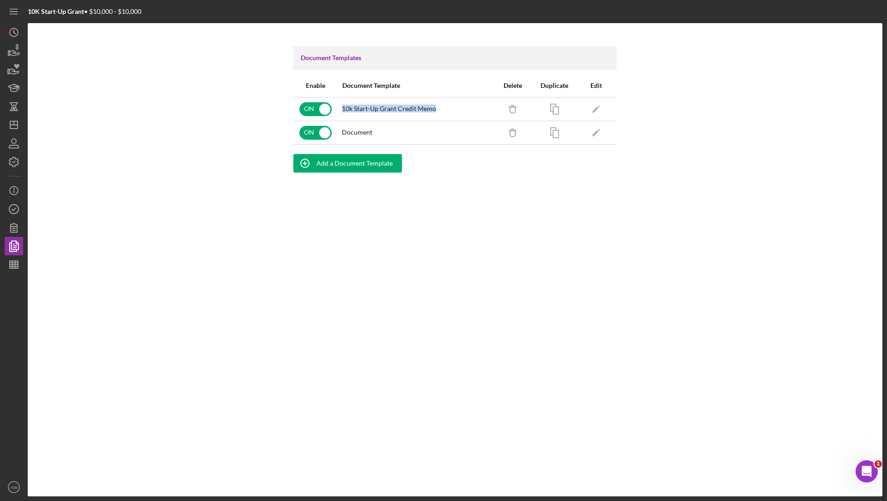
drag, startPoint x: 441, startPoint y: 107, endPoint x: 342, endPoint y: 109, distance: 98.9
click at [342, 109] on div "10k Start-Up Grant Credit Memo" at bounding box center [415, 108] width 146 height 7
click at [434, 132] on div "Document" at bounding box center [415, 131] width 146 height 7
click at [309, 163] on g "button" at bounding box center [305, 163] width 8 height 8
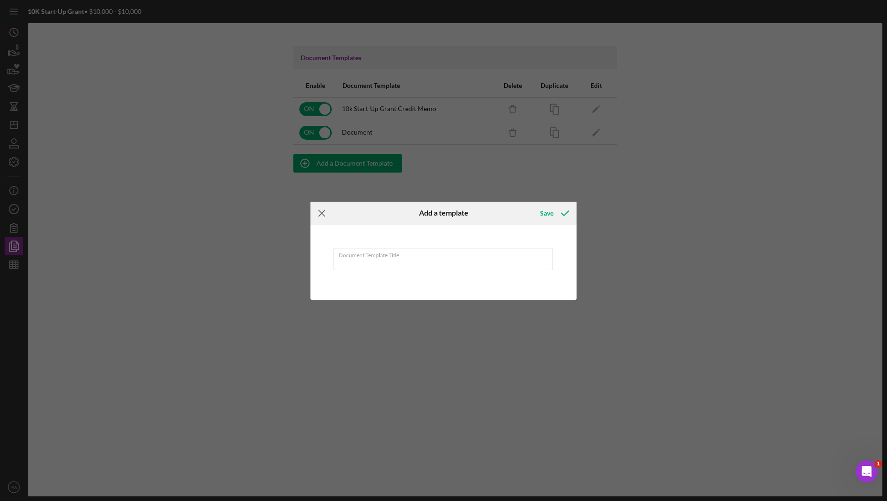
click at [321, 214] on icon "Icon/Menu Close" at bounding box center [322, 213] width 23 height 23
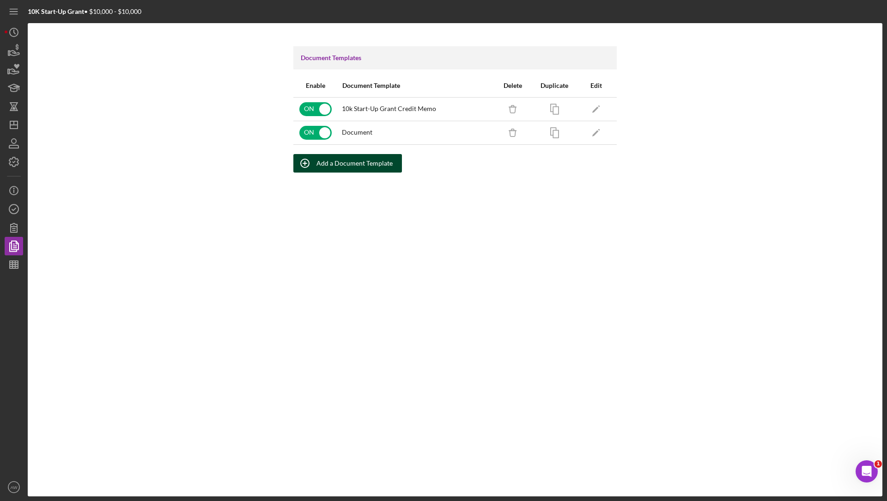
click at [328, 162] on div "Add a Document Template" at bounding box center [355, 163] width 76 height 18
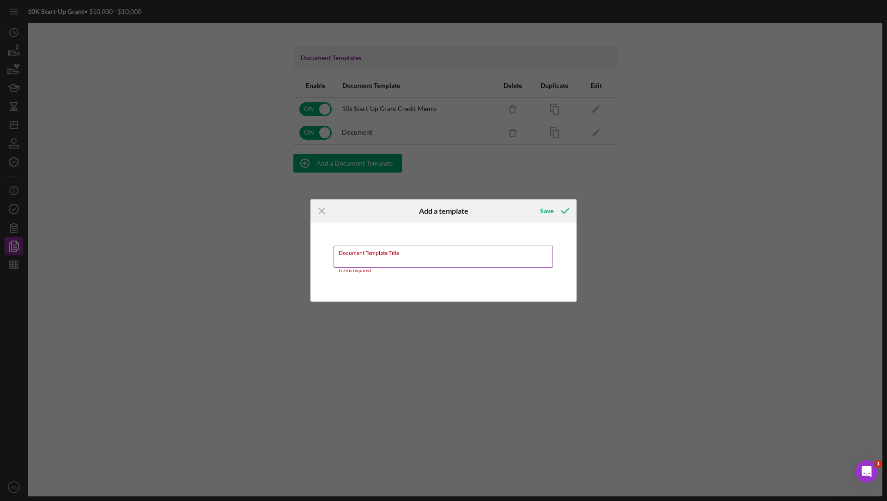
click at [357, 256] on input "Document Template Title" at bounding box center [444, 256] width 220 height 22
click at [323, 215] on icon "Icon/Menu Close" at bounding box center [322, 210] width 23 height 23
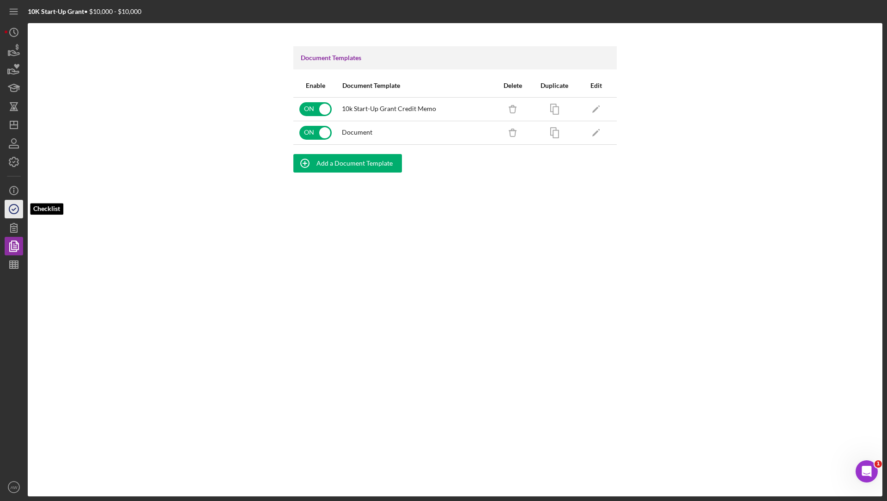
click at [16, 212] on icon "button" at bounding box center [13, 208] width 23 height 23
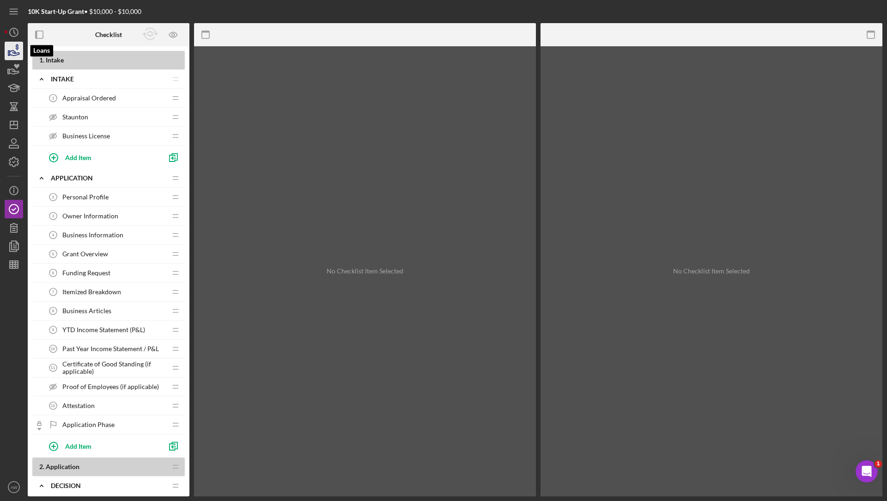
click at [17, 56] on icon "button" at bounding box center [13, 50] width 23 height 23
